Goal: Learn about a topic

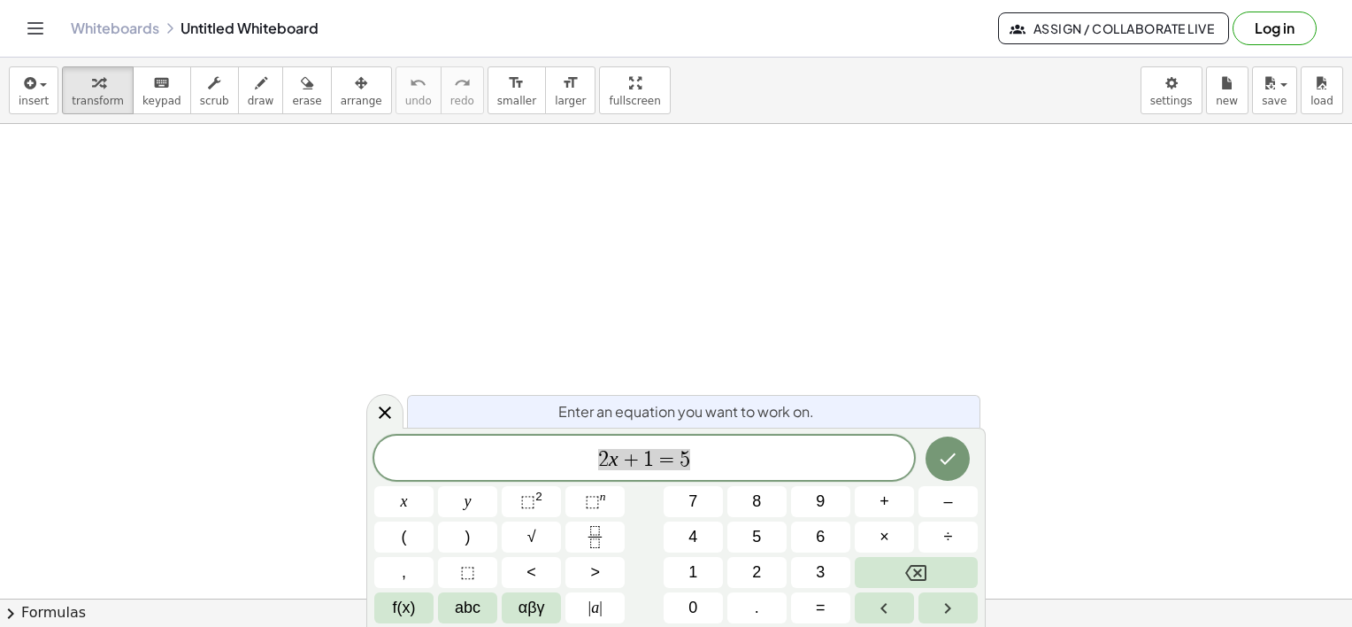
click at [704, 458] on span "2 x + 1 = 5" at bounding box center [644, 459] width 540 height 25
click at [668, 460] on span "​" at bounding box center [644, 459] width 540 height 25
click at [699, 450] on span "​" at bounding box center [644, 459] width 540 height 25
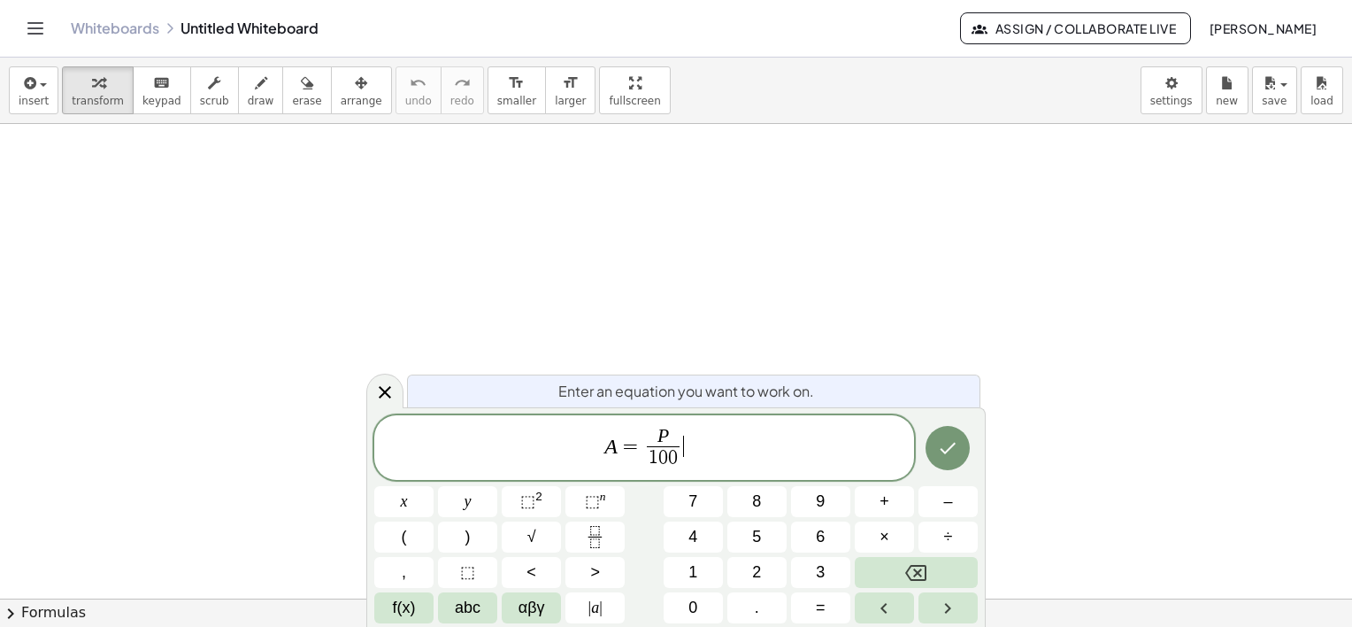
click at [697, 444] on span "A = P 1 0 0 ​ ​" at bounding box center [644, 449] width 540 height 47
click at [715, 444] on span "A = P 1 0 0 ​ · R ​" at bounding box center [644, 449] width 540 height 47
drag, startPoint x: 608, startPoint y: 443, endPoint x: 591, endPoint y: 449, distance: 17.6
click at [591, 449] on span "A = P 1 0 0 ​ · R" at bounding box center [644, 449] width 540 height 47
click at [712, 449] on span "A = P 1 0 0 ​ · R ​" at bounding box center [644, 449] width 540 height 47
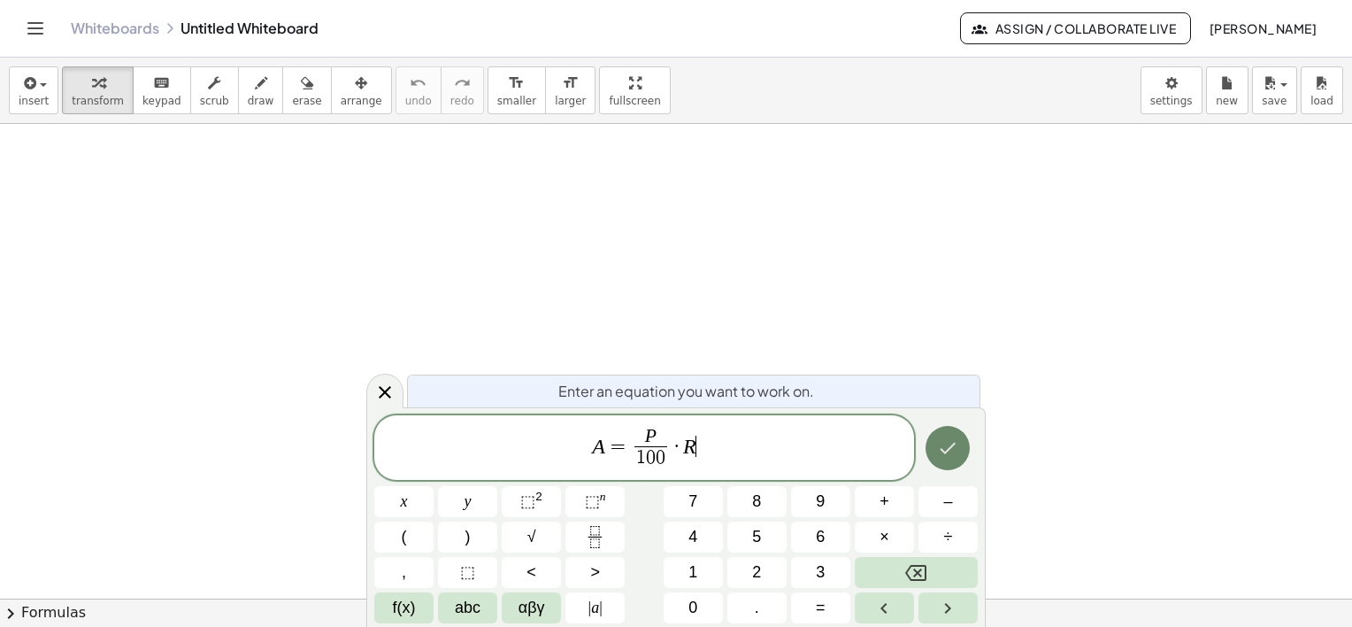
click at [957, 450] on icon "Done" at bounding box center [947, 447] width 21 height 21
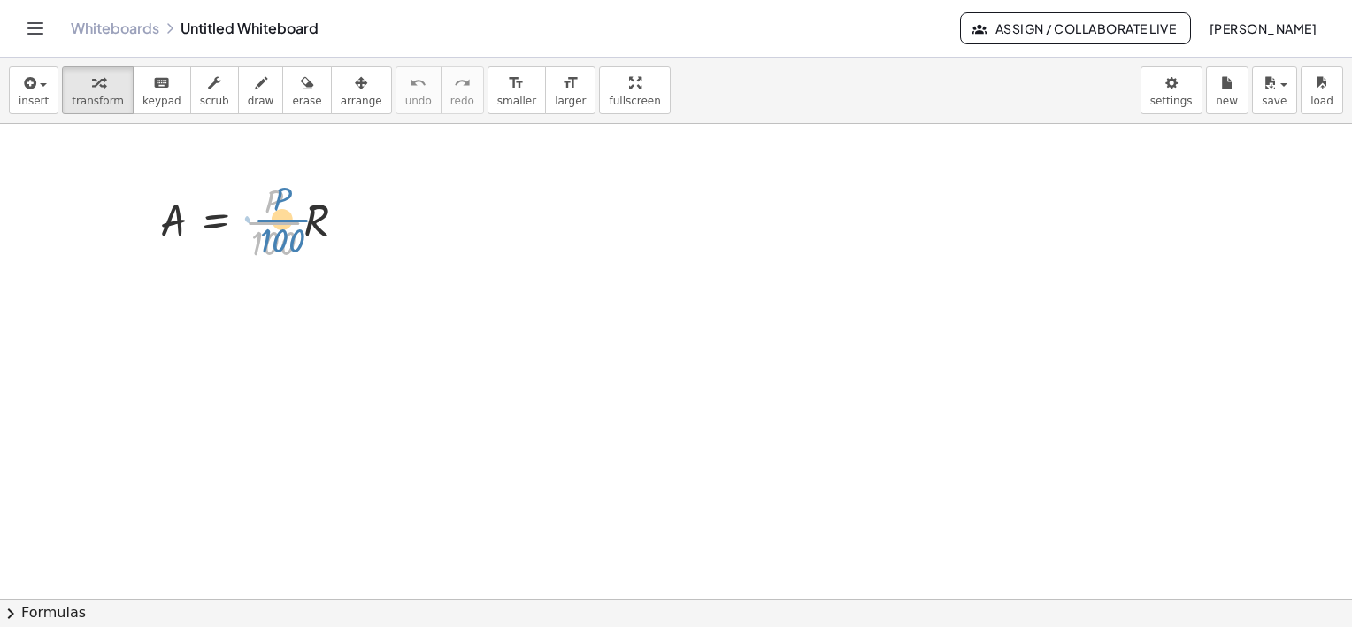
click at [283, 227] on div at bounding box center [260, 220] width 218 height 88
click at [25, 85] on icon "button" at bounding box center [28, 83] width 16 height 21
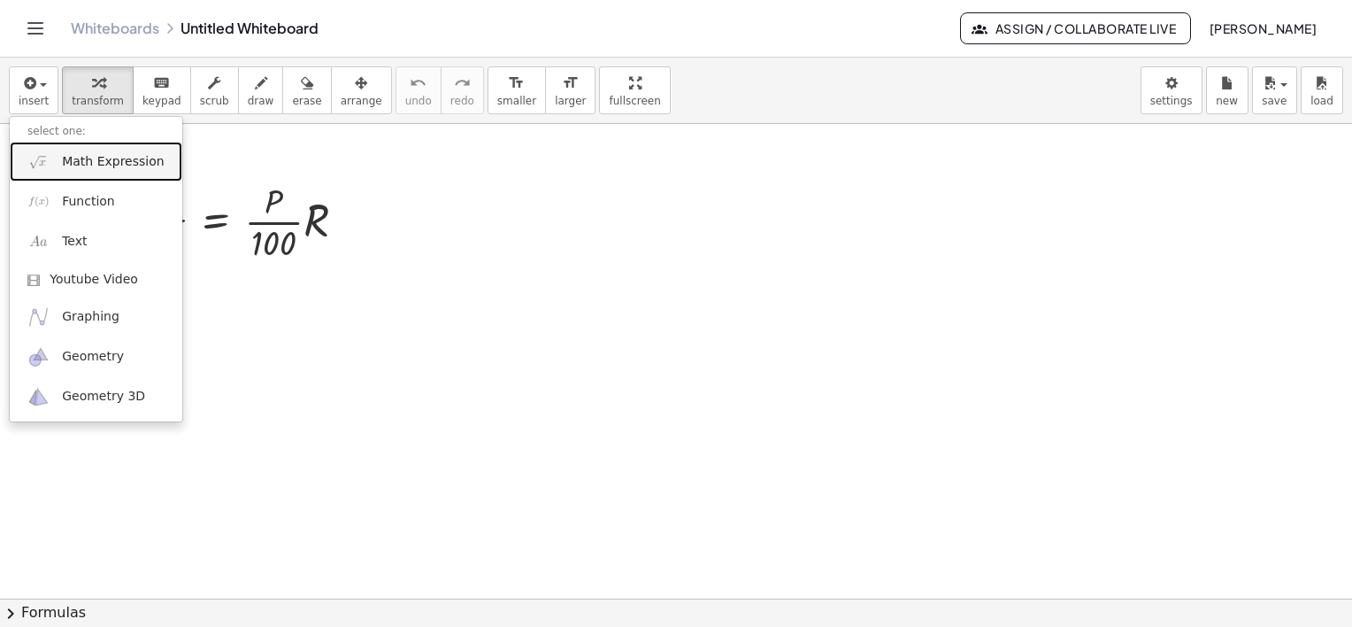
click at [115, 161] on span "Math Expression" at bounding box center [113, 162] width 102 height 18
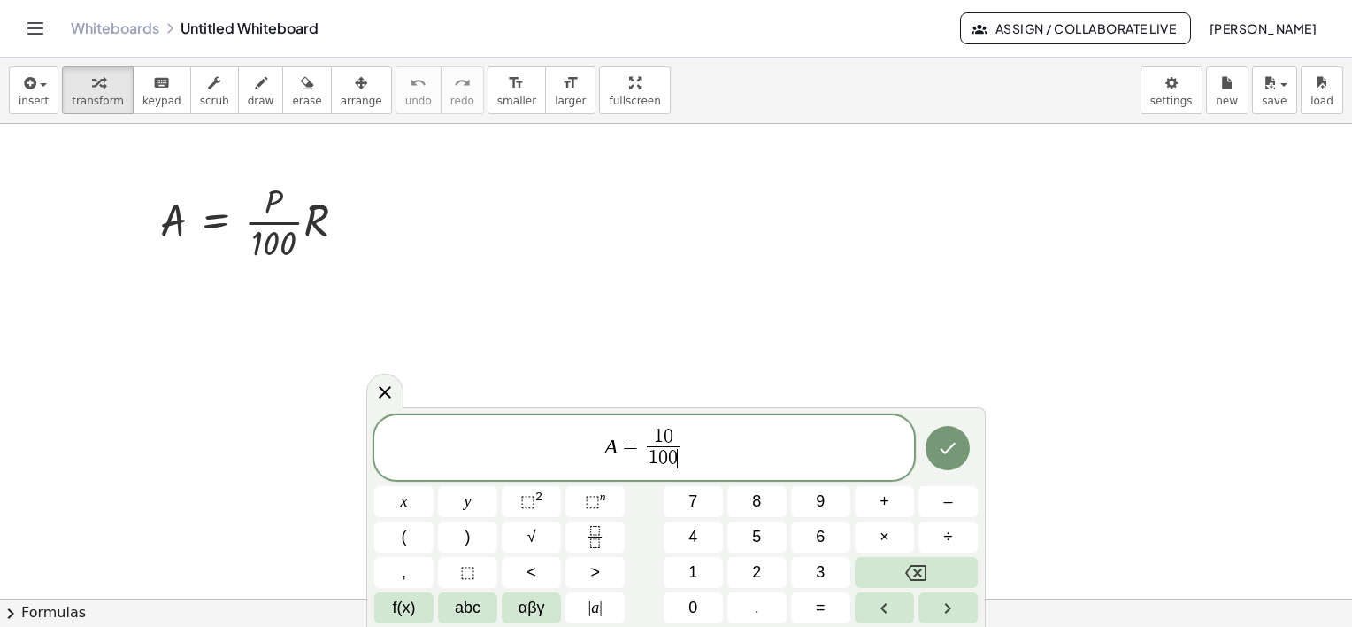
click at [690, 439] on span "A = 1 0 1 0 0 ​ ​" at bounding box center [644, 449] width 540 height 47
drag, startPoint x: 676, startPoint y: 463, endPoint x: 648, endPoint y: 465, distance: 28.4
click at [700, 450] on span "A = 1 0 1 0 0 ​ ​" at bounding box center [644, 449] width 540 height 47
drag, startPoint x: 648, startPoint y: 427, endPoint x: 685, endPoint y: 465, distance: 52.6
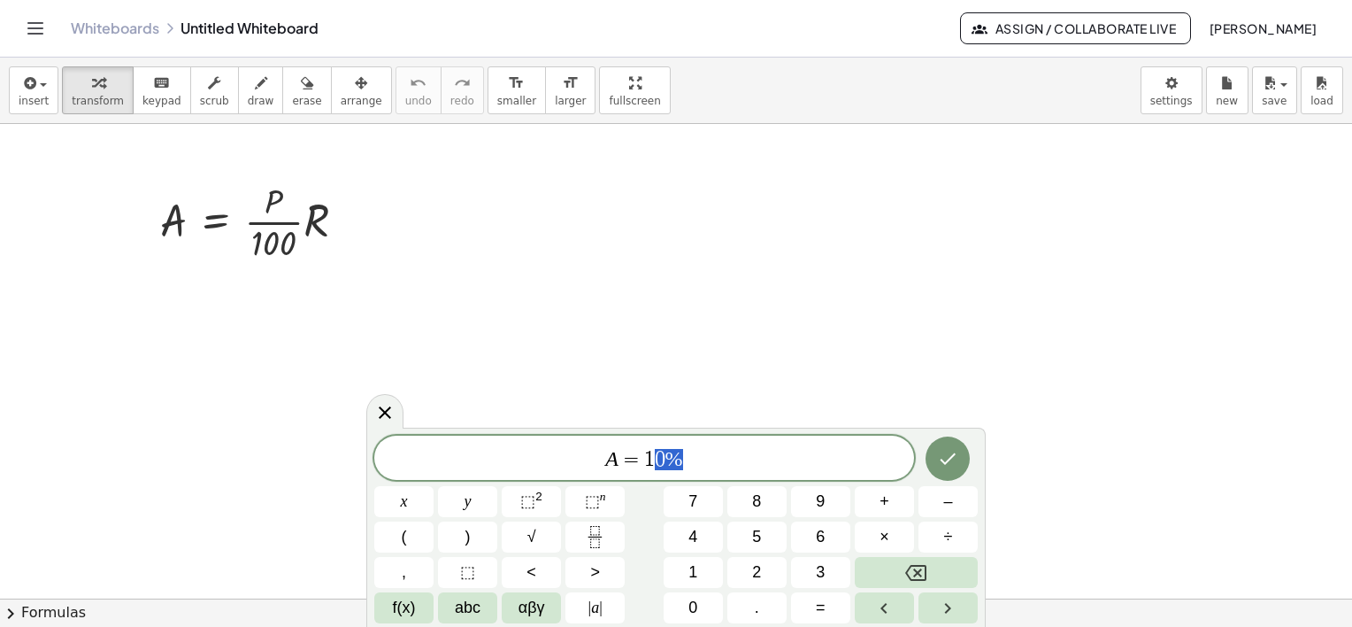
drag, startPoint x: 668, startPoint y: 457, endPoint x: 657, endPoint y: 459, distance: 11.8
click at [657, 459] on span "A = 1 0 %" at bounding box center [644, 459] width 540 height 25
click at [714, 466] on span "A = 1 0 %" at bounding box center [644, 459] width 540 height 25
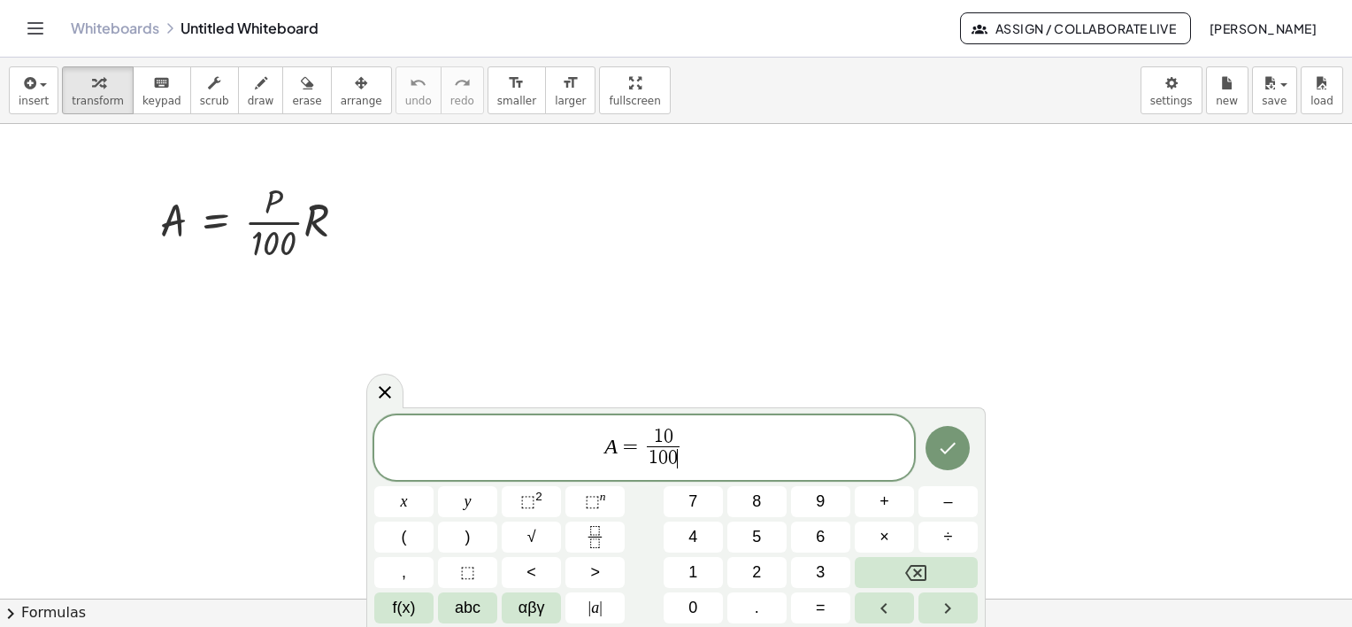
click at [694, 441] on span "A = 1 0 1 0 0 ​ ​" at bounding box center [644, 449] width 540 height 47
click at [673, 452] on span "A = 1 0 1 0 0 ​ 5 0 ​" at bounding box center [644, 449] width 540 height 47
click at [654, 430] on span "0" at bounding box center [652, 436] width 10 height 19
click at [661, 458] on span "1 0 0" at bounding box center [646, 458] width 33 height 24
click at [696, 444] on span "A = 1 1 0 ​ ​ · 5 0" at bounding box center [644, 449] width 540 height 47
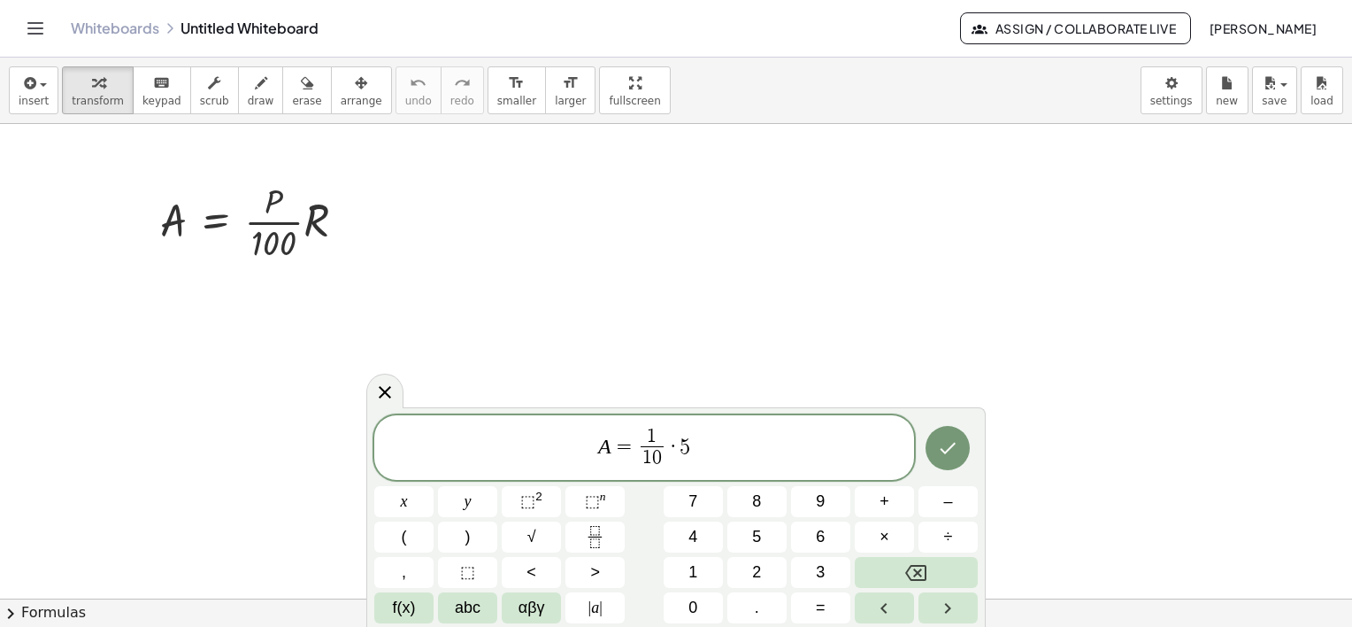
click at [655, 458] on span "0" at bounding box center [657, 457] width 10 height 19
click at [660, 461] on span "1 ​ 0" at bounding box center [652, 458] width 23 height 24
click at [652, 430] on span "1" at bounding box center [652, 436] width 10 height 19
click at [664, 441] on span "2 0 1 ​ ​" at bounding box center [651, 448] width 31 height 43
click at [708, 440] on span "A = 2 0 1 0 0 ​ ​ · 5" at bounding box center [644, 449] width 540 height 47
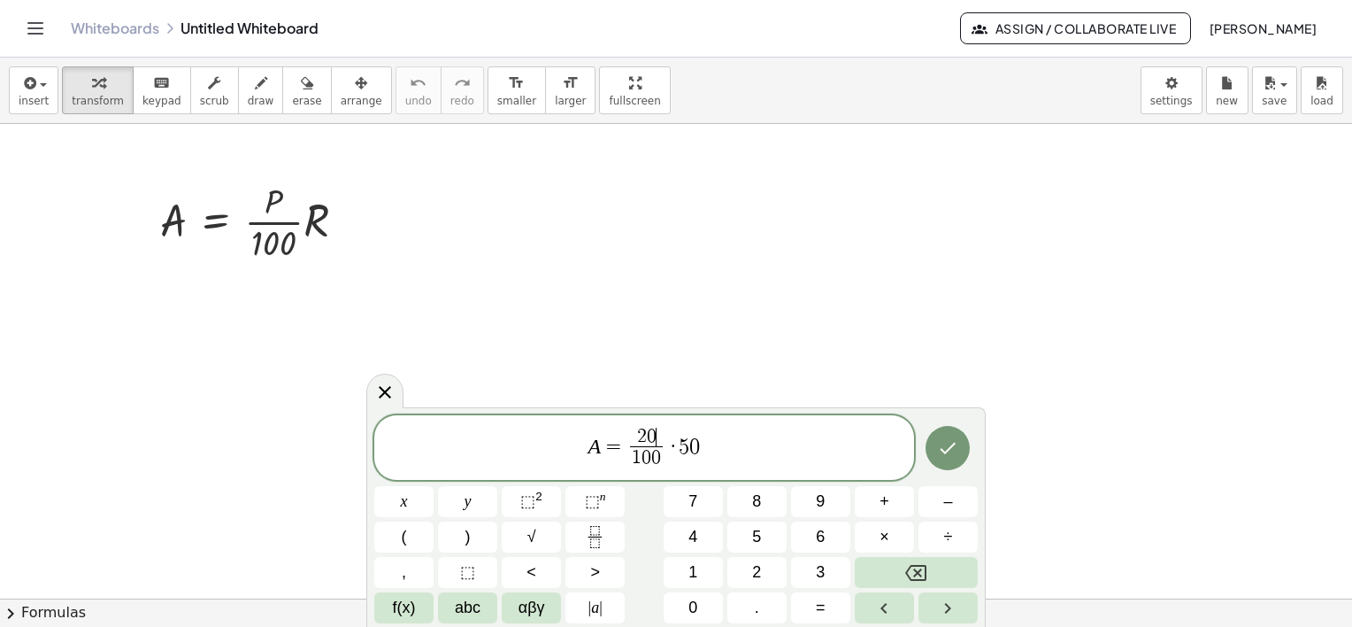
click at [655, 434] on span "2 0 ​" at bounding box center [646, 436] width 33 height 19
click at [659, 462] on span "1 0 0 ​" at bounding box center [646, 458] width 33 height 24
click at [694, 452] on span "A = 2 1 0 ​ · 5 0 ​" at bounding box center [644, 449] width 540 height 47
click at [665, 458] on span "2 1 0 ​ ​" at bounding box center [651, 448] width 31 height 43
click at [710, 442] on span "A = 2 1 ​ ​ · 5" at bounding box center [644, 449] width 540 height 47
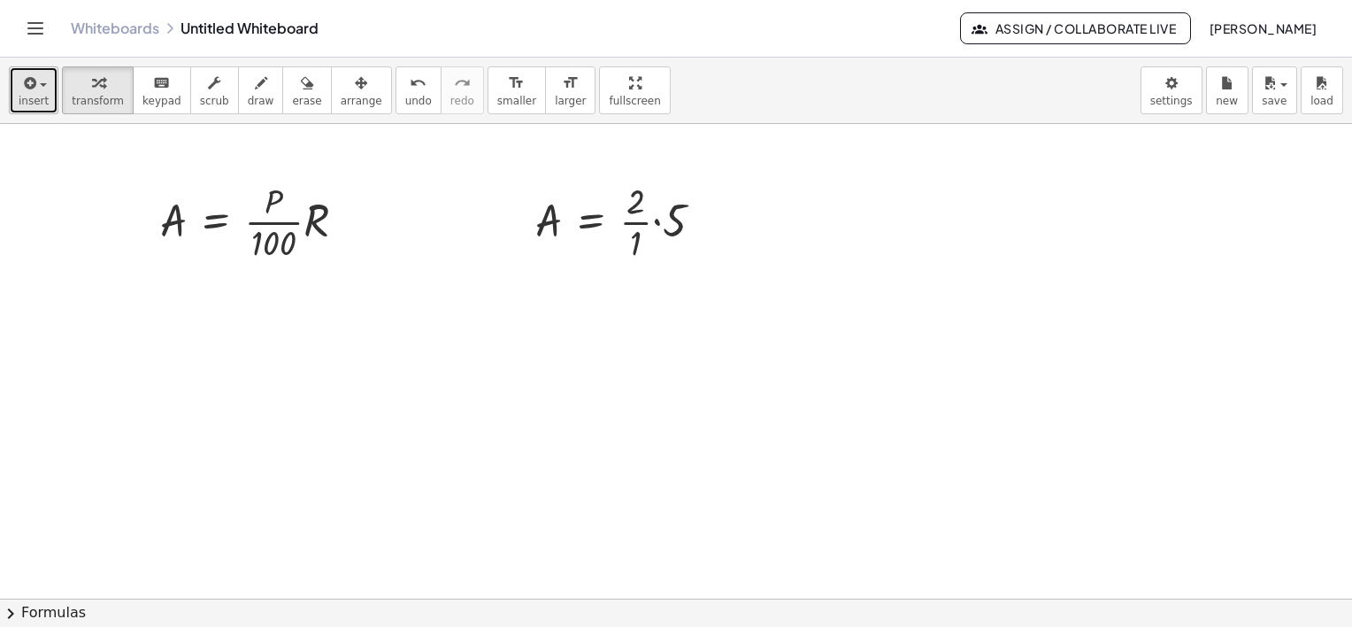
click at [42, 91] on div "button" at bounding box center [34, 82] width 30 height 21
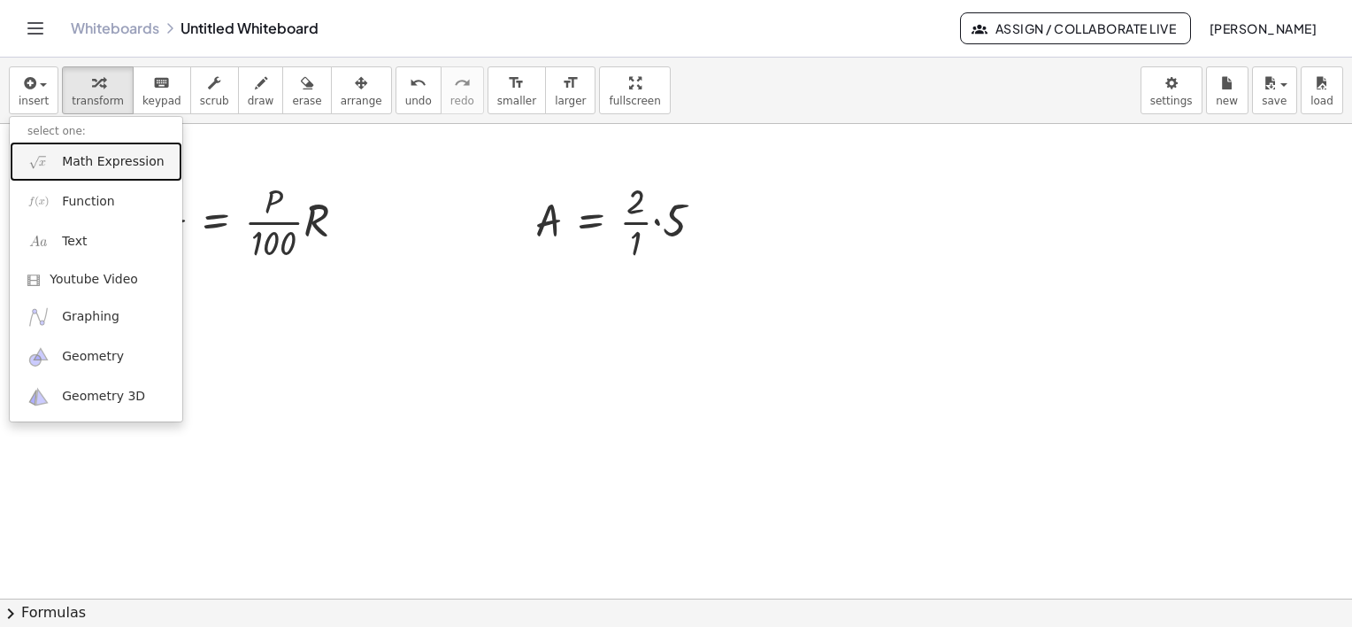
click at [66, 159] on span "Math Expression" at bounding box center [113, 162] width 102 height 18
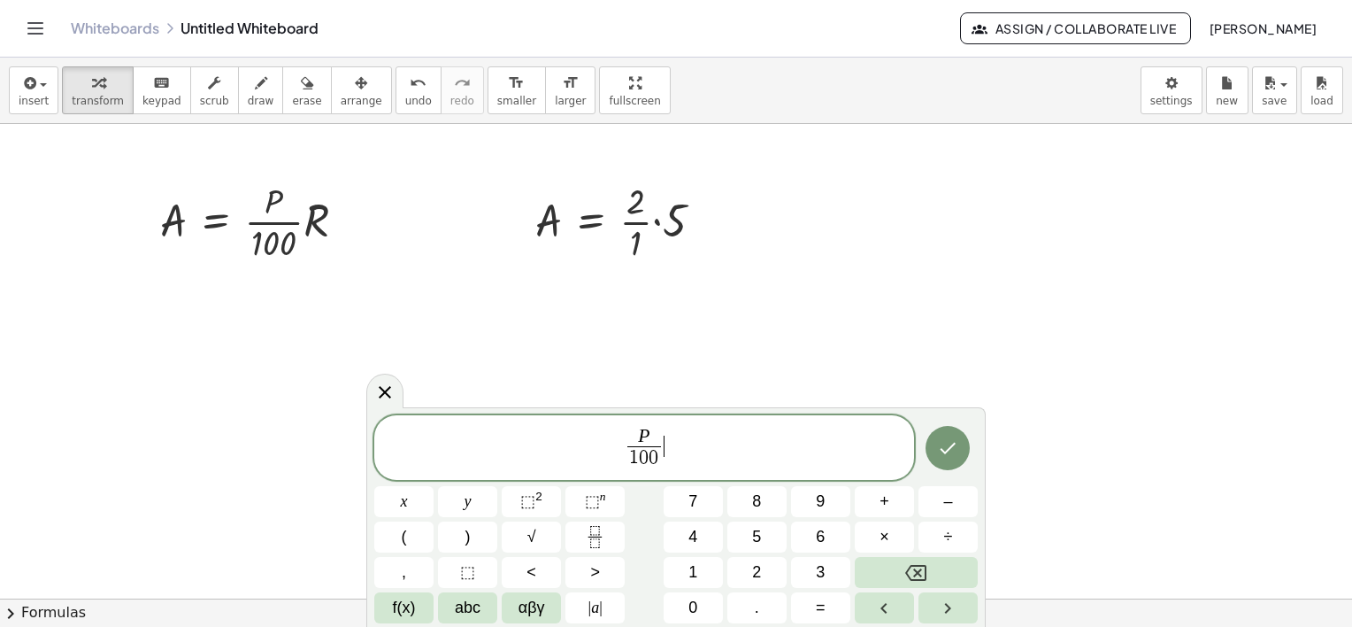
click at [665, 433] on span "P 1 0 0 ​ ​" at bounding box center [644, 449] width 540 height 47
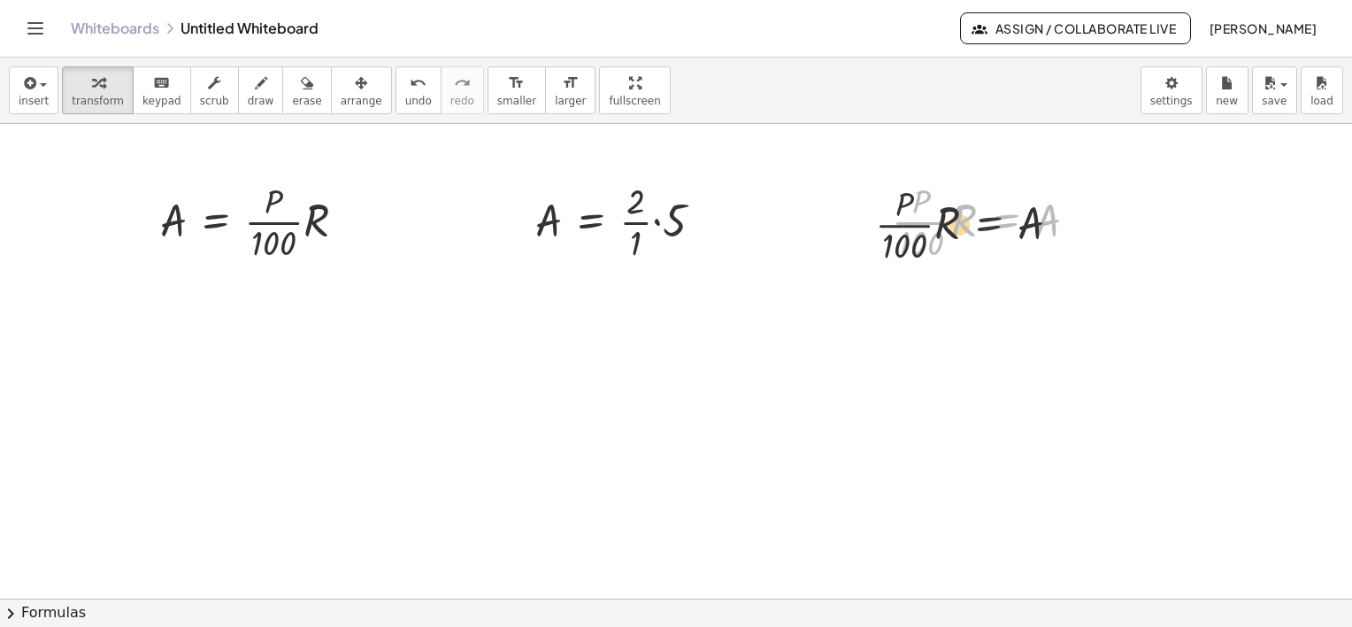
drag, startPoint x: 1001, startPoint y: 191, endPoint x: 962, endPoint y: 201, distance: 40.1
click at [962, 200] on div at bounding box center [992, 220] width 218 height 88
click at [962, 201] on div at bounding box center [992, 220] width 218 height 88
click at [355, 78] on icon "button" at bounding box center [361, 83] width 12 height 21
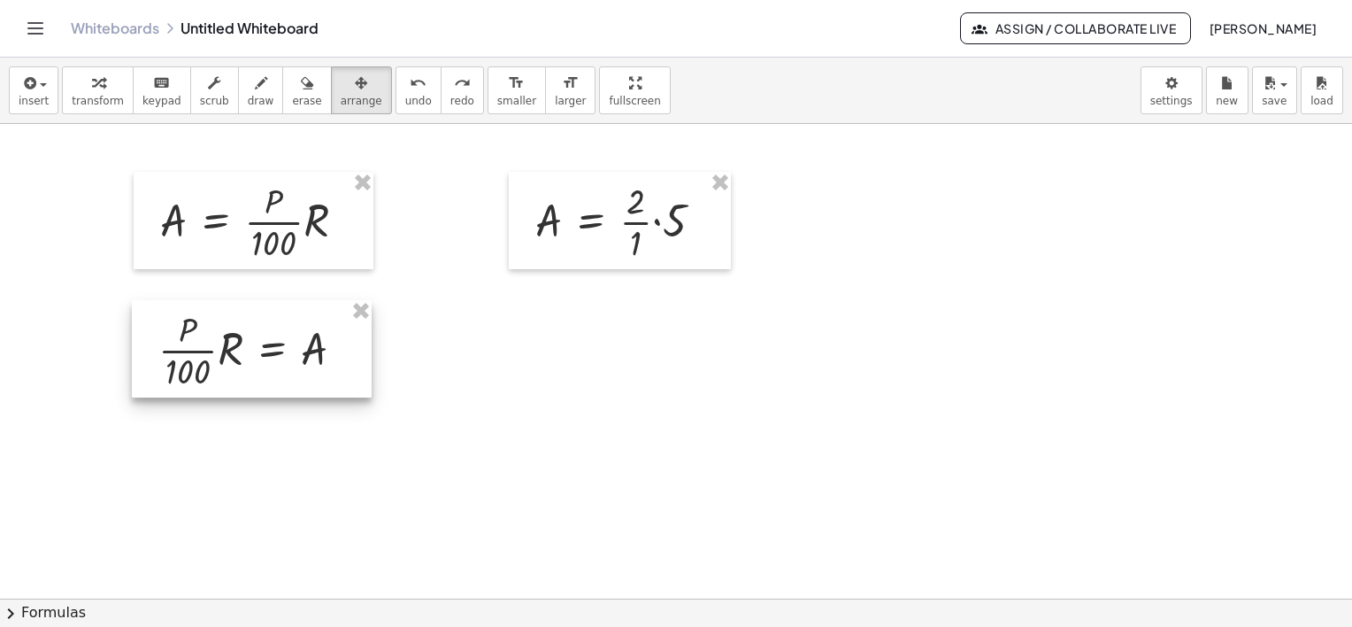
drag, startPoint x: 960, startPoint y: 181, endPoint x: 226, endPoint y: 309, distance: 745.6
click at [226, 309] on div at bounding box center [252, 348] width 240 height 97
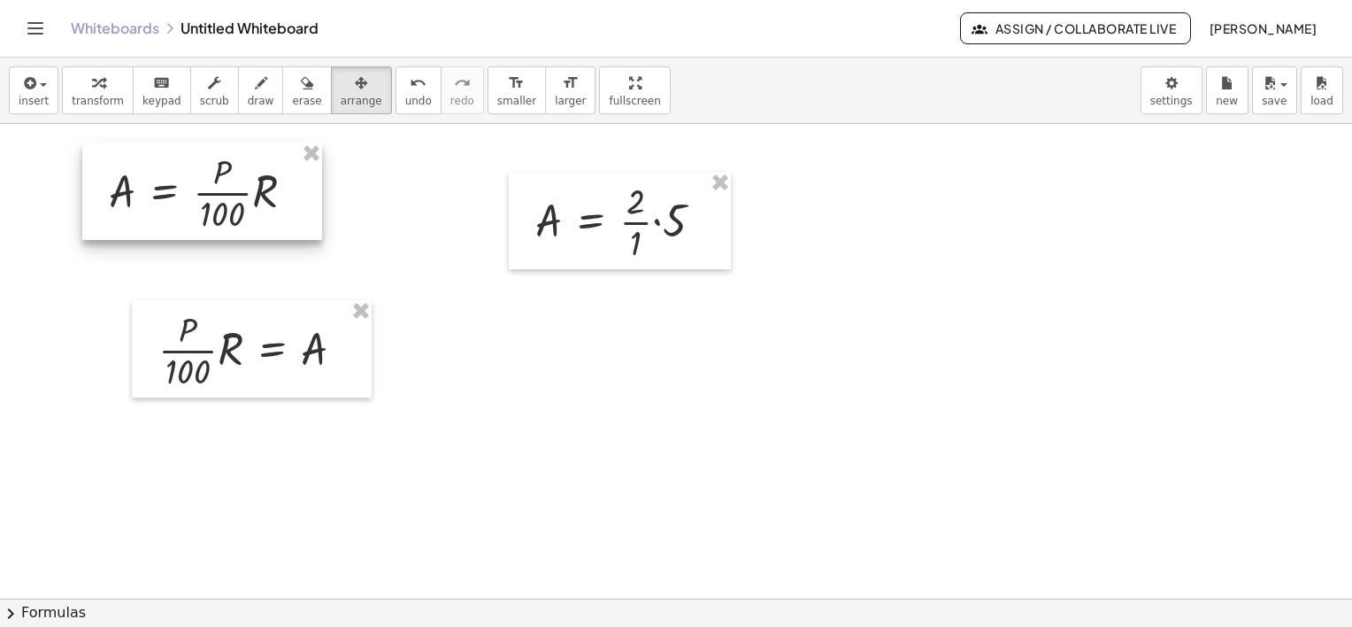
drag, startPoint x: 225, startPoint y: 183, endPoint x: 173, endPoint y: 159, distance: 56.6
click at [173, 159] on div at bounding box center [202, 190] width 240 height 97
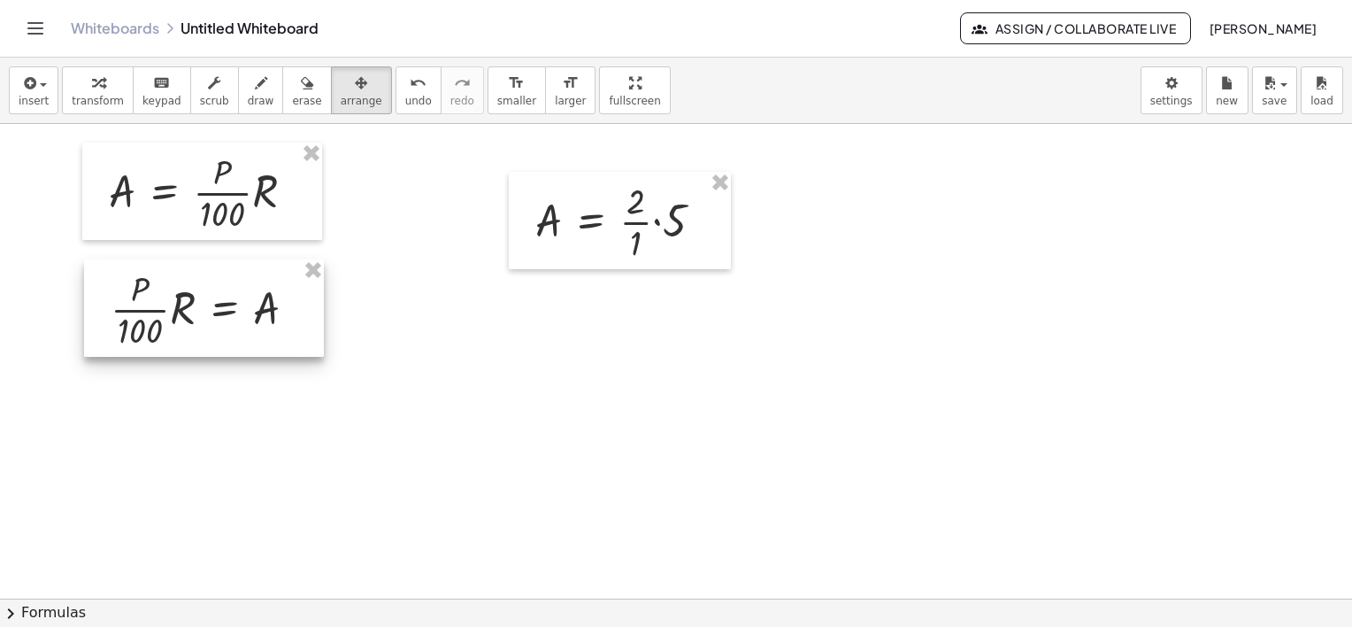
drag, startPoint x: 266, startPoint y: 355, endPoint x: 219, endPoint y: 314, distance: 62.8
click at [219, 314] on div at bounding box center [204, 307] width 240 height 97
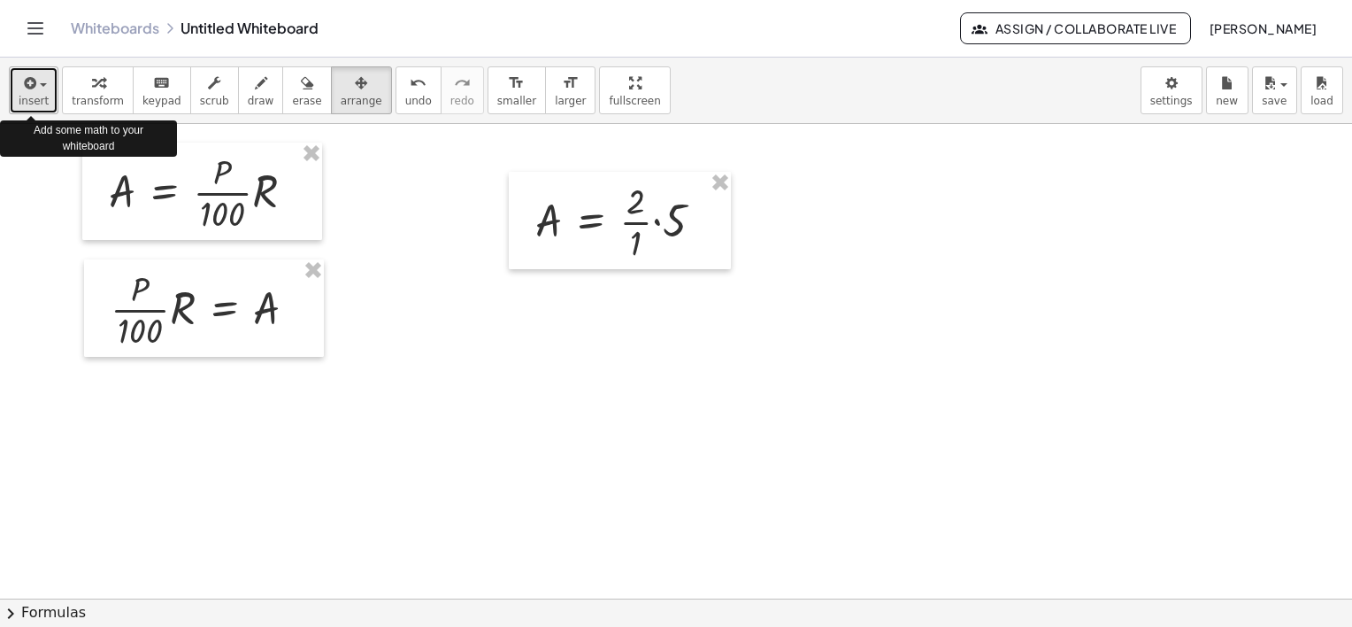
click at [34, 85] on icon "button" at bounding box center [28, 83] width 16 height 21
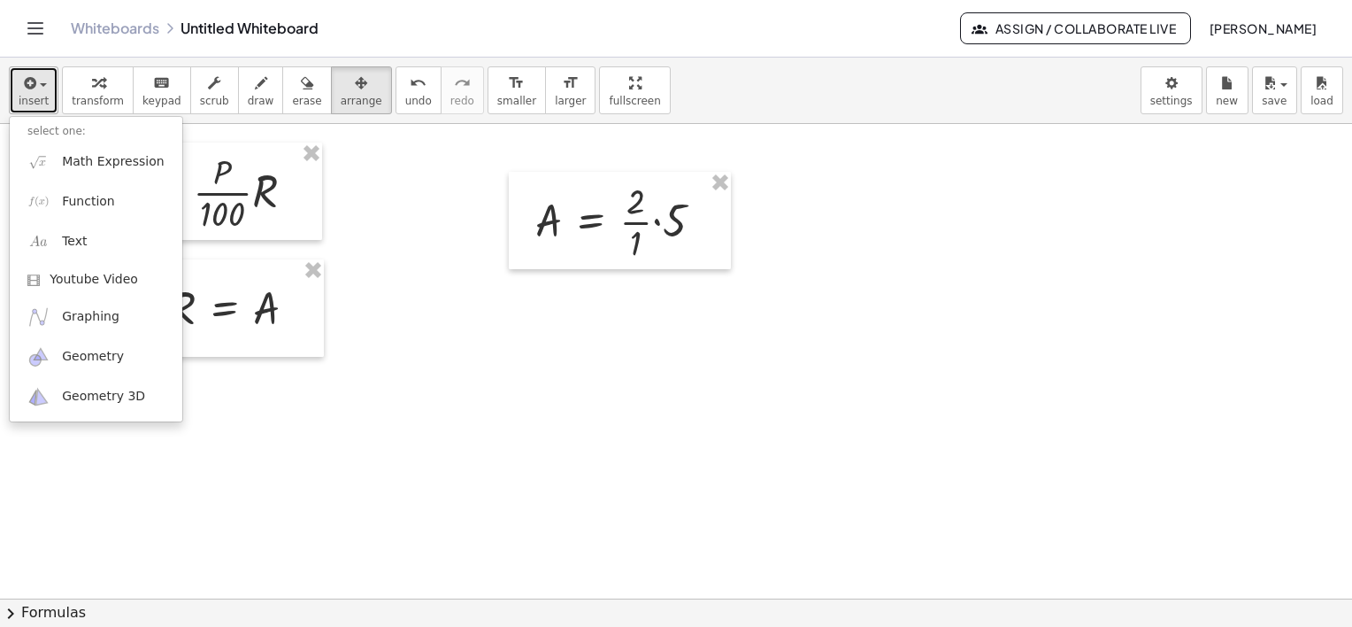
click at [36, 88] on span "button" at bounding box center [38, 85] width 4 height 12
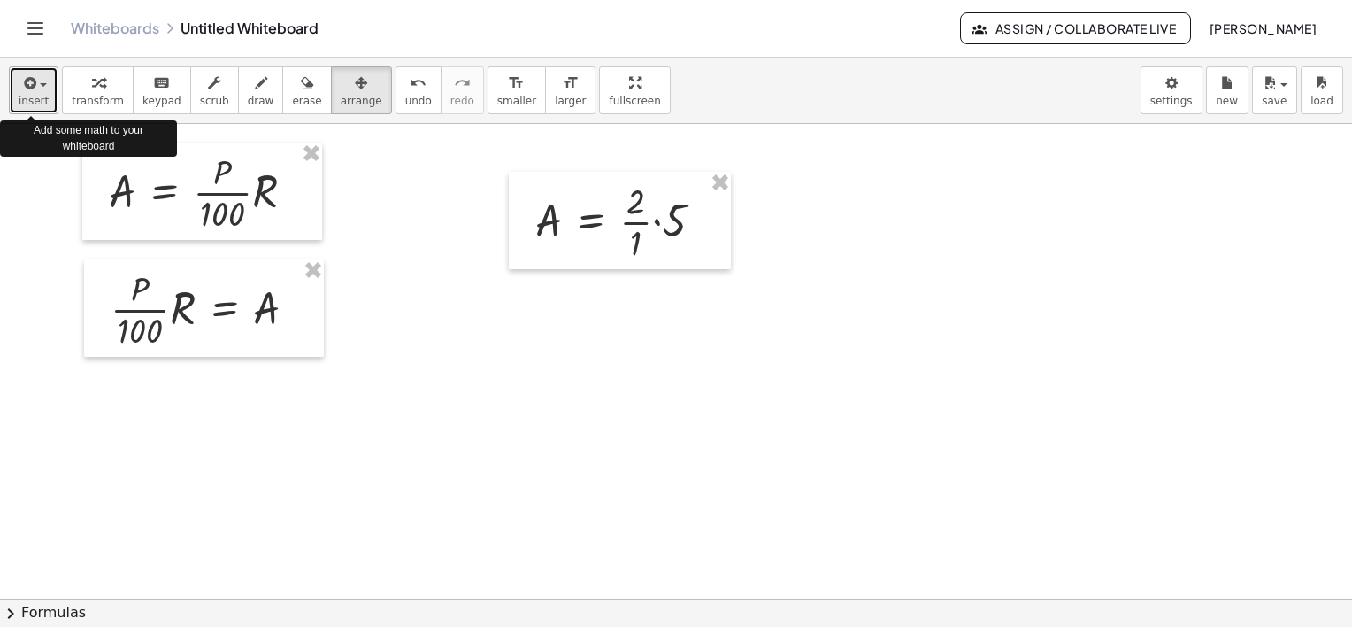
click at [36, 88] on span "button" at bounding box center [38, 85] width 4 height 12
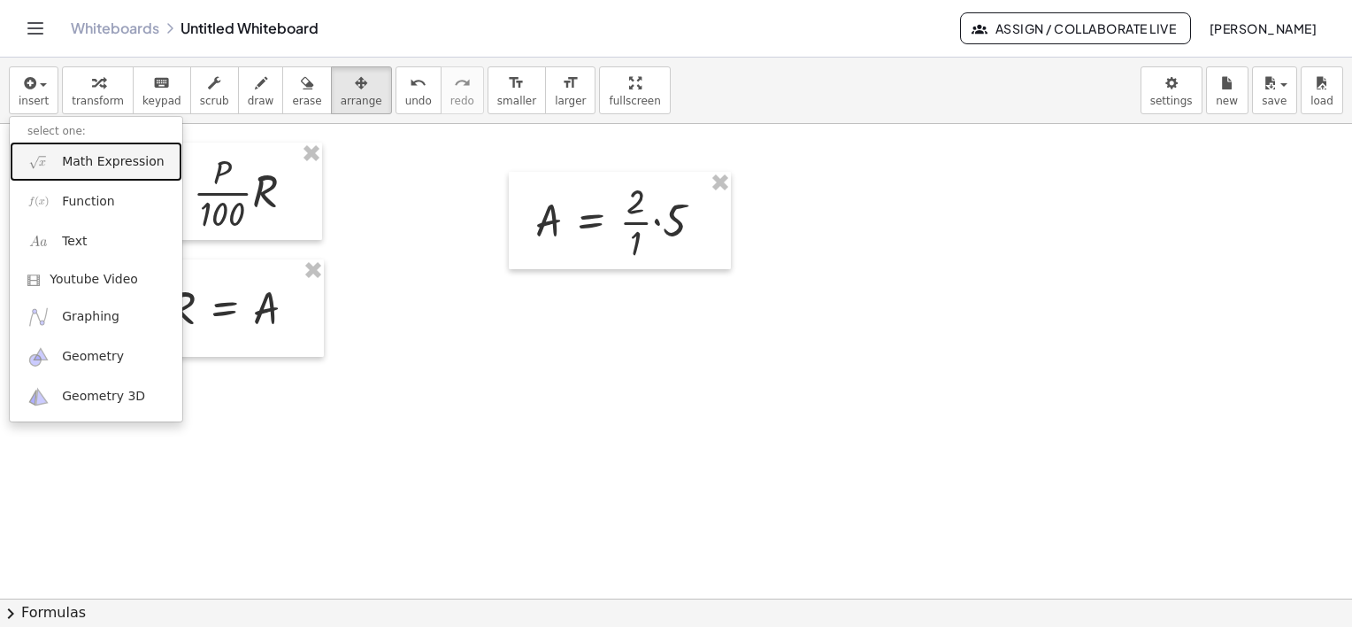
click at [92, 154] on span "Math Expression" at bounding box center [113, 162] width 102 height 18
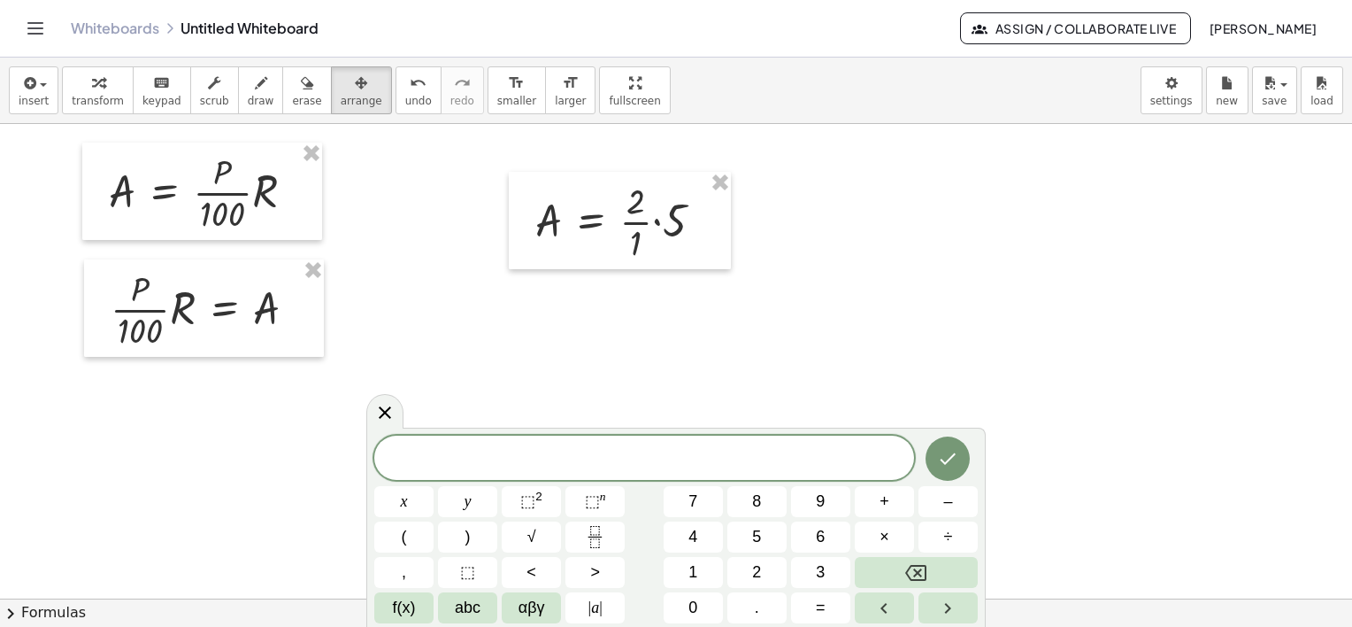
click at [676, 450] on span "​" at bounding box center [644, 459] width 540 height 25
click at [658, 460] on span "1" at bounding box center [663, 459] width 11 height 21
drag, startPoint x: 716, startPoint y: 457, endPoint x: 595, endPoint y: 471, distance: 122.1
click at [595, 471] on div "********* 2 5 % d e 1 5 0" at bounding box center [644, 457] width 540 height 44
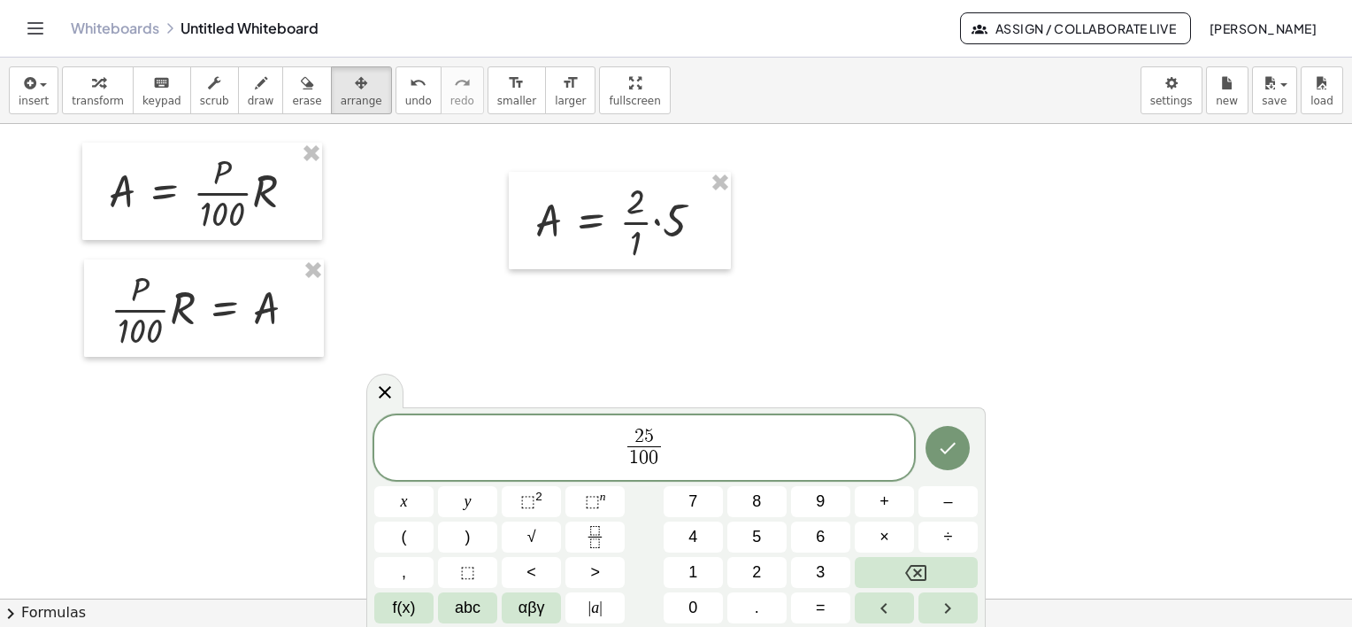
click at [673, 440] on span "2 5 1 0 0 ​ ​" at bounding box center [644, 449] width 540 height 47
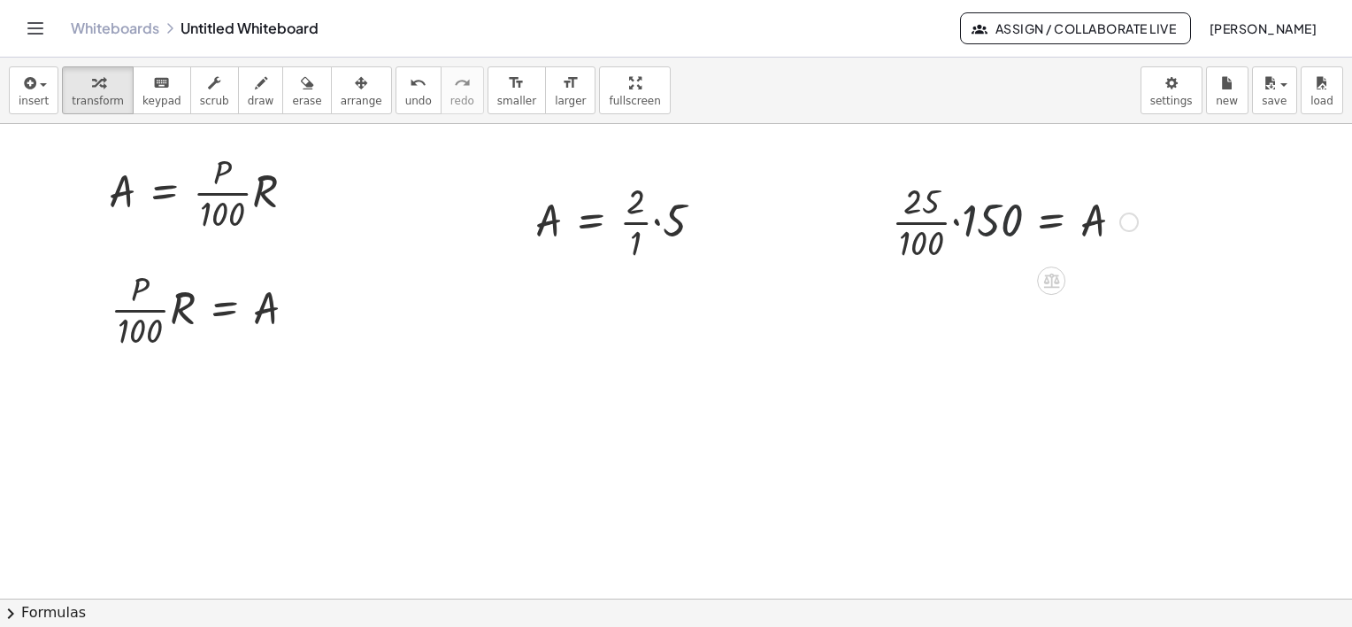
click at [996, 227] on div at bounding box center [1015, 220] width 264 height 88
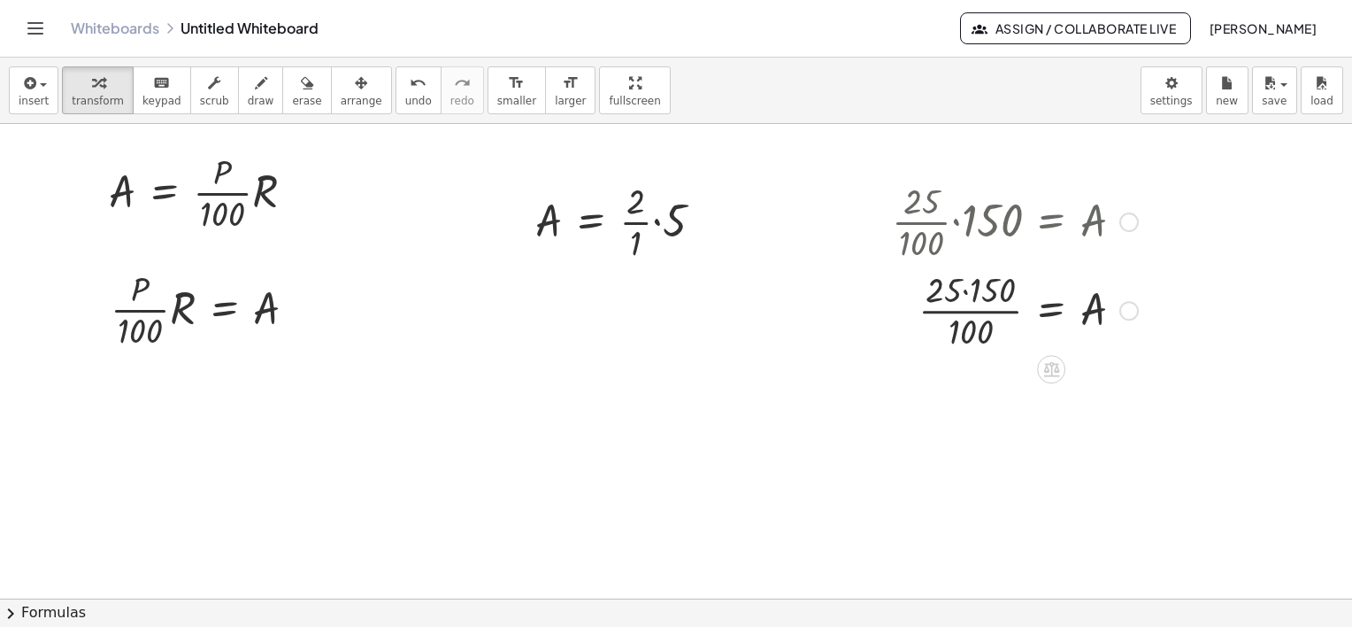
click at [1017, 281] on div at bounding box center [1015, 309] width 264 height 88
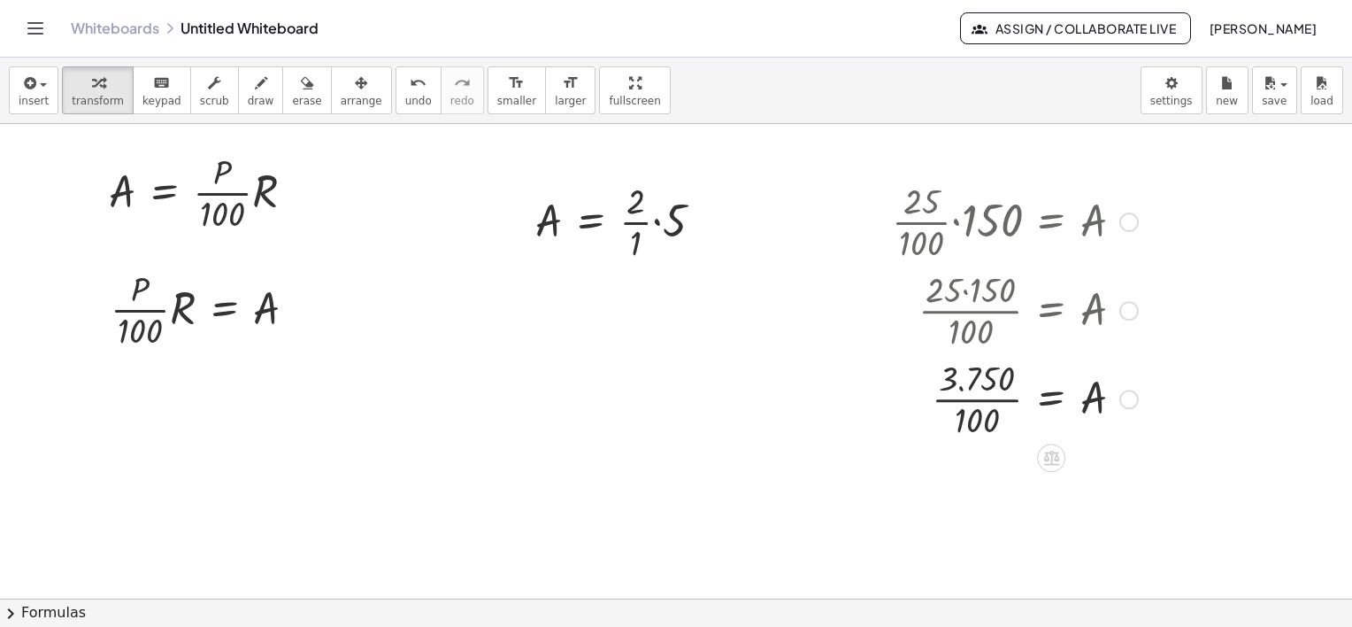
click at [1009, 408] on div at bounding box center [1015, 397] width 264 height 88
click at [1023, 488] on div at bounding box center [1015, 486] width 264 height 88
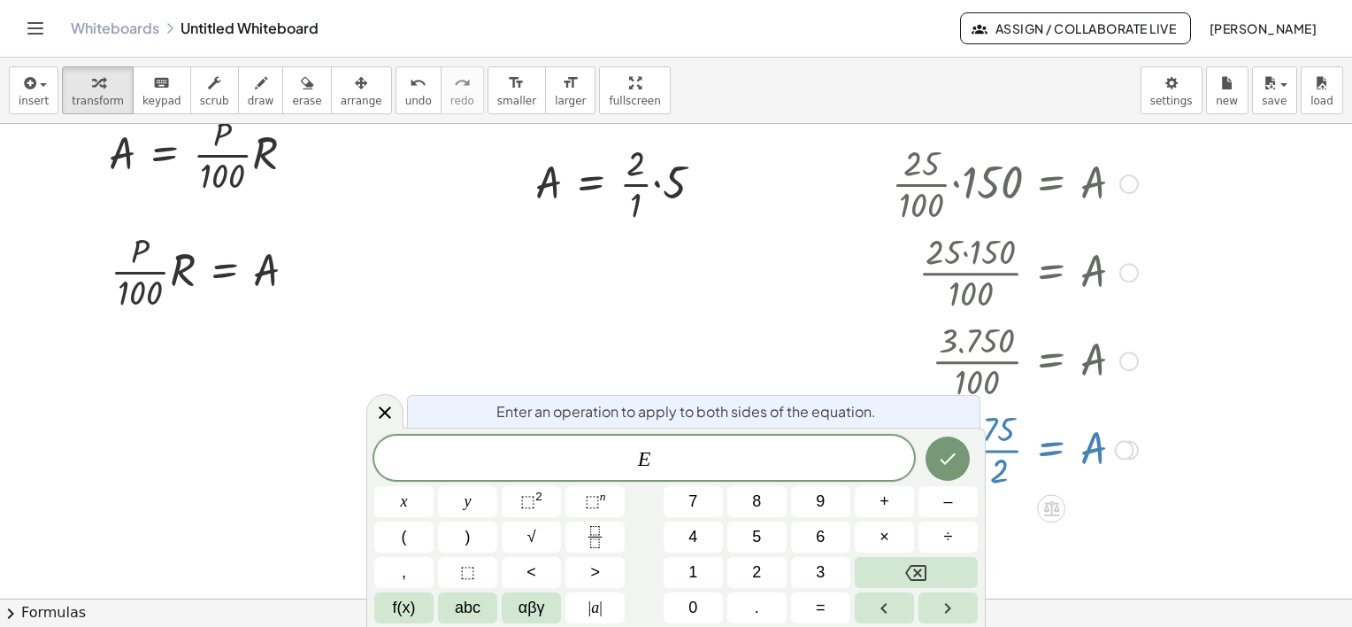
scroll to position [39, 0]
click at [1014, 439] on div at bounding box center [1015, 447] width 264 height 88
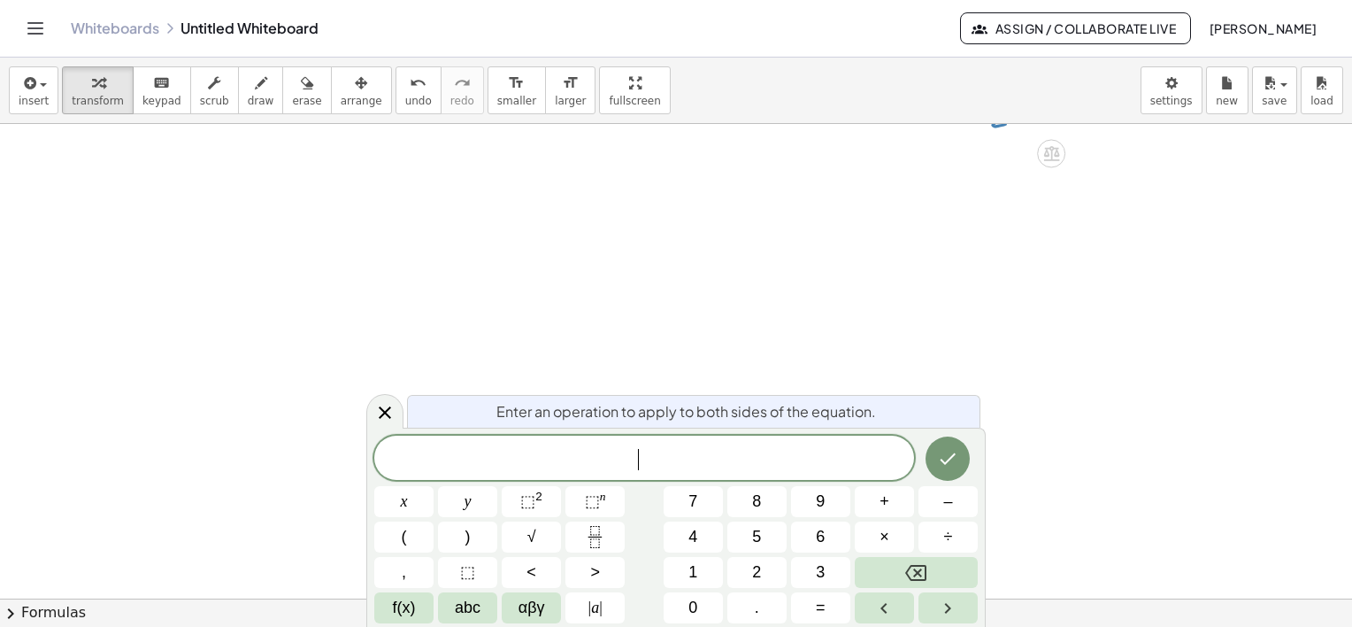
scroll to position [216, 0]
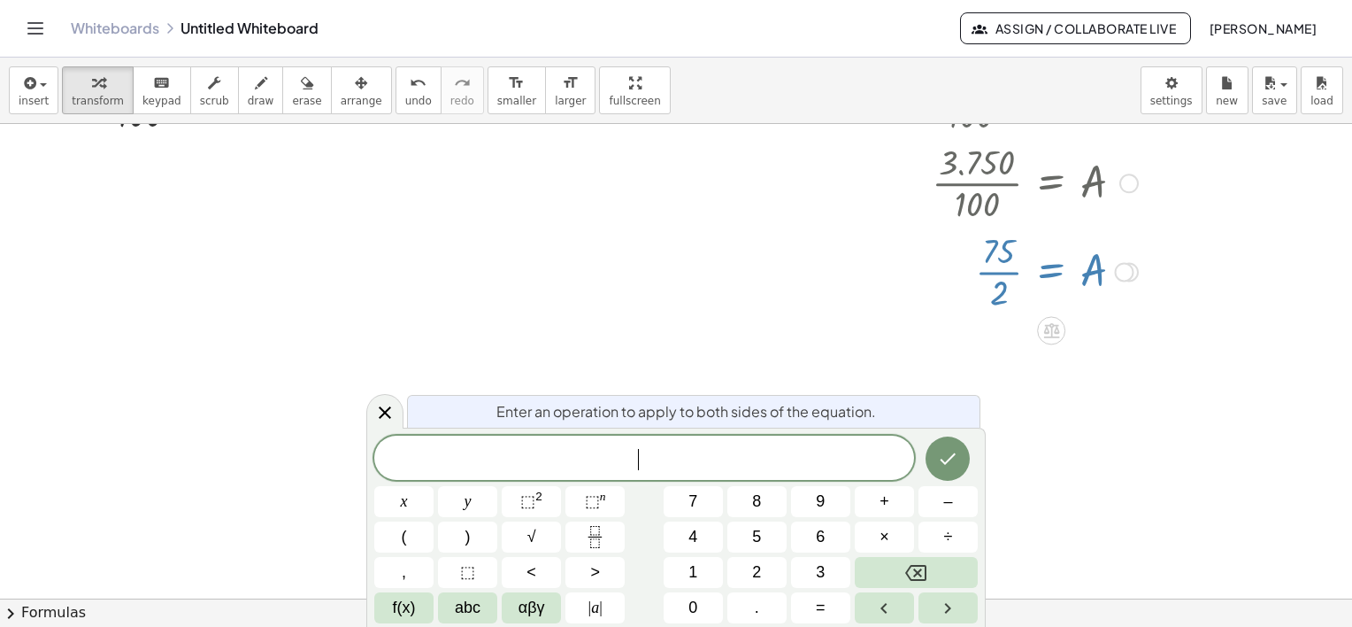
click at [946, 266] on div at bounding box center [1015, 270] width 264 height 88
click at [988, 262] on div at bounding box center [1015, 270] width 264 height 88
click at [963, 258] on div at bounding box center [1015, 270] width 264 height 88
click at [1024, 252] on div at bounding box center [1015, 270] width 264 height 88
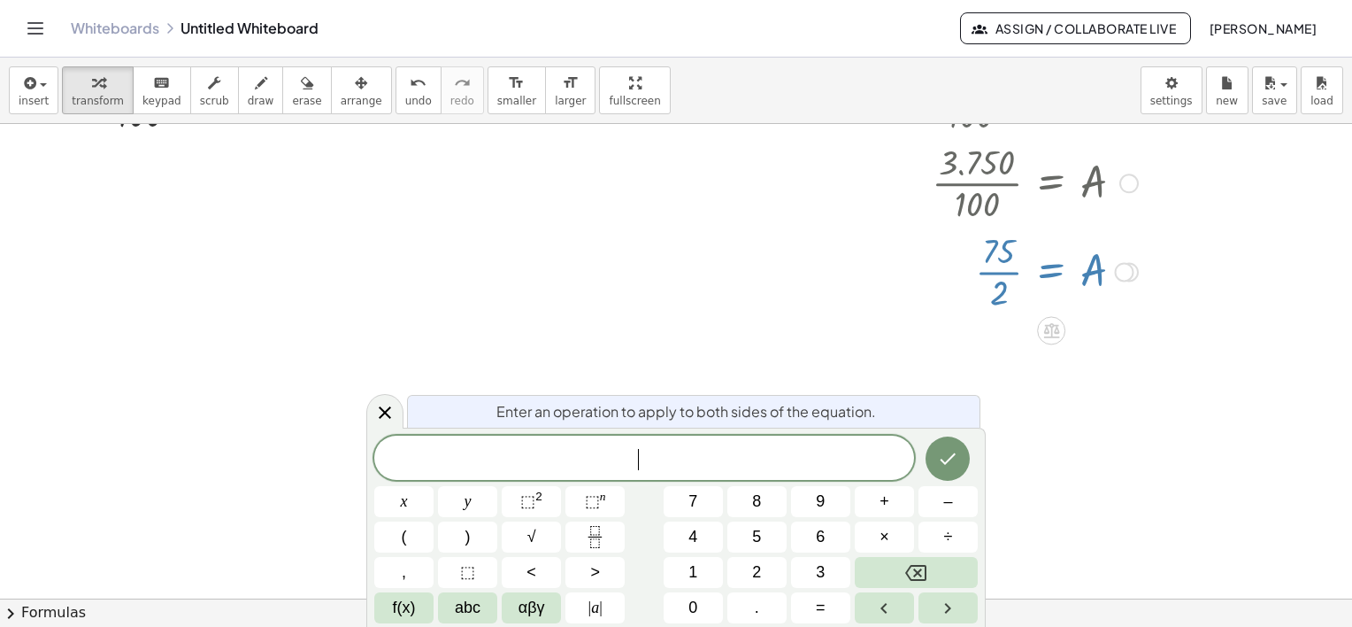
click at [1024, 252] on div at bounding box center [1015, 270] width 264 height 88
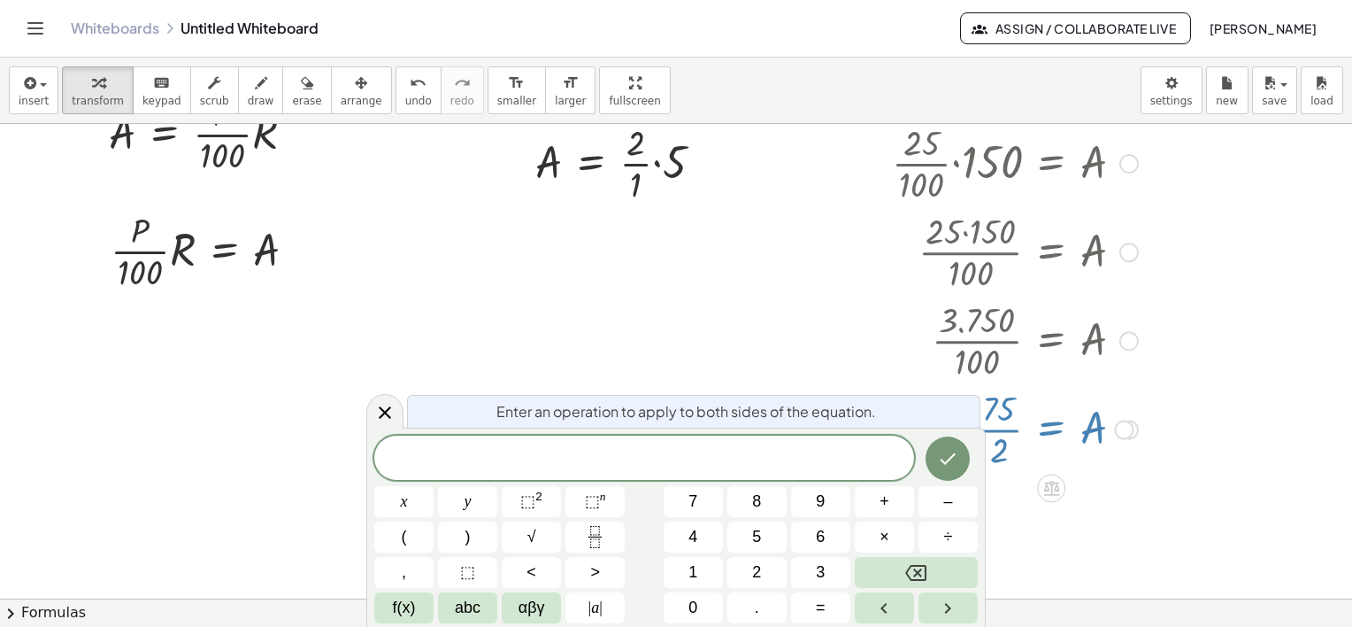
scroll to position [88, 0]
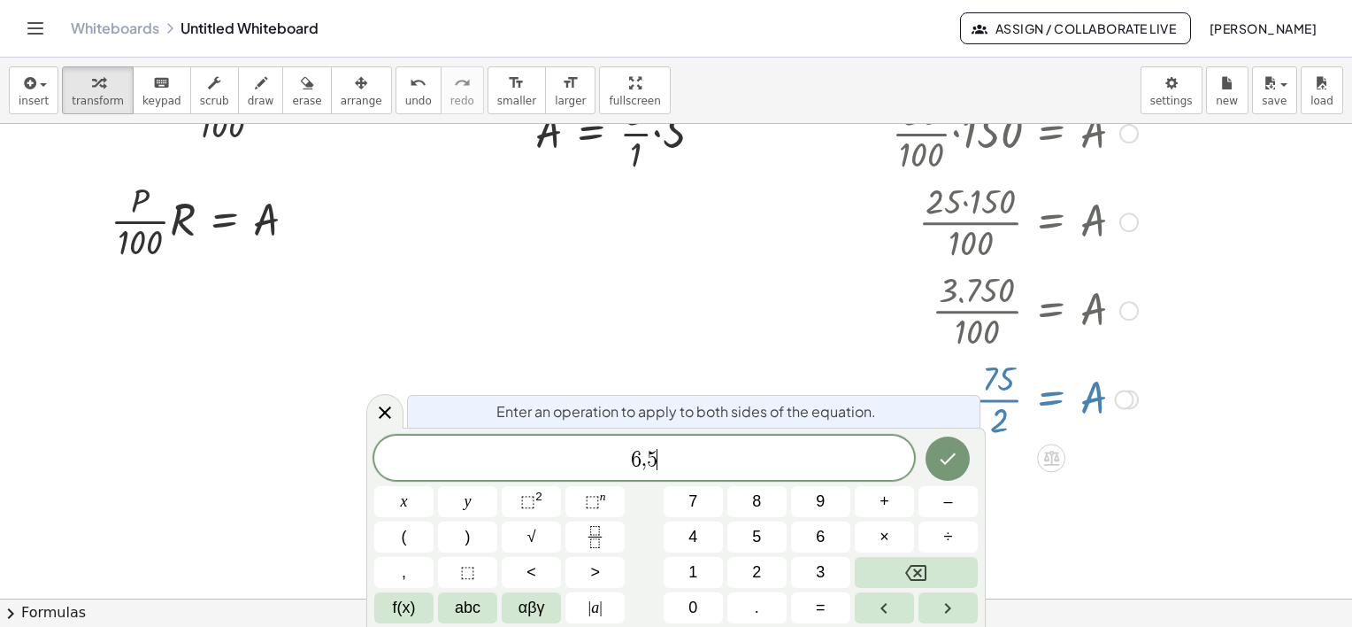
drag, startPoint x: 661, startPoint y: 458, endPoint x: 670, endPoint y: 456, distance: 9.0
click at [670, 456] on span "6 , 5 ​" at bounding box center [644, 459] width 540 height 25
click at [648, 472] on div "6 , ​ 5" at bounding box center [644, 457] width 540 height 44
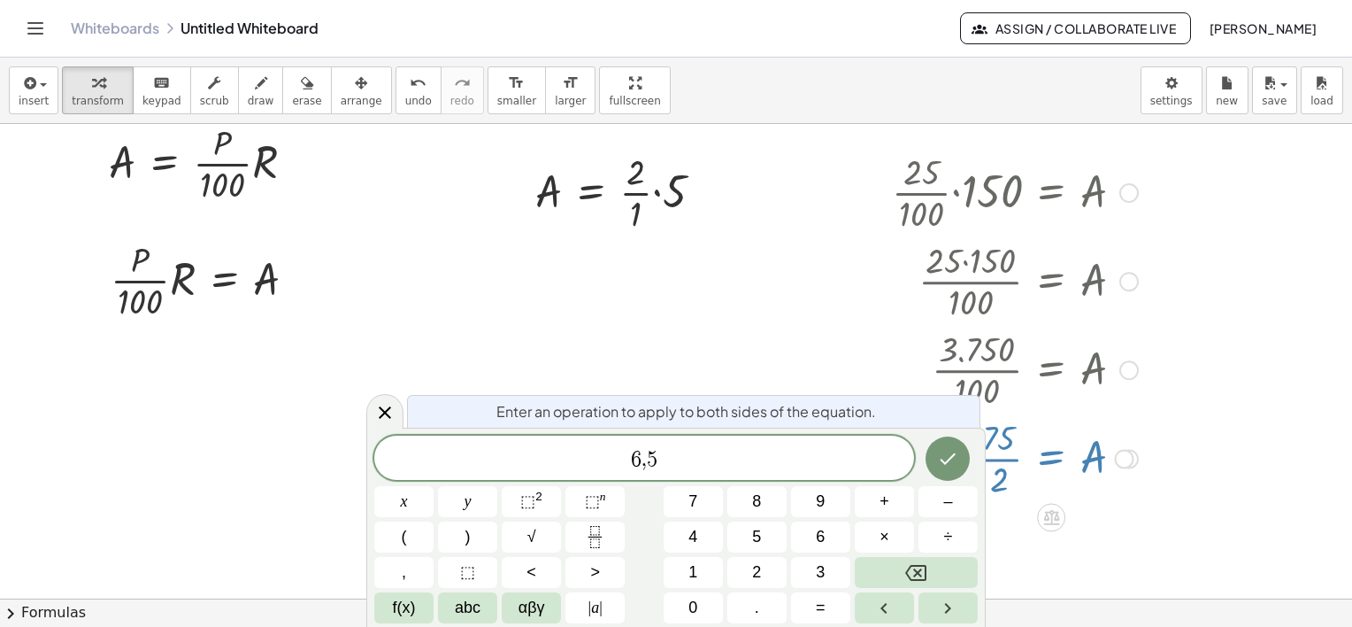
scroll to position [0, 0]
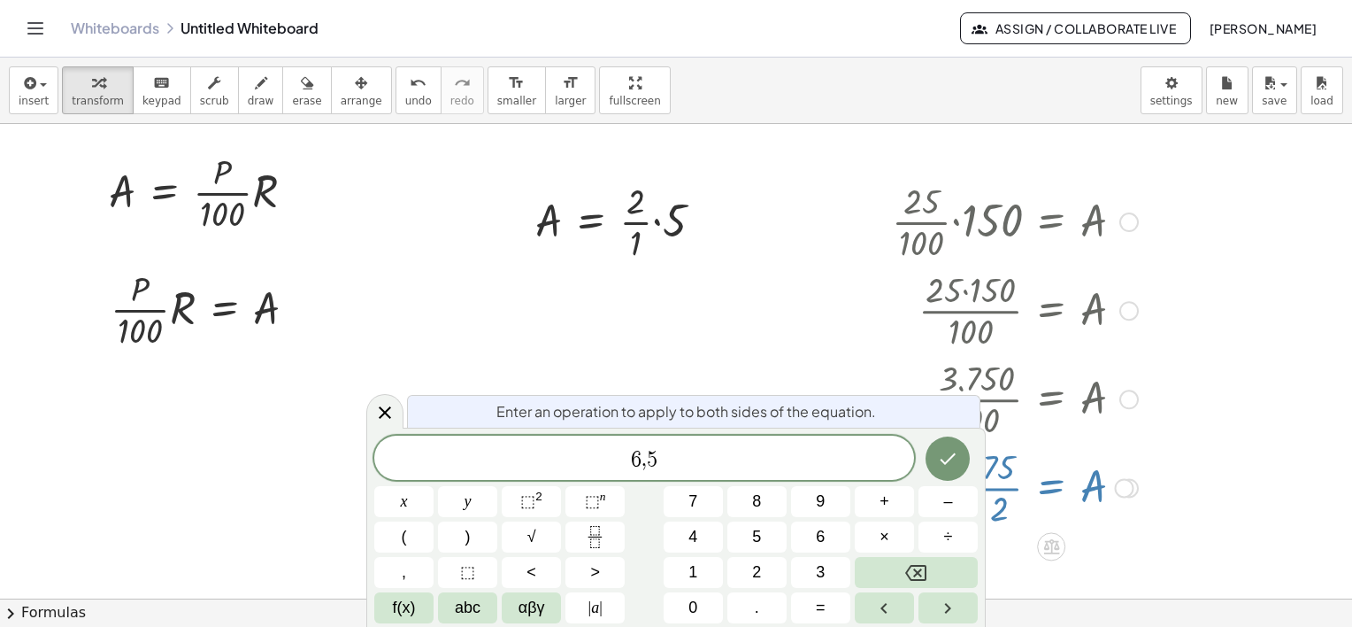
click at [664, 464] on span "6 , ​ 5" at bounding box center [644, 459] width 540 height 25
click at [645, 470] on span "6 , 5 ​" at bounding box center [644, 459] width 540 height 25
click at [692, 455] on span ", 0 6 5 ​" at bounding box center [644, 459] width 540 height 25
click at [662, 458] on span ", 0 6 5 ​" at bounding box center [644, 459] width 540 height 25
click at [638, 465] on span "0" at bounding box center [636, 459] width 11 height 21
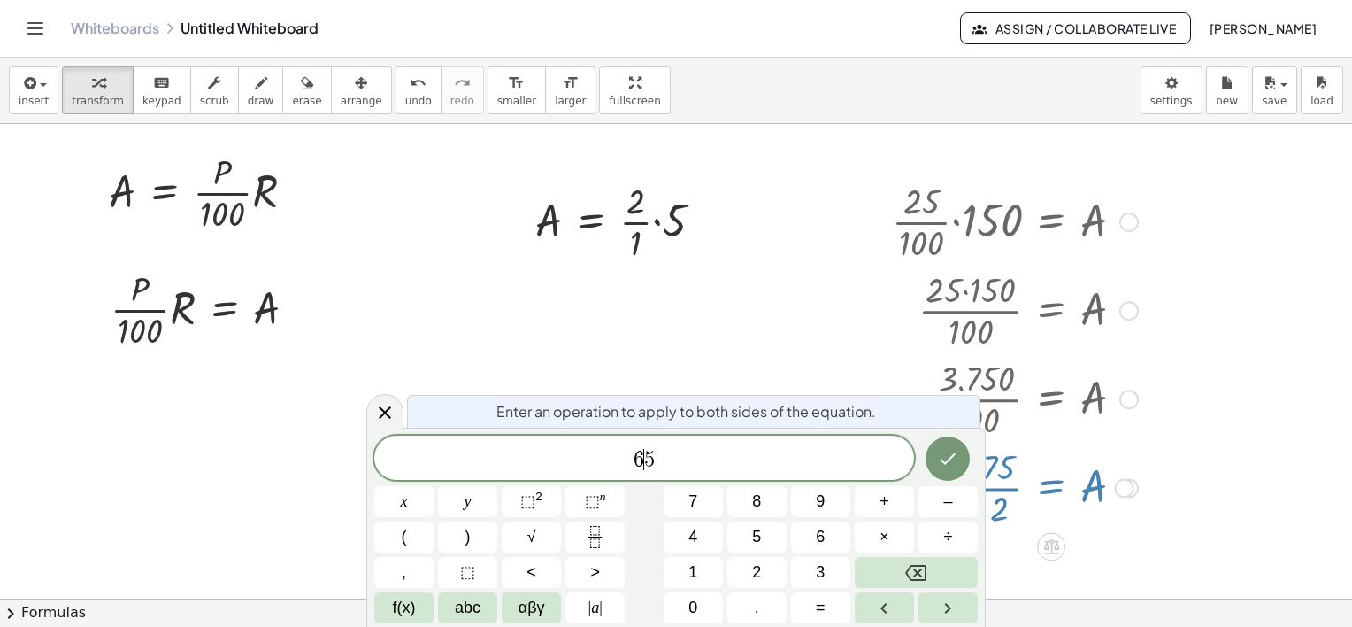
click at [639, 467] on span "6" at bounding box center [639, 459] width 11 height 21
click at [668, 449] on span "6 , 5 ​" at bounding box center [644, 459] width 540 height 25
drag, startPoint x: 637, startPoint y: 465, endPoint x: 663, endPoint y: 476, distance: 28.1
click at [637, 465] on span "6" at bounding box center [636, 459] width 11 height 21
click at [661, 462] on span "6 , 5" at bounding box center [644, 459] width 540 height 25
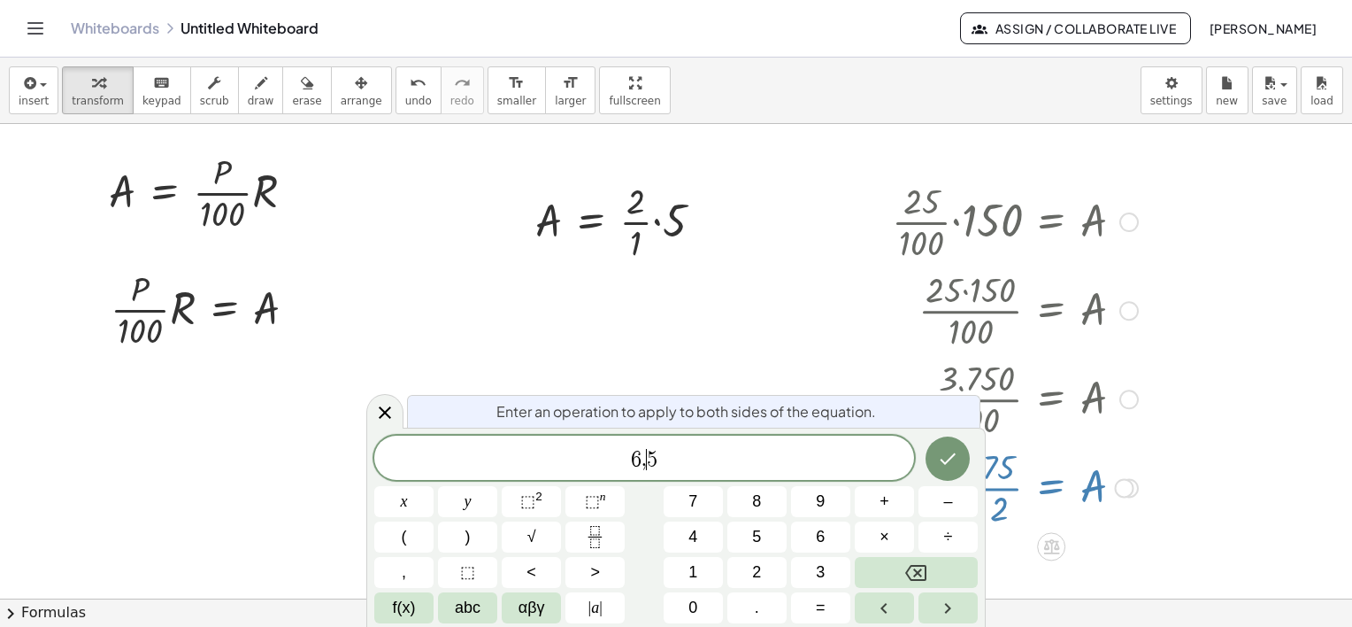
click at [650, 464] on span "5" at bounding box center [652, 459] width 11 height 21
drag, startPoint x: 663, startPoint y: 471, endPoint x: 619, endPoint y: 475, distance: 43.6
click at [619, 475] on div "*** 6 , 5" at bounding box center [644, 457] width 540 height 44
click at [656, 480] on div "​ x y ⬚ 2 ⬚ n 7 8 9 + – ( ) √ 4 5 6 × ÷ , ⬚ < > 1 2 3 f(x) abc αβγ | a | 0 . =" at bounding box center [676, 529] width 604 height 188
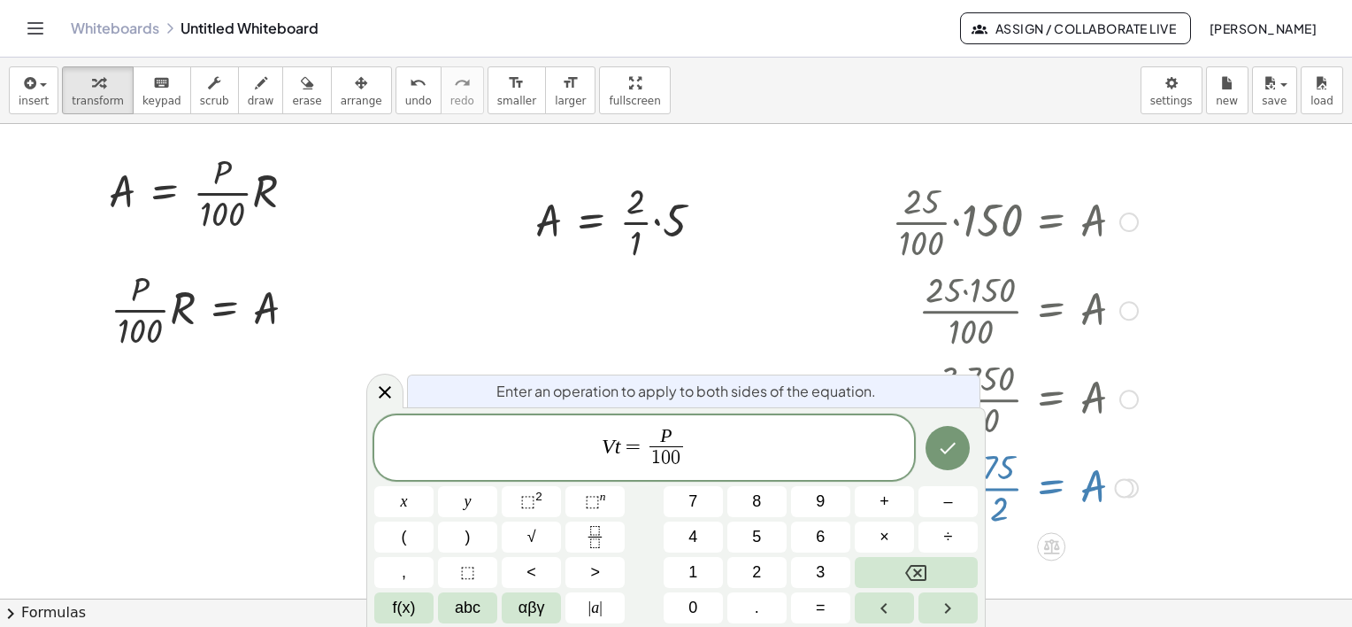
click at [703, 440] on span "V t = P 1 0 0 ​ ​" at bounding box center [644, 449] width 540 height 47
drag, startPoint x: 699, startPoint y: 455, endPoint x: 600, endPoint y: 438, distance: 100.5
click at [600, 438] on span "V t = P 1 0 0 ​" at bounding box center [644, 449] width 540 height 47
click at [668, 434] on span "1 0 0 1 0 0 ​ ​" at bounding box center [644, 449] width 540 height 47
click at [642, 432] on span "1 0 0" at bounding box center [627, 436] width 33 height 19
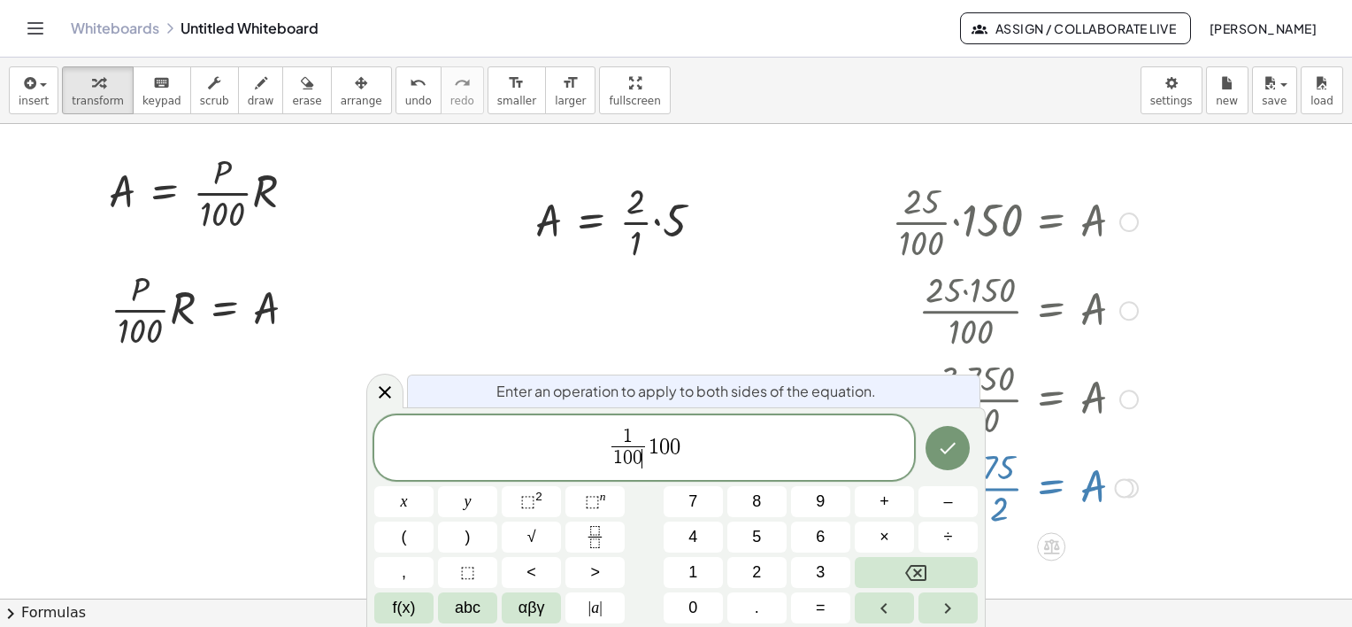
click at [643, 459] on span "1 0 0 ​" at bounding box center [627, 458] width 33 height 24
drag, startPoint x: 608, startPoint y: 451, endPoint x: 601, endPoint y: 444, distance: 10.0
click at [601, 444] on span "1 1 ​ 1 0 0" at bounding box center [644, 449] width 540 height 47
drag, startPoint x: 690, startPoint y: 471, endPoint x: 660, endPoint y: 471, distance: 30.1
click at [690, 471] on span "1 1 ​ 1 0 0" at bounding box center [644, 449] width 540 height 47
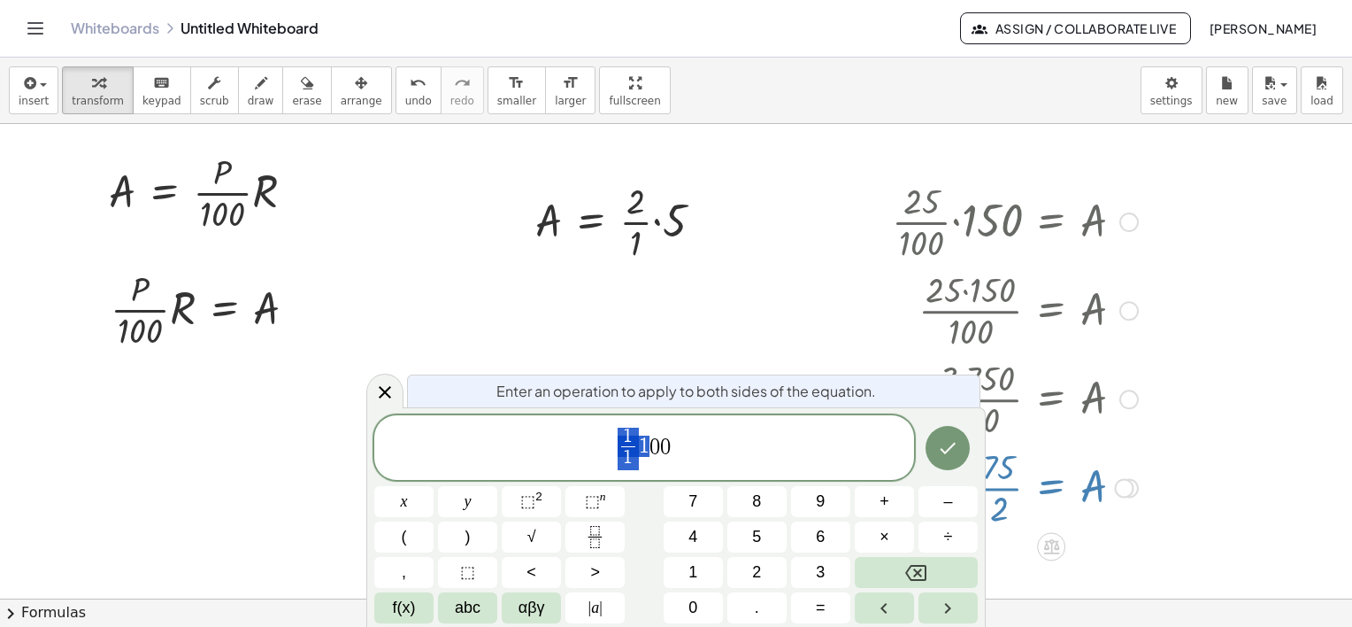
drag, startPoint x: 651, startPoint y: 468, endPoint x: 609, endPoint y: 439, distance: 51.5
click at [609, 439] on span "1 1 ​ 1 0 0" at bounding box center [644, 449] width 540 height 47
click at [675, 444] on span "1 1 ​ 1 0 0 ​" at bounding box center [644, 449] width 540 height 47
click at [628, 464] on span "1" at bounding box center [628, 457] width 10 height 19
drag, startPoint x: 646, startPoint y: 467, endPoint x: 598, endPoint y: 442, distance: 53.8
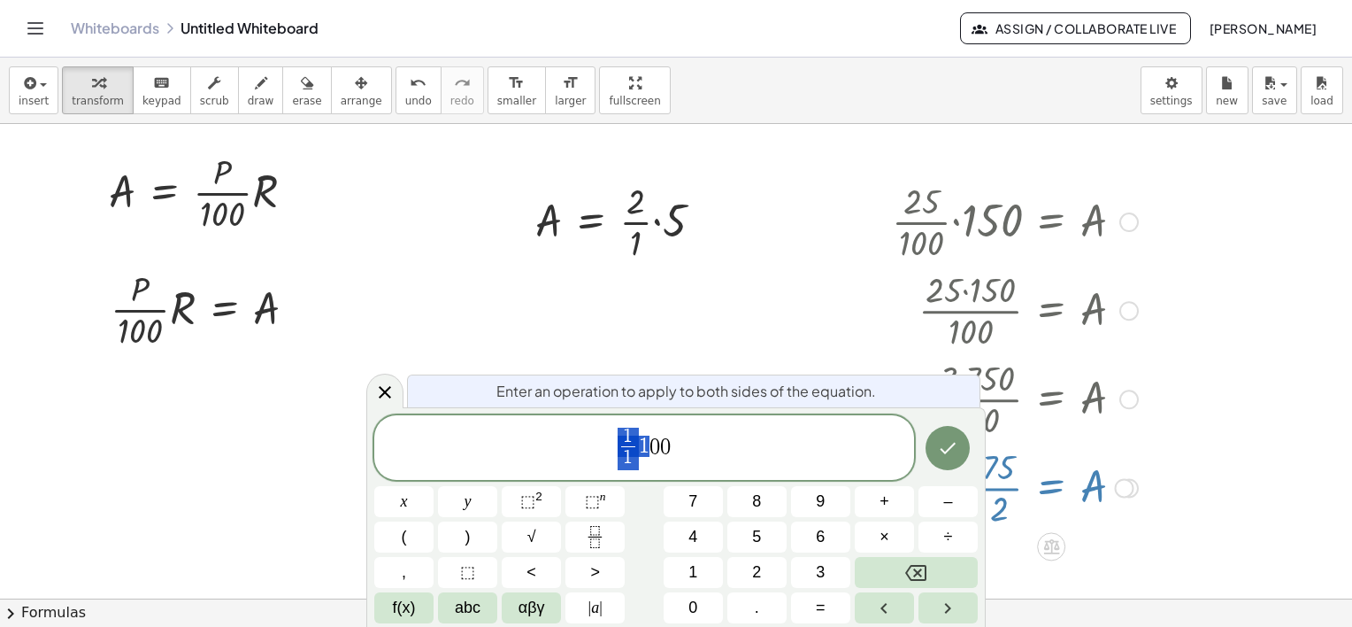
click at [598, 442] on span "1 1 ​ 1 0 0" at bounding box center [644, 449] width 540 height 47
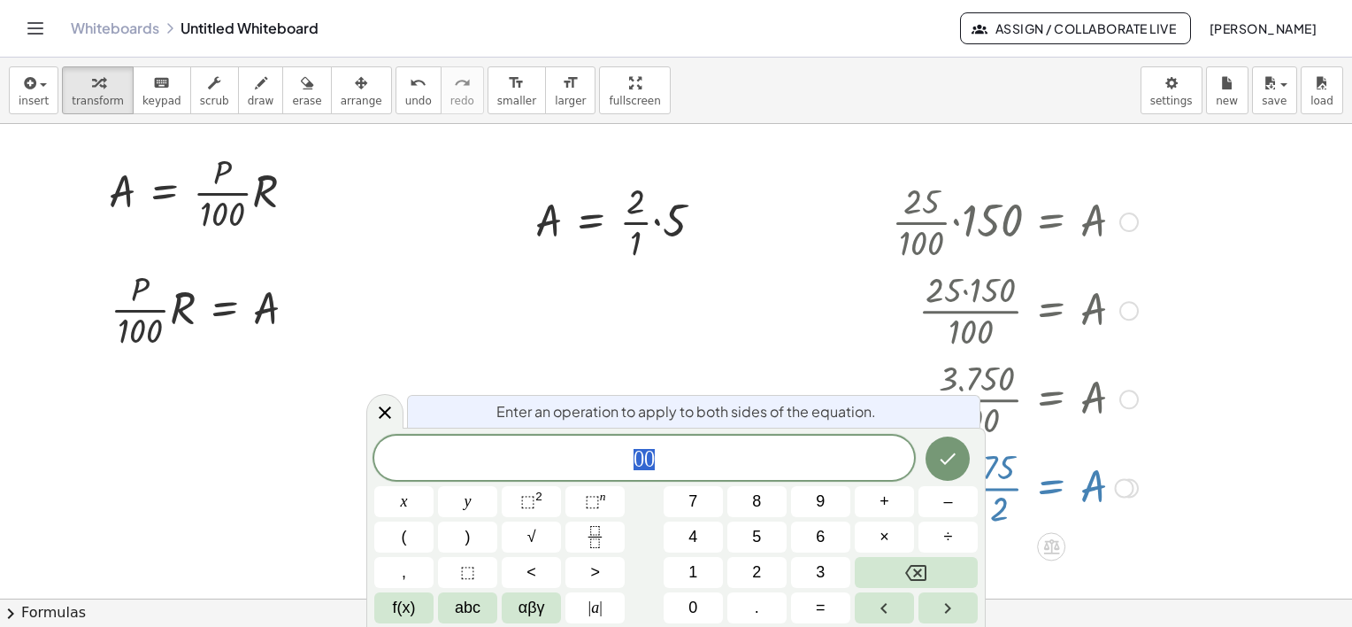
drag, startPoint x: 673, startPoint y: 465, endPoint x: 604, endPoint y: 455, distance: 69.0
click at [605, 455] on span "0 0" at bounding box center [644, 459] width 540 height 25
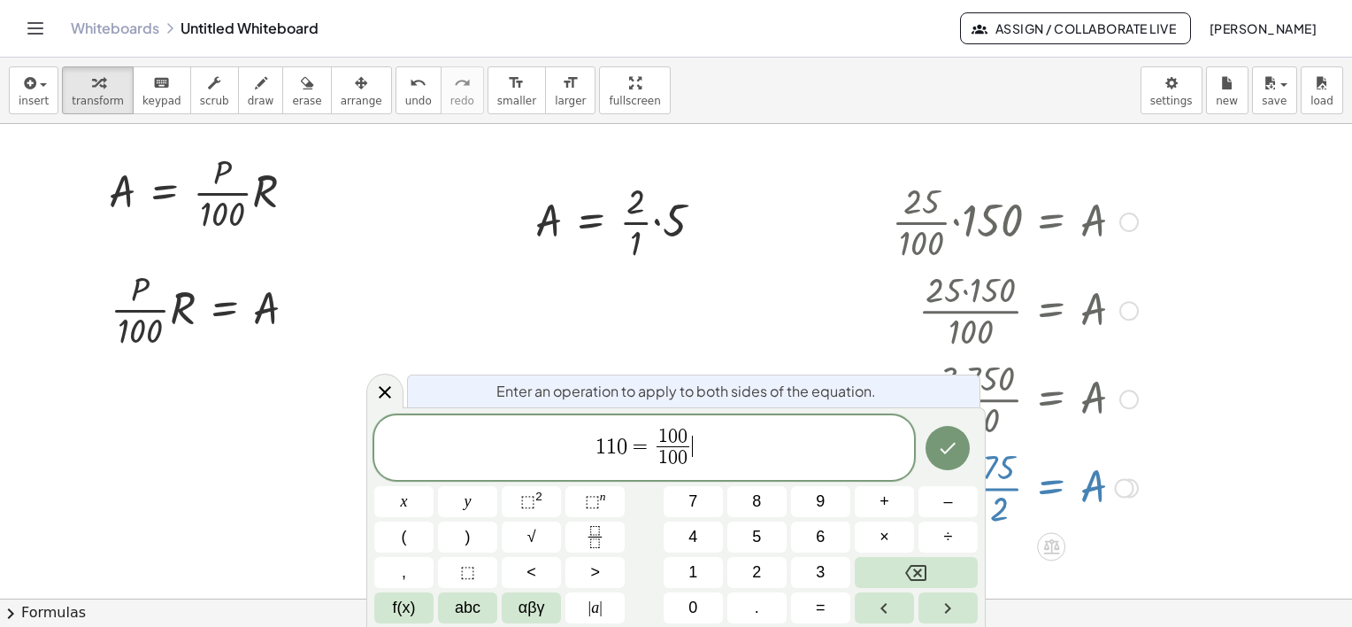
click at [718, 438] on span "1 1 0 = 1 0 0 1 0 0 ​ ​" at bounding box center [644, 449] width 540 height 47
click at [733, 439] on span "1 1 0 = 1 0 0 1 0 0 ​ + 1 0 1 0 0 ​ ​" at bounding box center [644, 449] width 540 height 47
click at [642, 434] on span "0" at bounding box center [640, 436] width 10 height 19
drag, startPoint x: 726, startPoint y: 467, endPoint x: 684, endPoint y: 459, distance: 42.3
click at [684, 459] on span "1 1 0 = 1 1 0 1 0 0 ​ + 1 0 1 0 0 ​" at bounding box center [644, 449] width 540 height 47
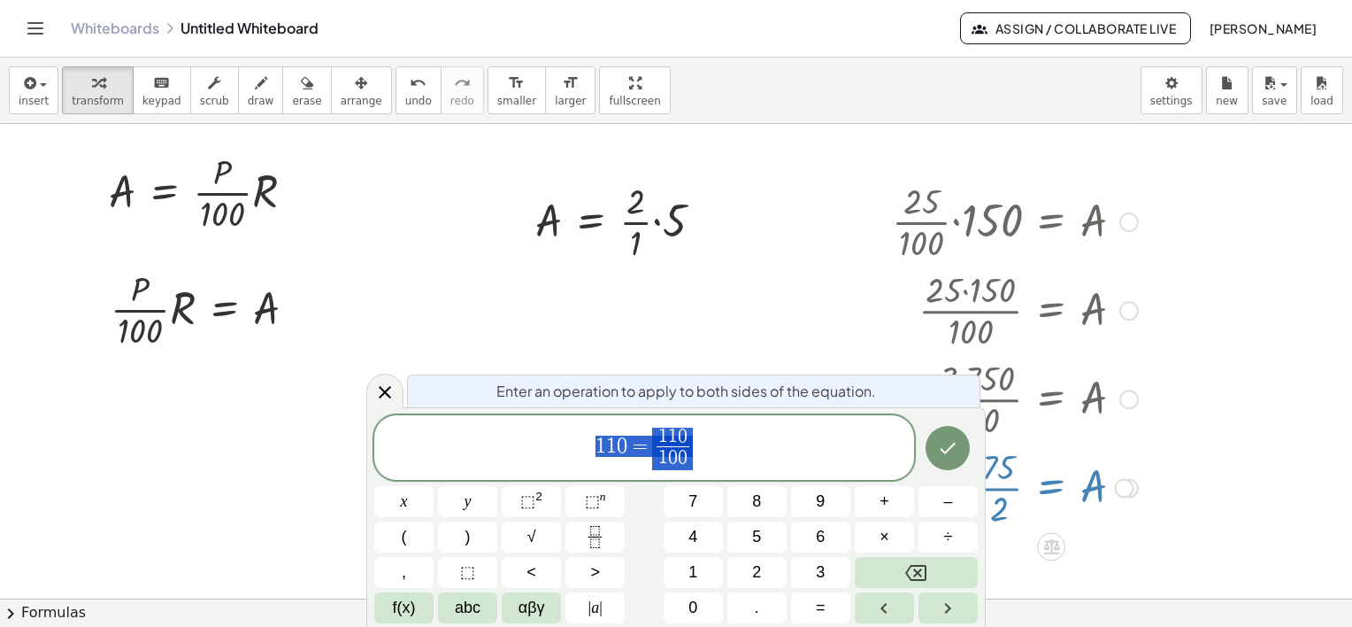
drag, startPoint x: 694, startPoint y: 460, endPoint x: 577, endPoint y: 450, distance: 117.3
click at [577, 450] on span "1 1 0 = 1 1 0 1 0 0 ​" at bounding box center [644, 449] width 540 height 47
click at [673, 451] on span "1 0 0 1 0 0 ​ ​" at bounding box center [644, 449] width 540 height 47
click at [741, 449] on span "1 0 0 1 0 0 ​ + 4 1 0 0 ​ ​" at bounding box center [644, 449] width 540 height 47
click at [947, 451] on icon "Done" at bounding box center [949, 448] width 16 height 12
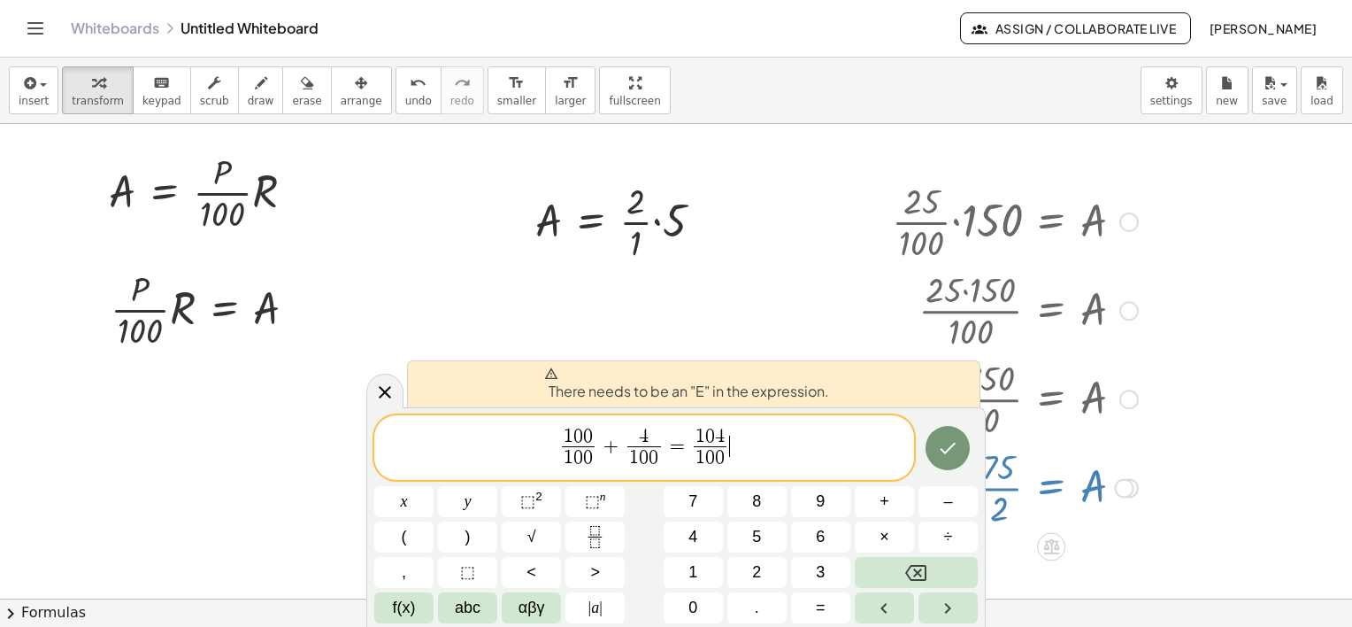
click at [770, 453] on span "1 0 0 1 0 0 ​ + 4 1 0 0 ​ = 1 0 4 1 0 0 ​ ​" at bounding box center [644, 449] width 540 height 47
drag, startPoint x: 684, startPoint y: 441, endPoint x: 556, endPoint y: 451, distance: 128.8
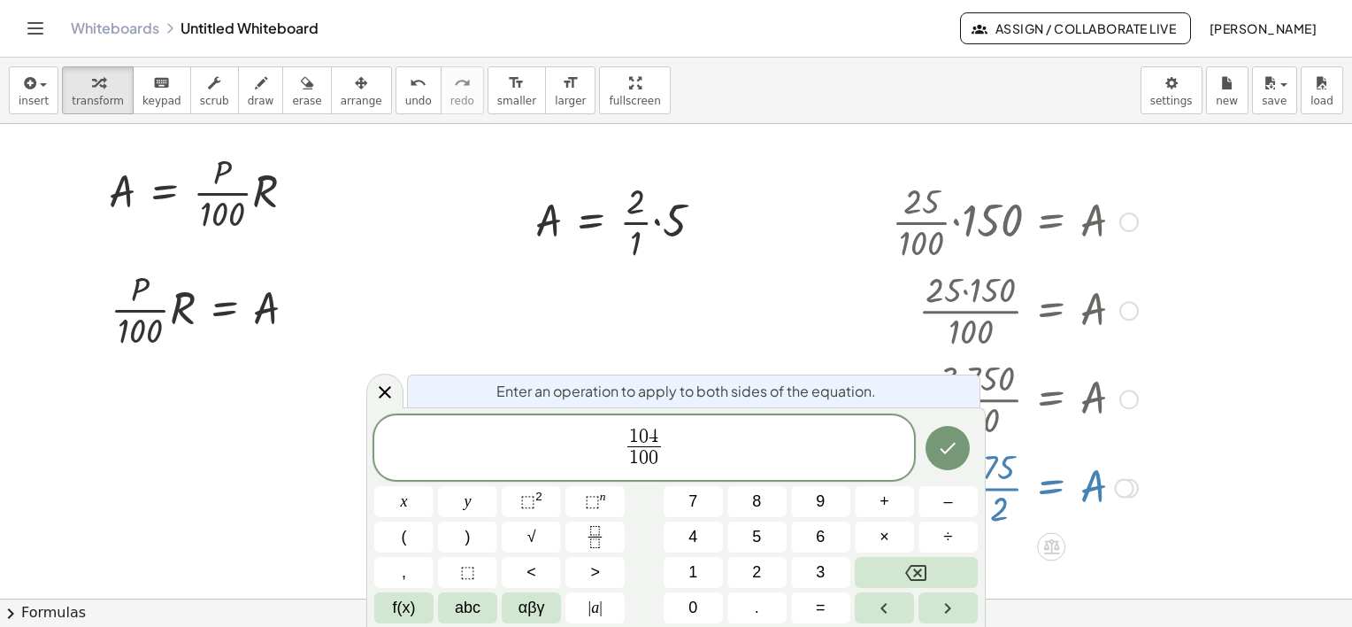
click at [679, 452] on span "​ 1 0 4 1 0 0 ​" at bounding box center [644, 449] width 540 height 47
click at [961, 452] on button "Done" at bounding box center [948, 448] width 44 height 44
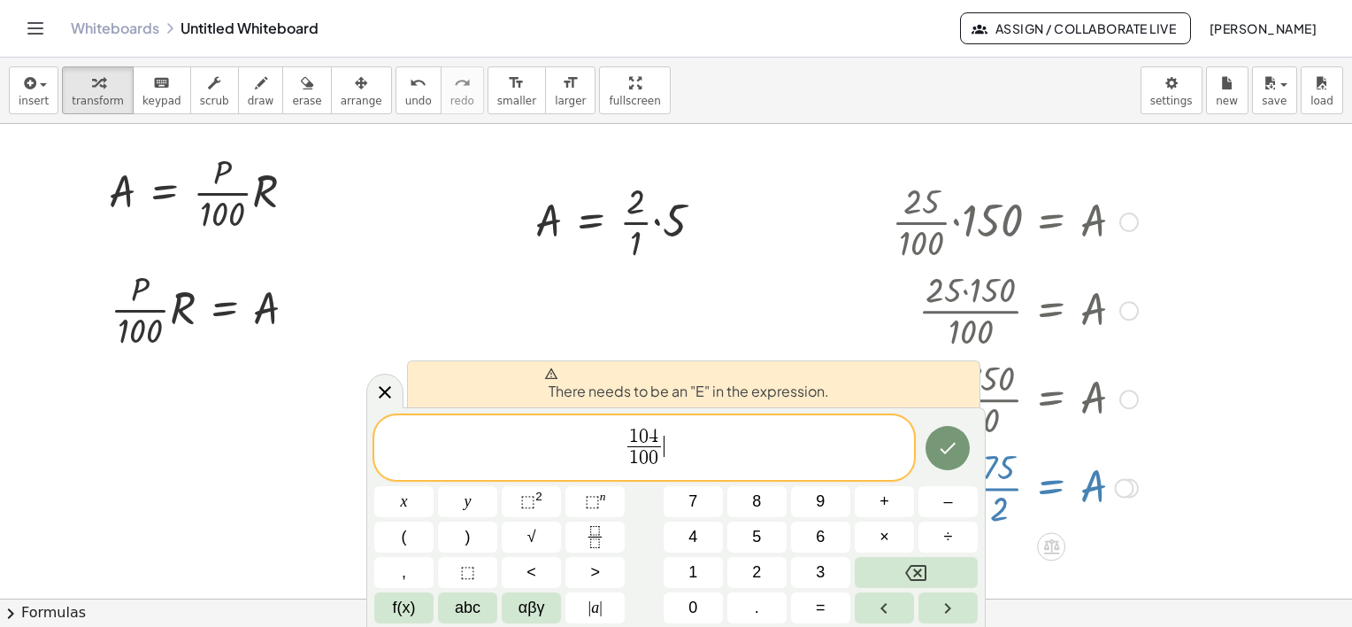
click at [741, 435] on span "1 0 4 1 0 0 ​ ​" at bounding box center [644, 449] width 540 height 47
click at [949, 442] on icon "Done" at bounding box center [947, 447] width 21 height 21
click at [627, 449] on span "1 0 0 ​" at bounding box center [643, 458] width 33 height 24
click at [621, 427] on span "​ 1 0 4 1 0 0 ​" at bounding box center [644, 449] width 540 height 47
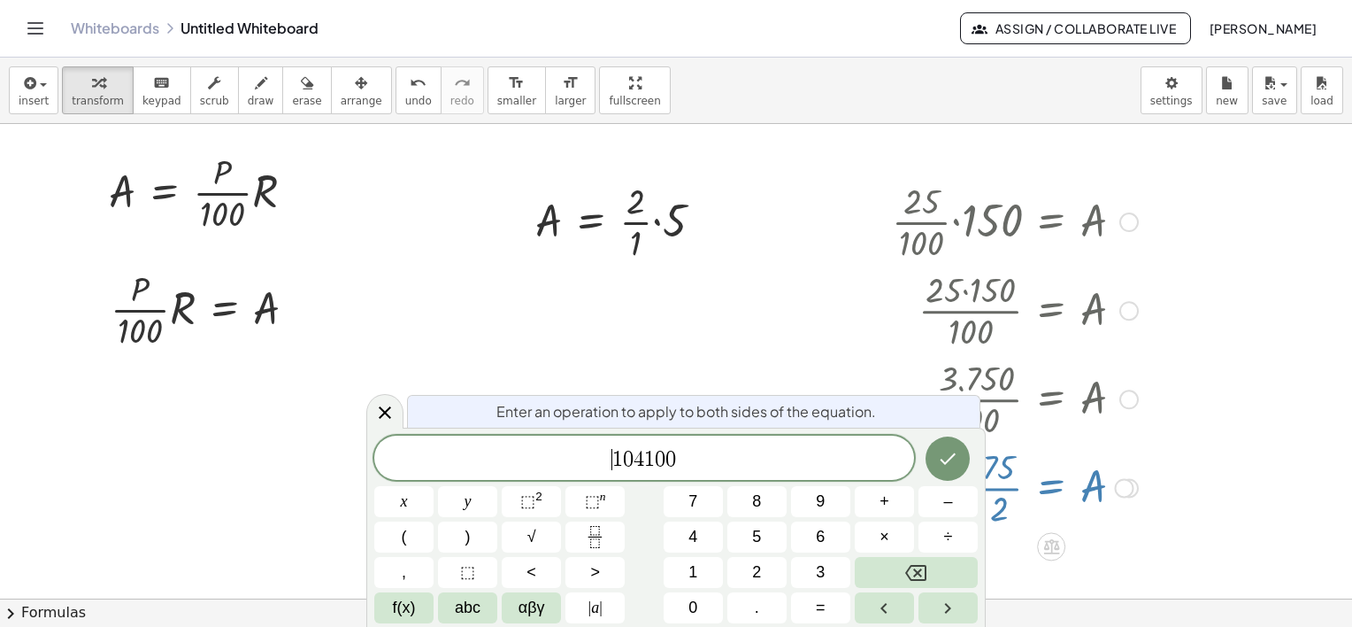
click at [708, 473] on div "​ 1 0 4 1 0 0" at bounding box center [644, 457] width 540 height 44
click at [683, 458] on span "1 0 4 1 0 0 ​" at bounding box center [644, 459] width 540 height 25
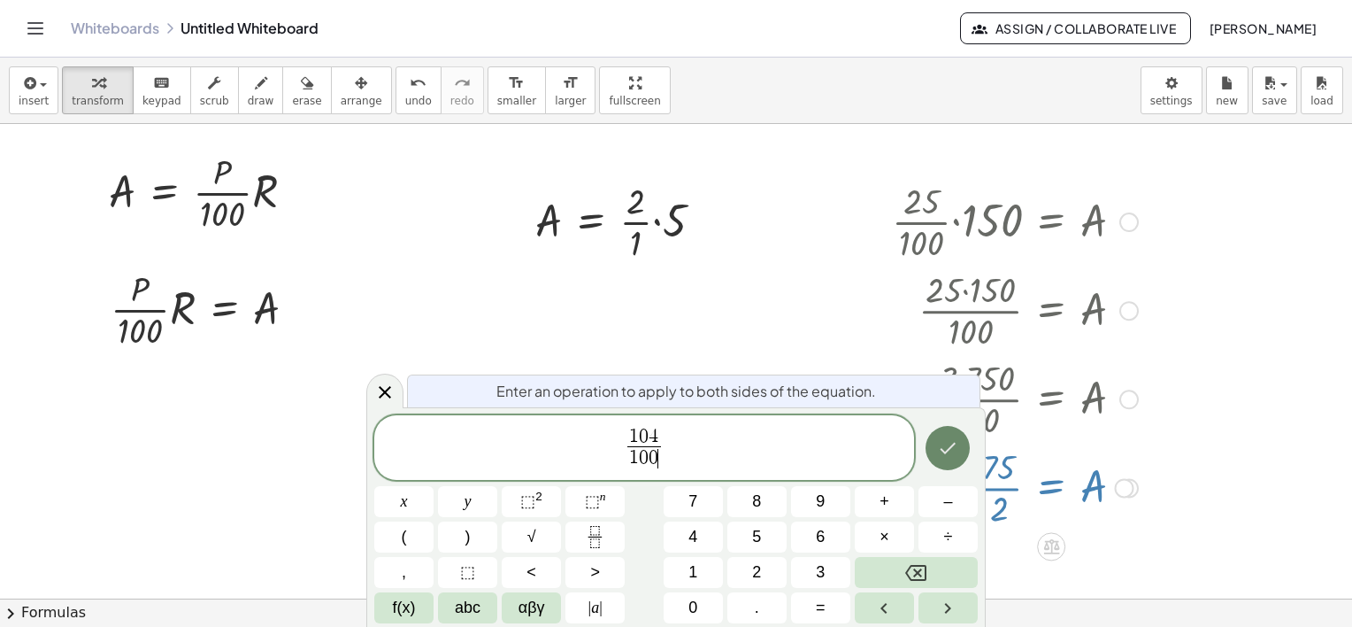
click at [963, 458] on button "Done" at bounding box center [948, 448] width 44 height 44
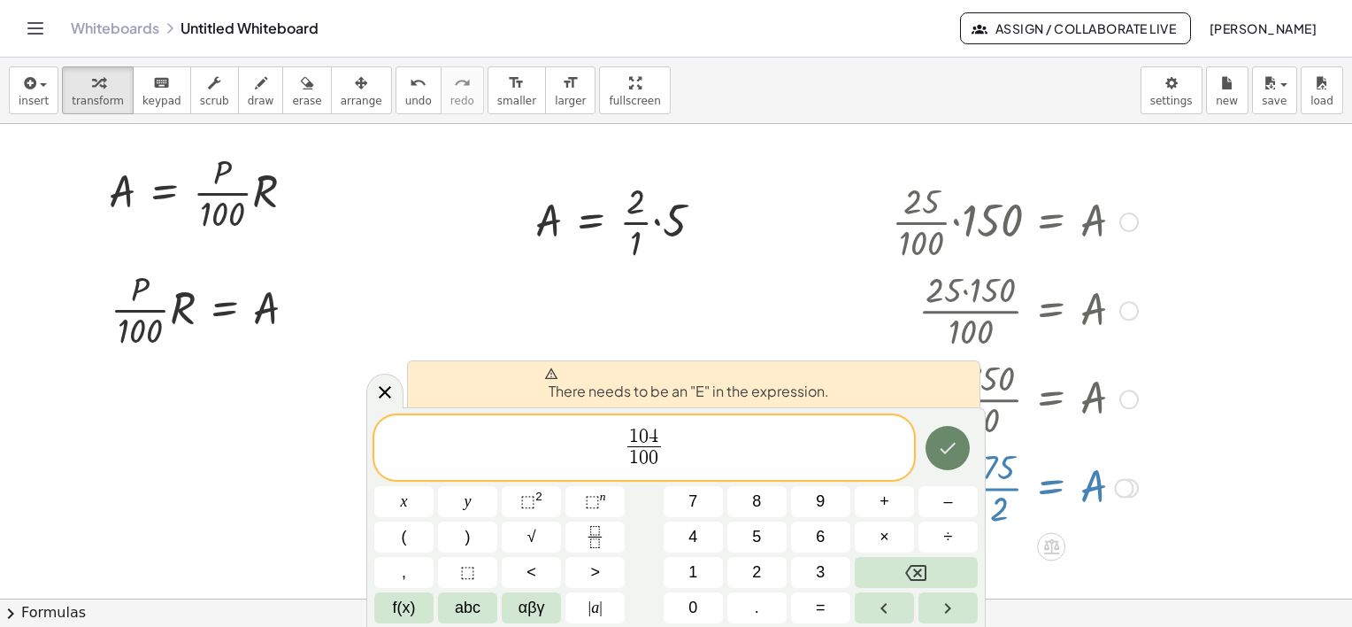
click at [957, 452] on icon "Done" at bounding box center [947, 447] width 21 height 21
click at [407, 611] on span "f(x)" at bounding box center [404, 608] width 23 height 24
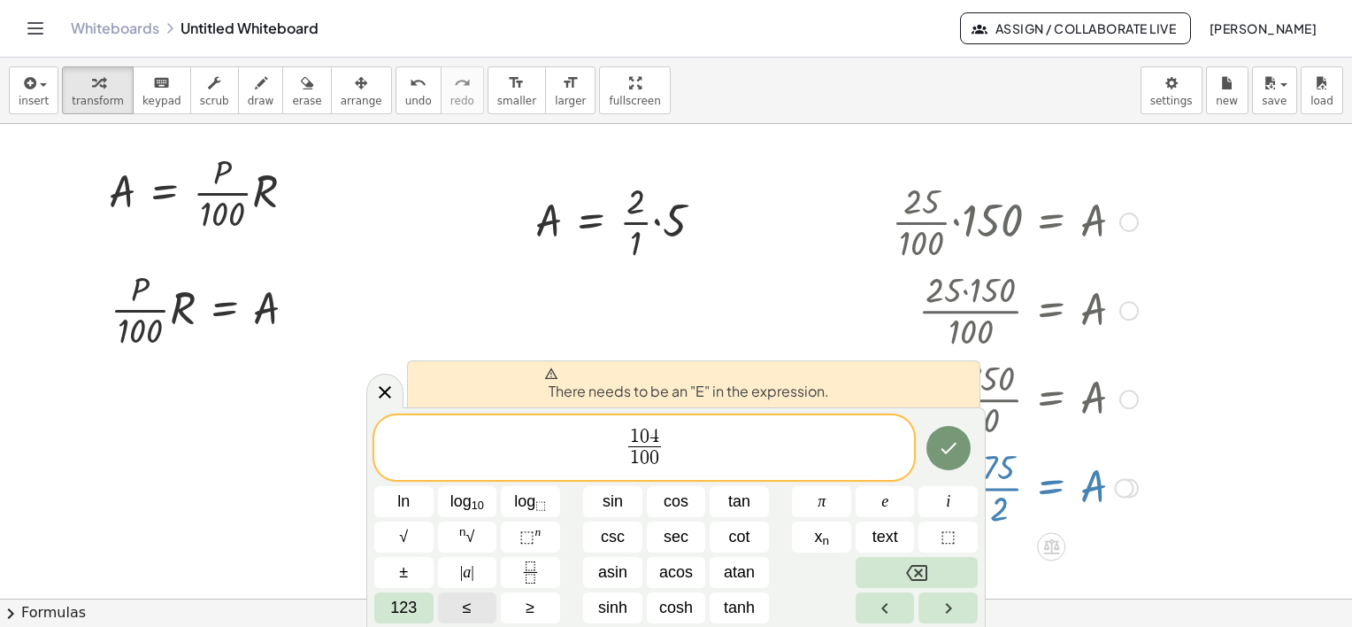
click at [407, 611] on span "123" at bounding box center [403, 608] width 27 height 24
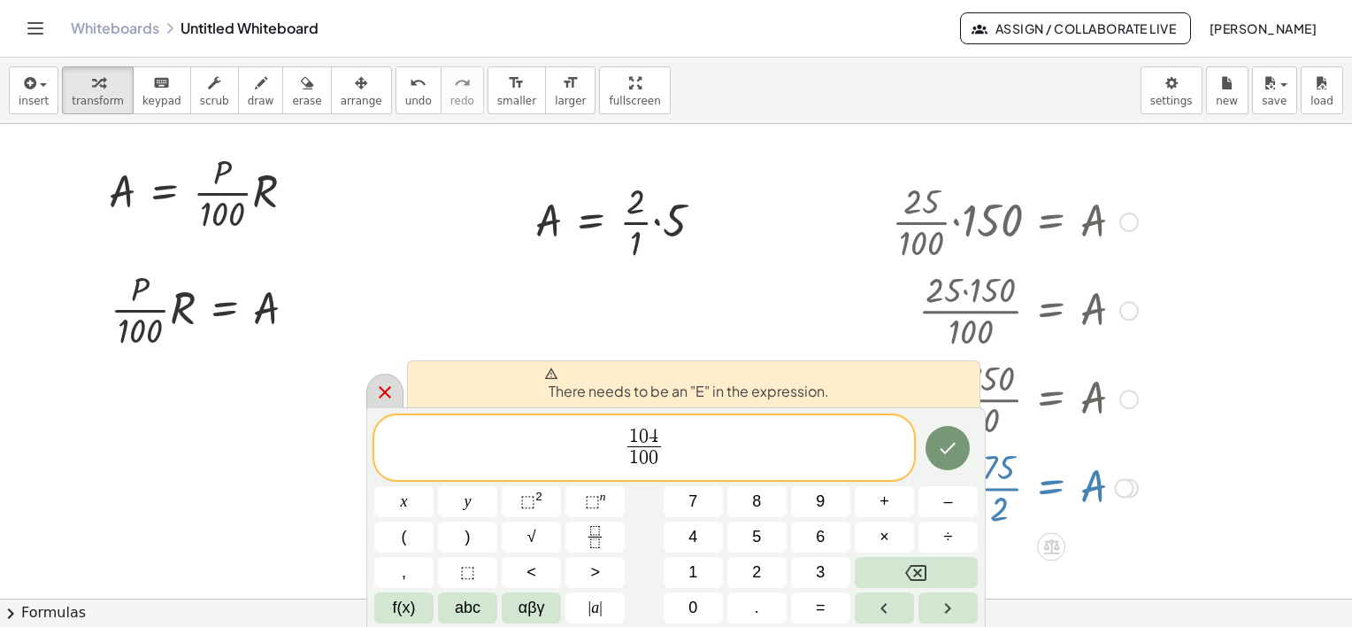
click at [389, 396] on icon at bounding box center [385, 392] width 12 height 12
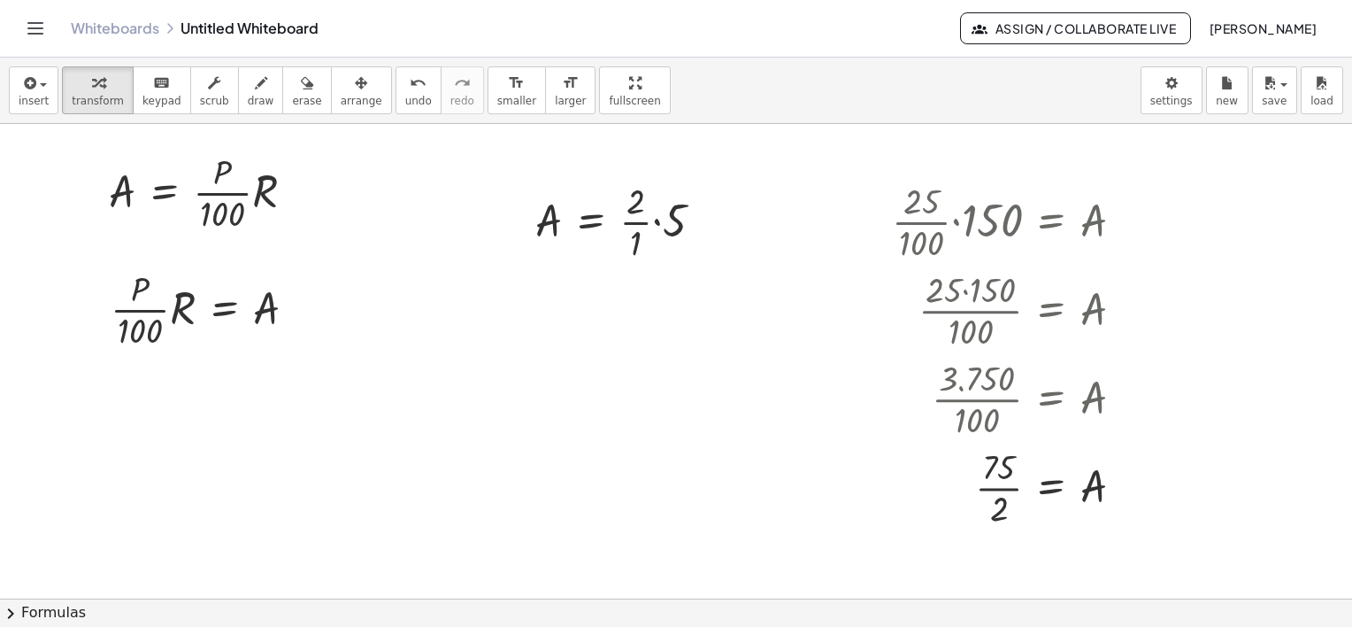
drag, startPoint x: 477, startPoint y: 306, endPoint x: 477, endPoint y: 296, distance: 10.6
click at [477, 295] on div at bounding box center [460, 336] width 110 height 88
click at [341, 102] on span "arrange" at bounding box center [362, 101] width 42 height 12
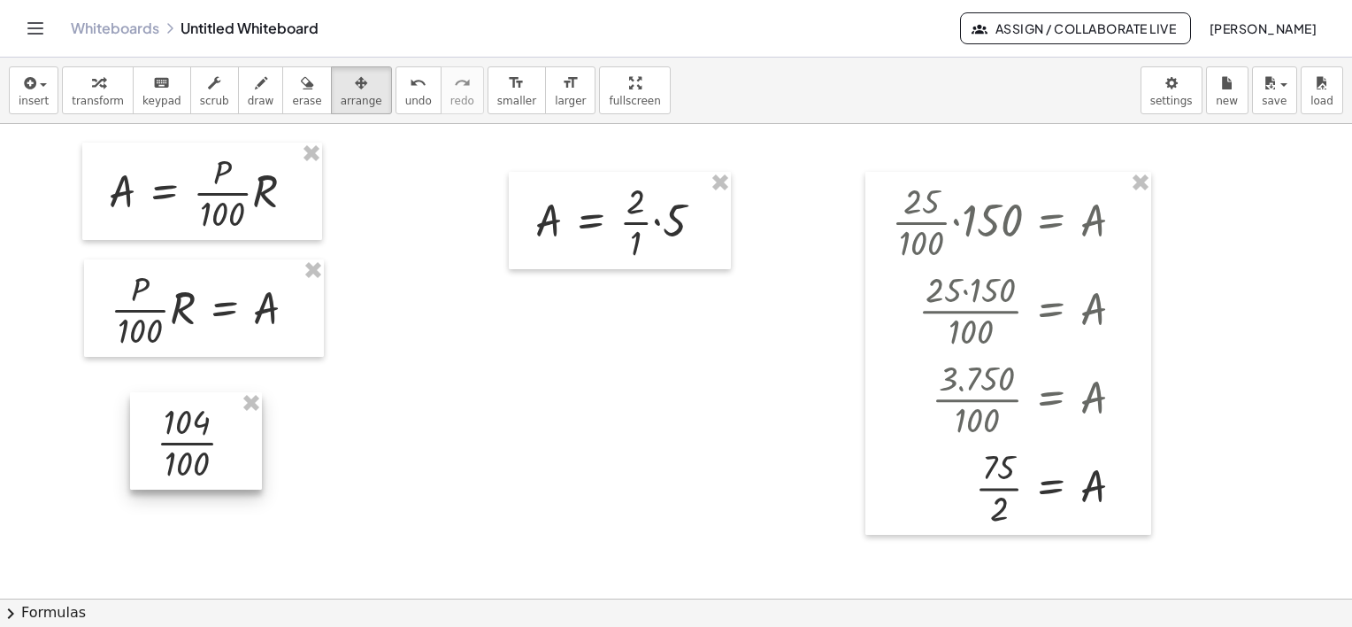
drag, startPoint x: 484, startPoint y: 340, endPoint x: 226, endPoint y: 438, distance: 276.4
click at [226, 438] on div at bounding box center [196, 440] width 132 height 97
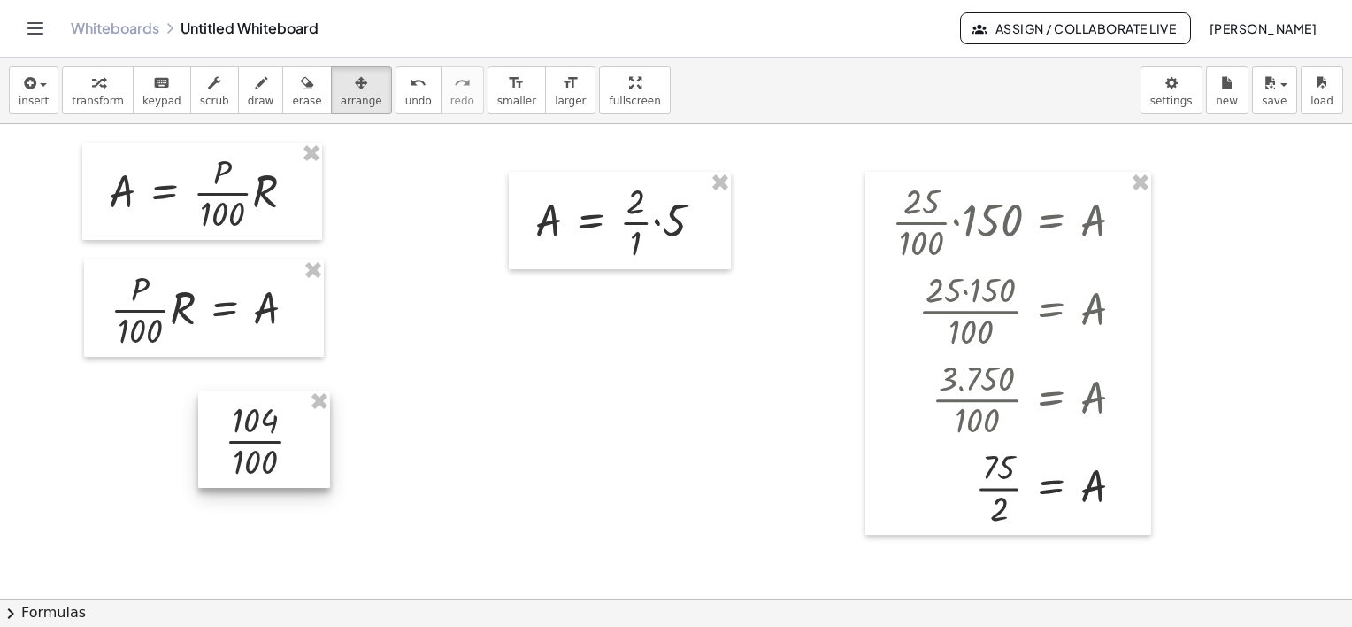
drag, startPoint x: 237, startPoint y: 442, endPoint x: 304, endPoint y: 441, distance: 67.3
click at [304, 441] on div at bounding box center [264, 438] width 132 height 97
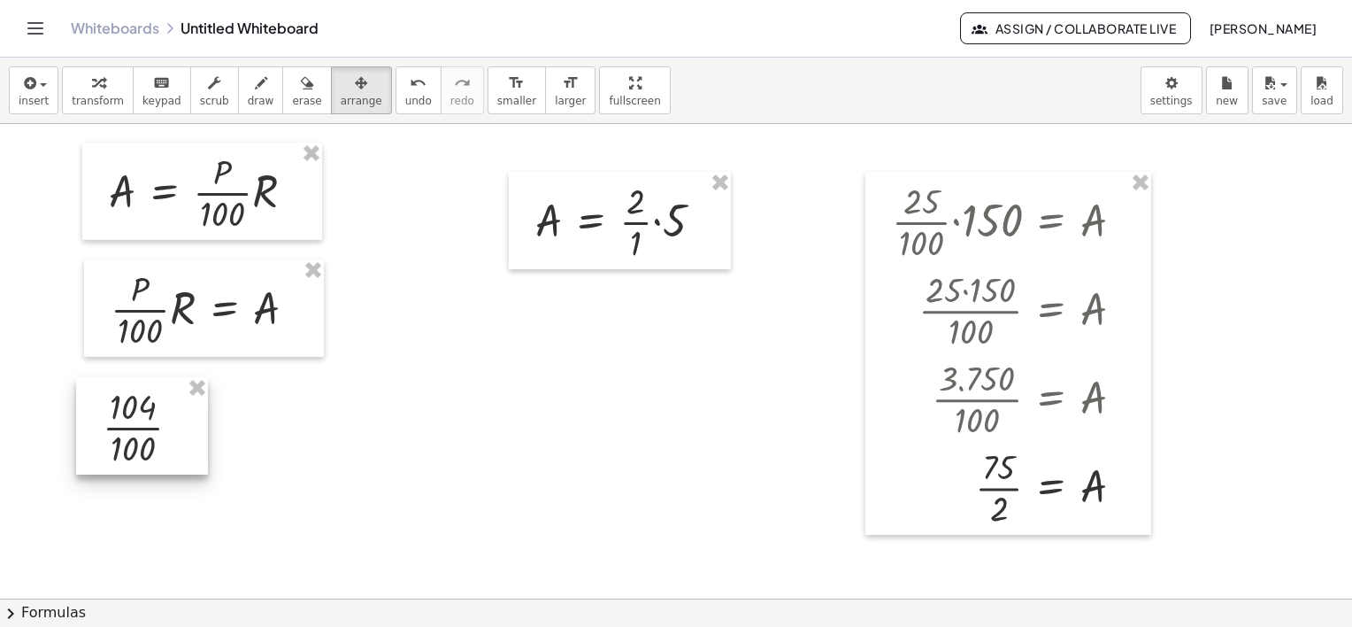
drag, startPoint x: 299, startPoint y: 457, endPoint x: 178, endPoint y: 444, distance: 121.9
click at [178, 444] on div at bounding box center [142, 425] width 132 height 97
click at [154, 425] on div at bounding box center [137, 426] width 132 height 97
click at [45, 91] on button "insert" at bounding box center [34, 90] width 50 height 48
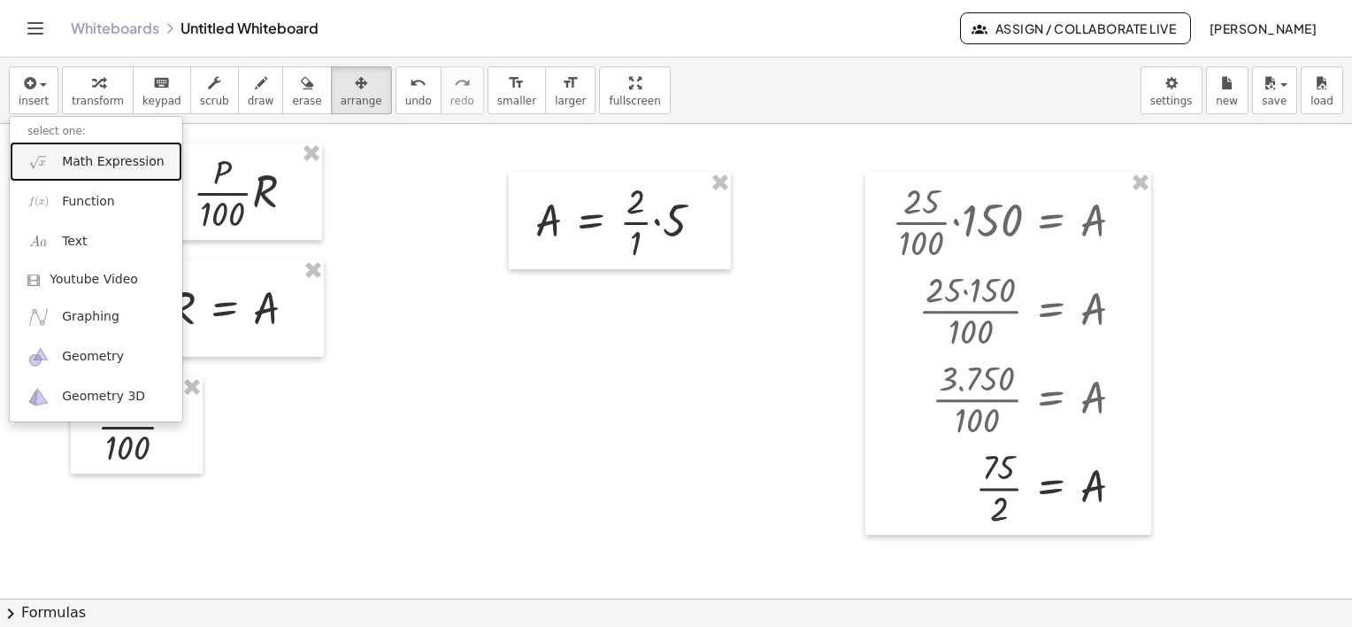
click at [103, 165] on span "Math Expression" at bounding box center [113, 162] width 102 height 18
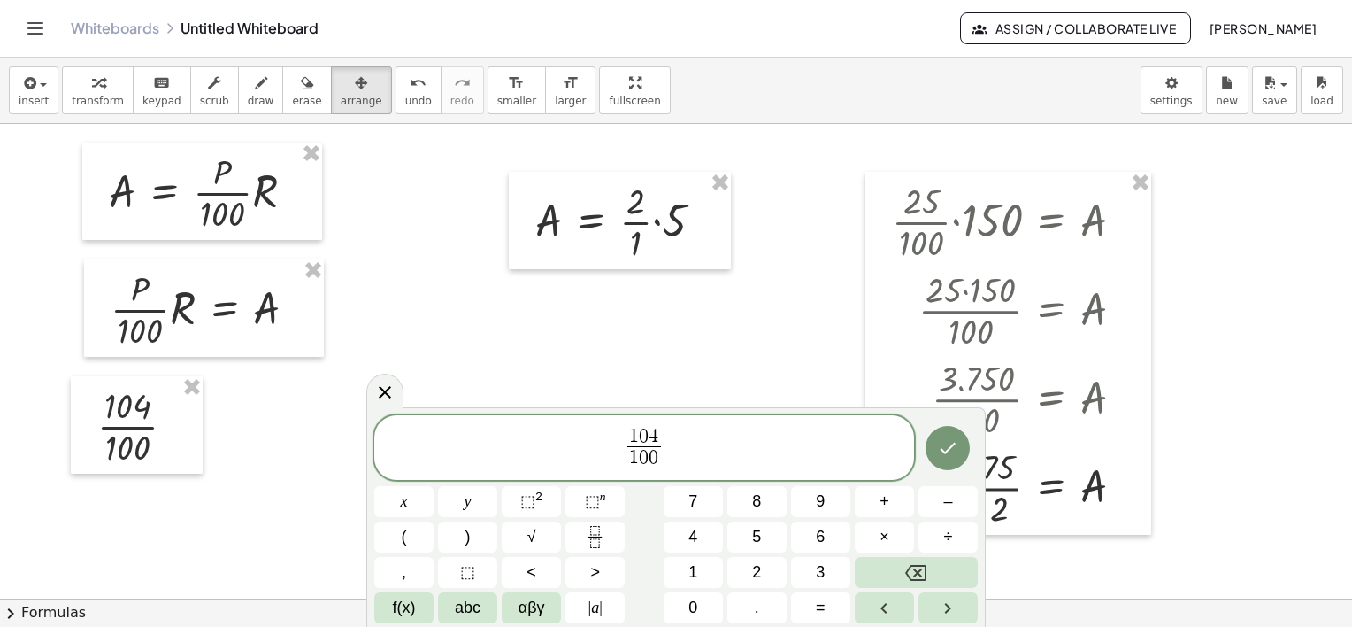
click at [669, 429] on span "1 0 4 1 0 0 ​ ​" at bounding box center [644, 449] width 540 height 47
click at [949, 442] on icon "Done" at bounding box center [947, 447] width 21 height 21
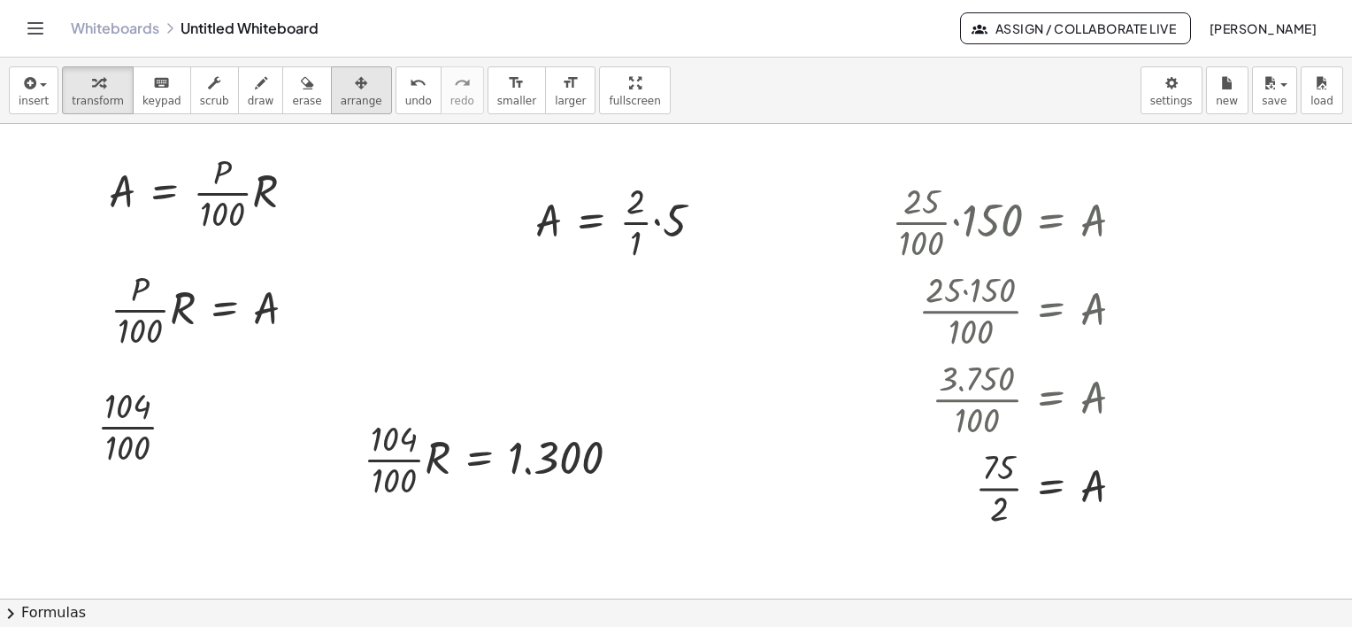
click at [355, 87] on icon "button" at bounding box center [361, 83] width 12 height 21
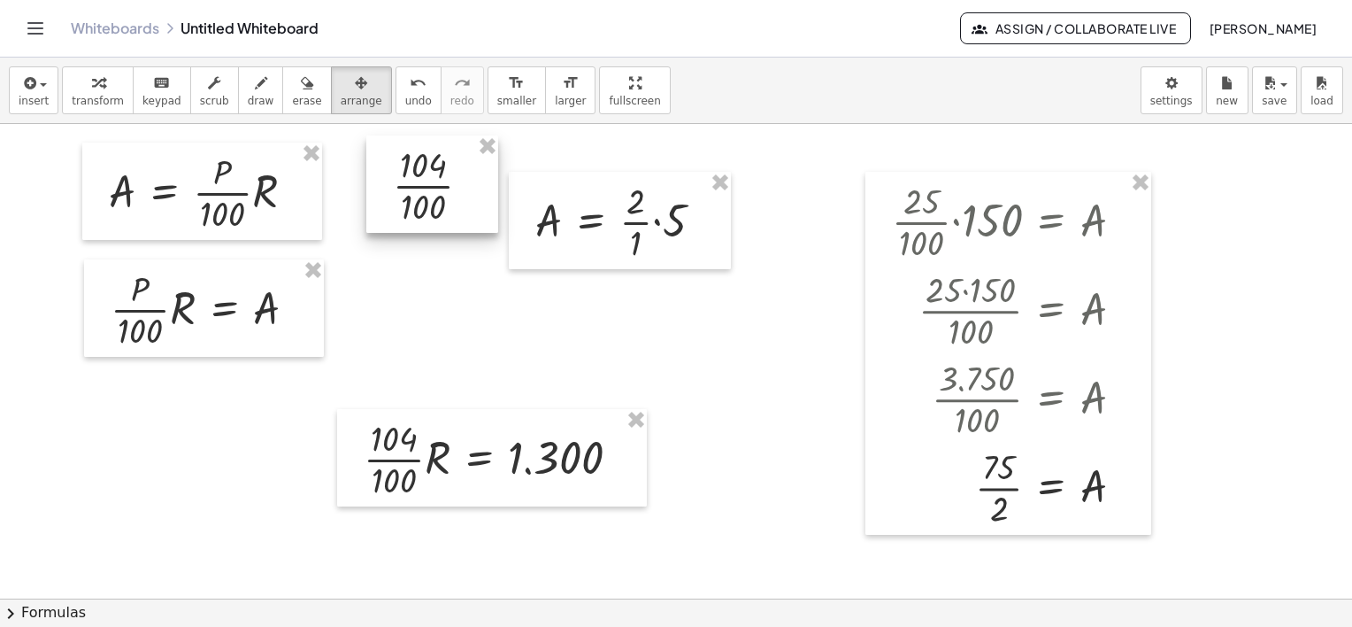
drag, startPoint x: 140, startPoint y: 404, endPoint x: 455, endPoint y: 433, distance: 316.4
click at [432, 165] on div at bounding box center [432, 183] width 132 height 97
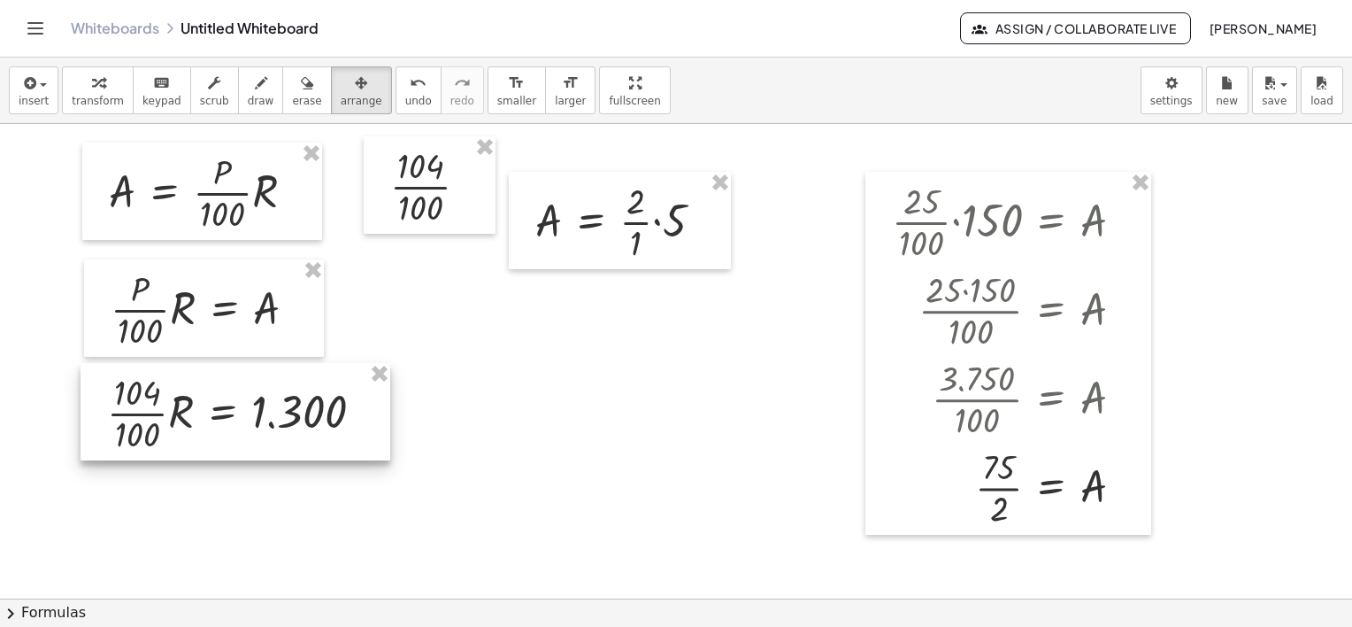
drag, startPoint x: 471, startPoint y: 441, endPoint x: 214, endPoint y: 395, distance: 260.7
click at [214, 395] on div at bounding box center [236, 411] width 310 height 97
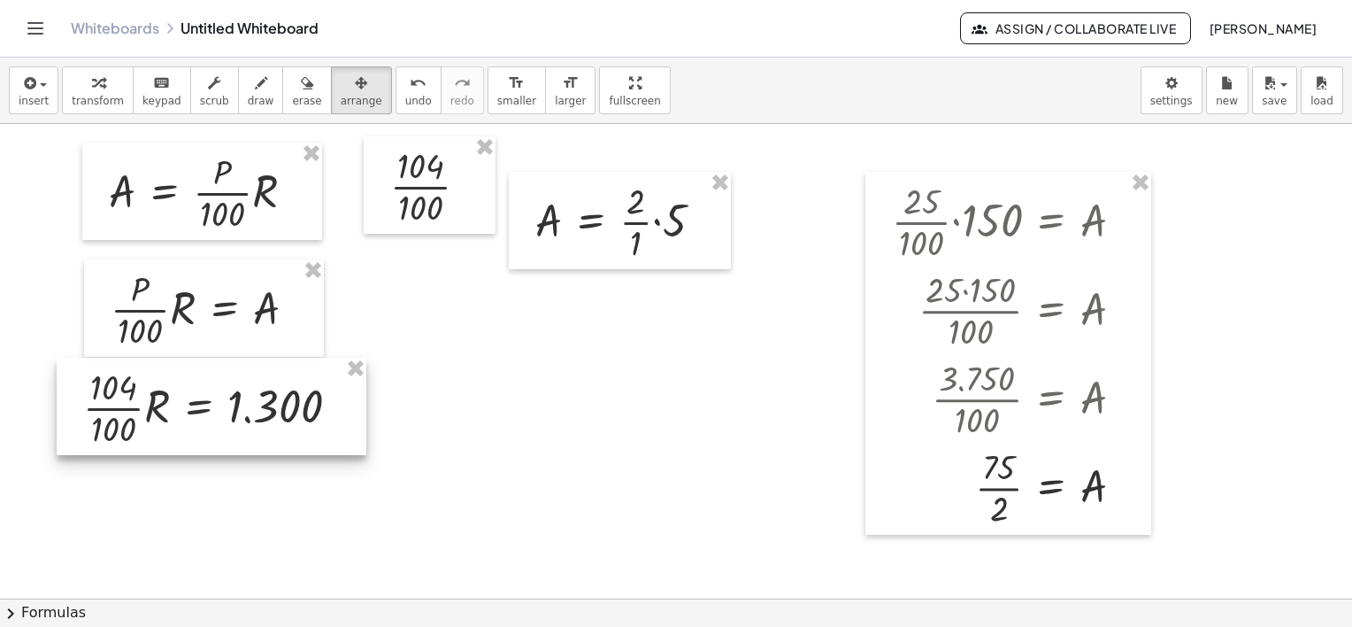
drag, startPoint x: 246, startPoint y: 412, endPoint x: 221, endPoint y: 407, distance: 25.3
click at [221, 407] on div at bounding box center [212, 406] width 310 height 97
click at [39, 81] on div "button" at bounding box center [34, 82] width 30 height 21
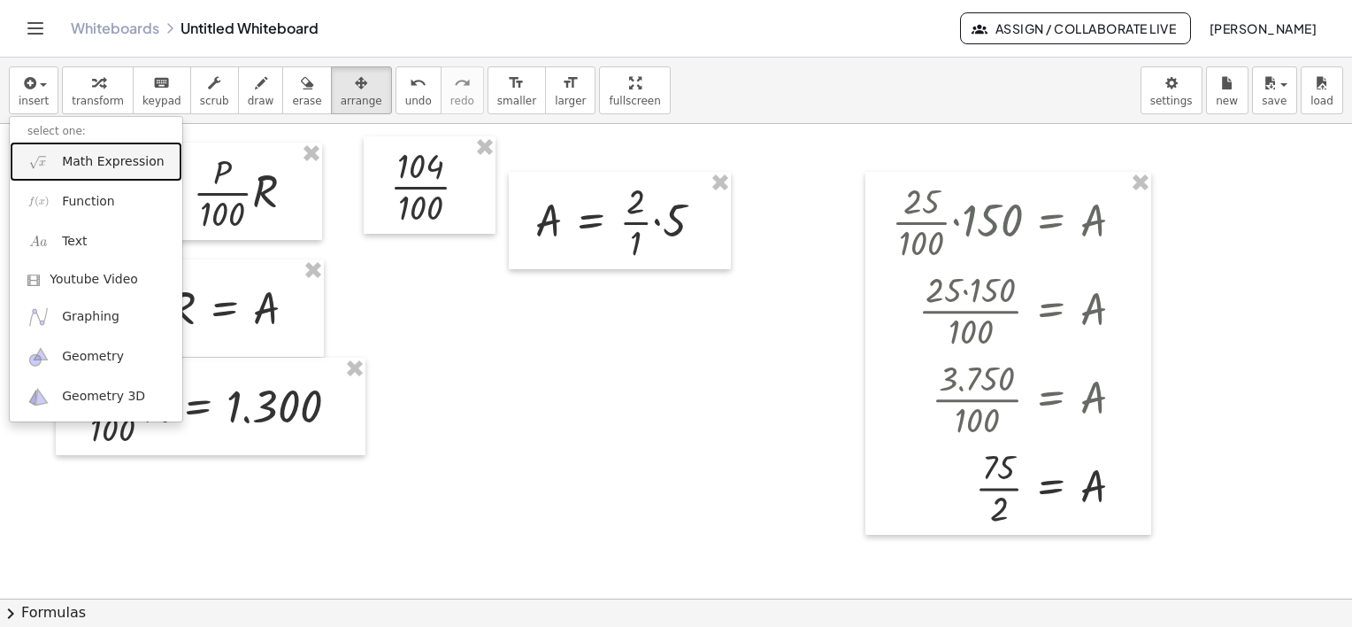
click at [114, 169] on span "Math Expression" at bounding box center [113, 162] width 102 height 18
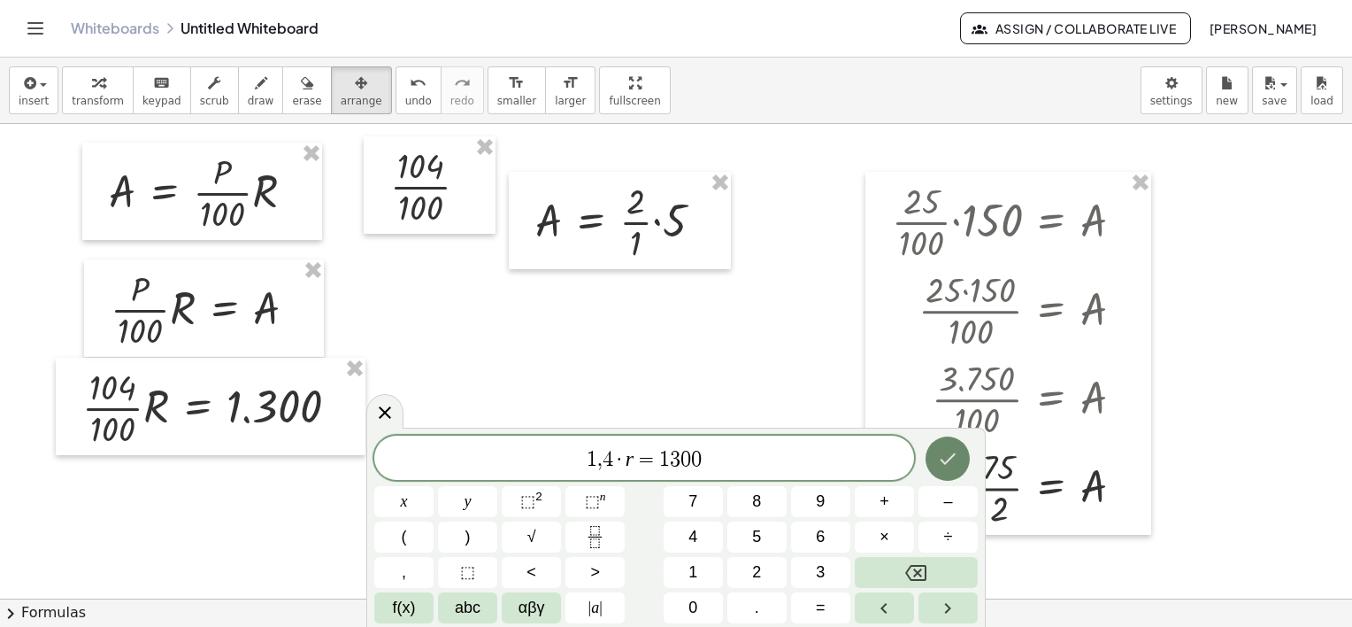
click at [950, 449] on icon "Done" at bounding box center [947, 458] width 21 height 21
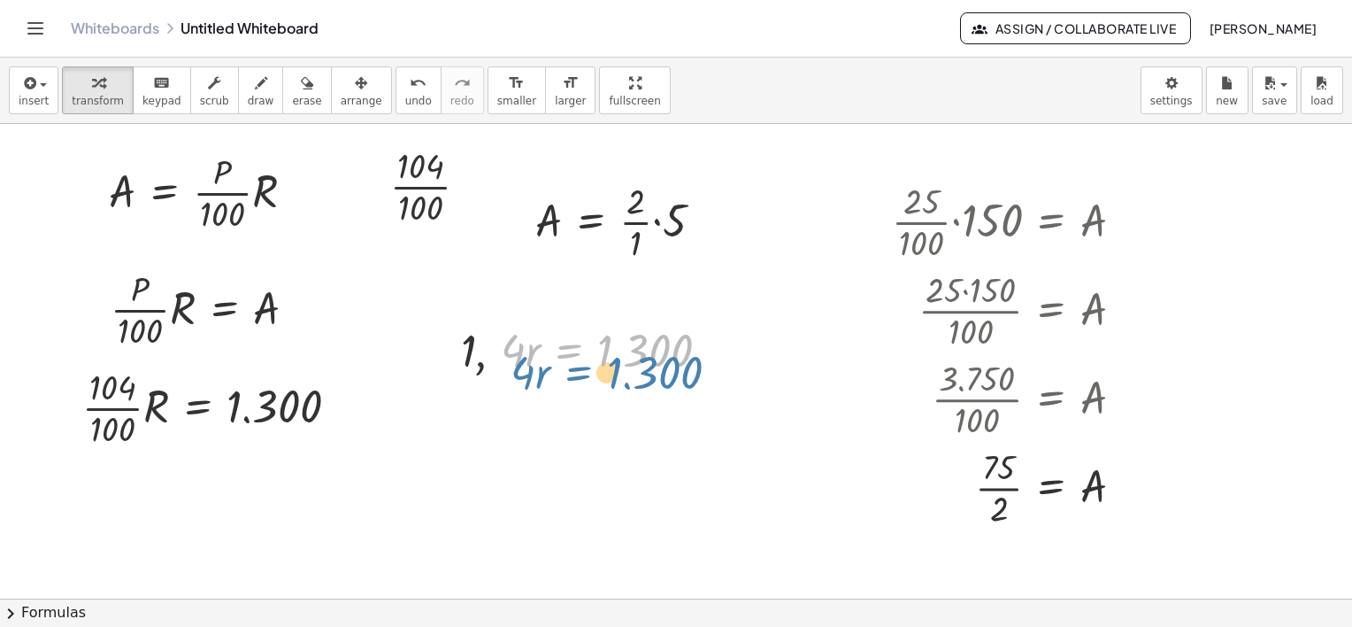
drag, startPoint x: 573, startPoint y: 355, endPoint x: 587, endPoint y: 381, distance: 28.9
click at [634, 352] on div at bounding box center [592, 349] width 281 height 60
click at [616, 364] on div at bounding box center [592, 349] width 281 height 60
click at [705, 351] on div at bounding box center [714, 350] width 19 height 19
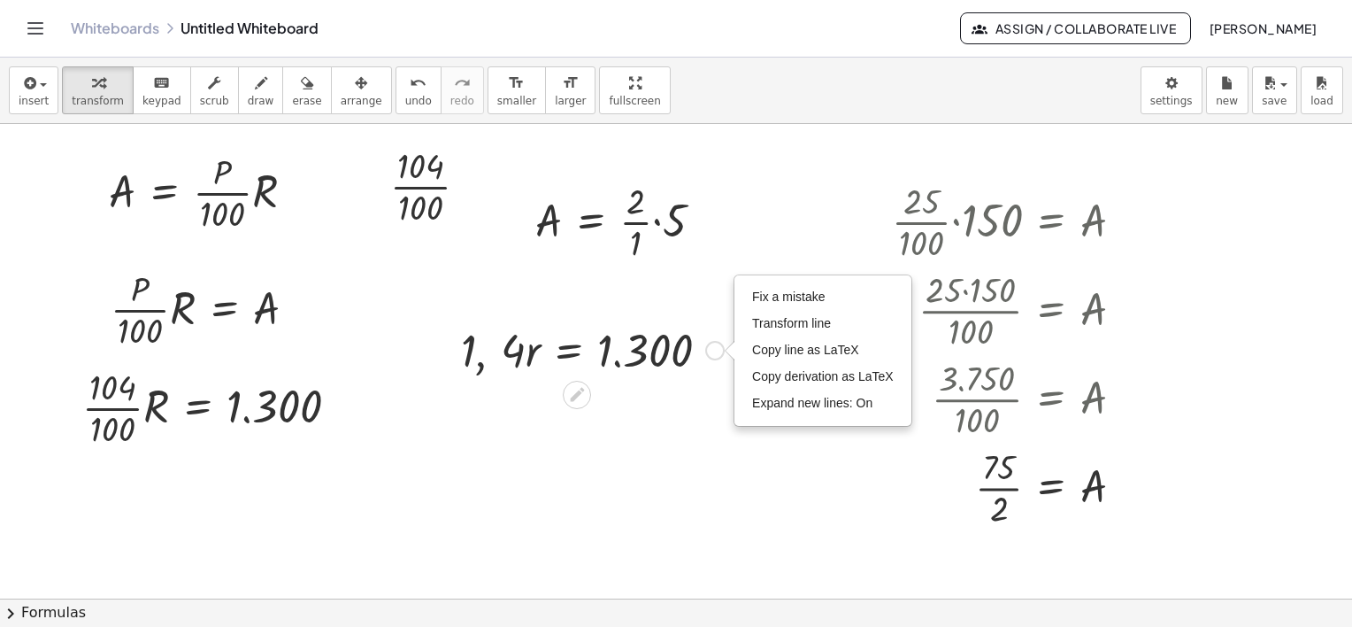
click at [658, 351] on div at bounding box center [592, 349] width 281 height 60
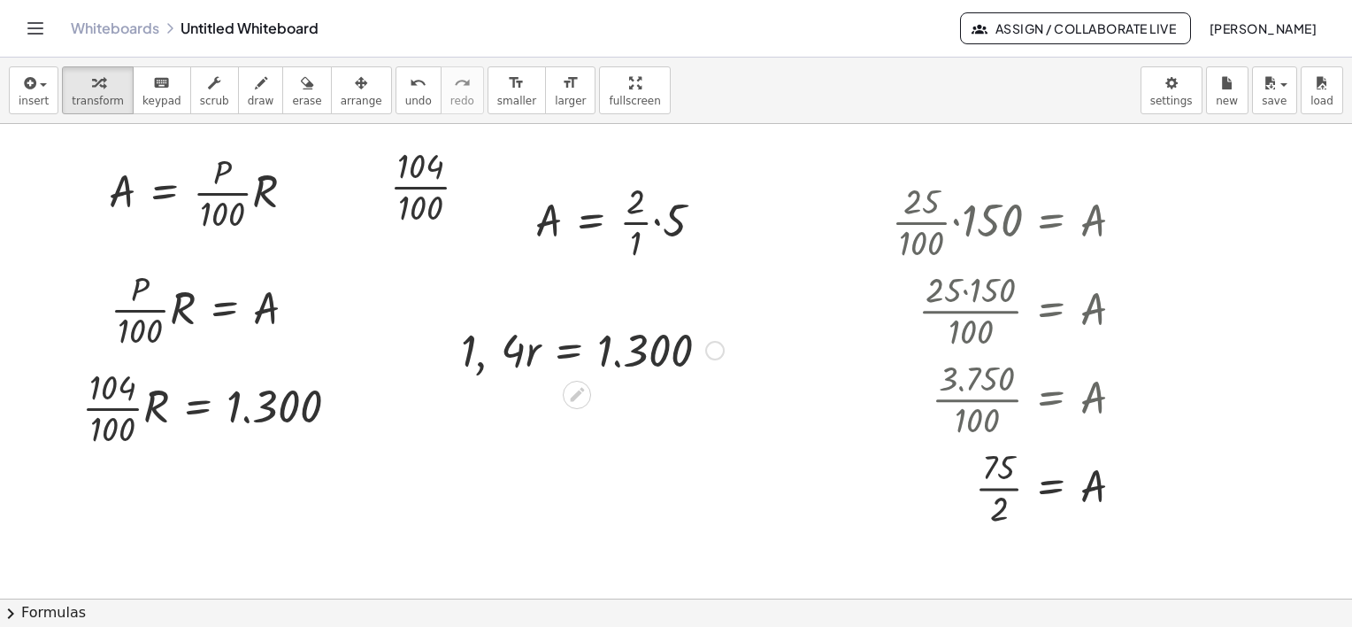
click at [658, 352] on div at bounding box center [592, 349] width 281 height 60
click at [582, 353] on div at bounding box center [592, 349] width 281 height 60
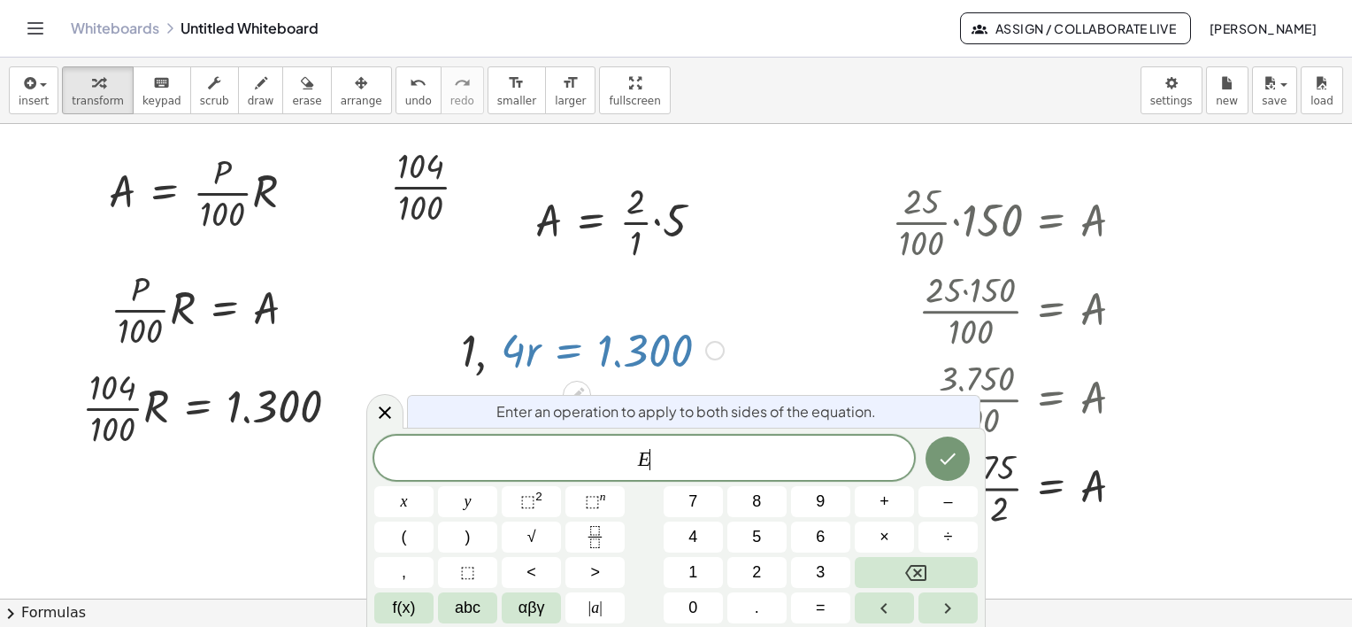
click at [582, 353] on div at bounding box center [592, 349] width 281 height 60
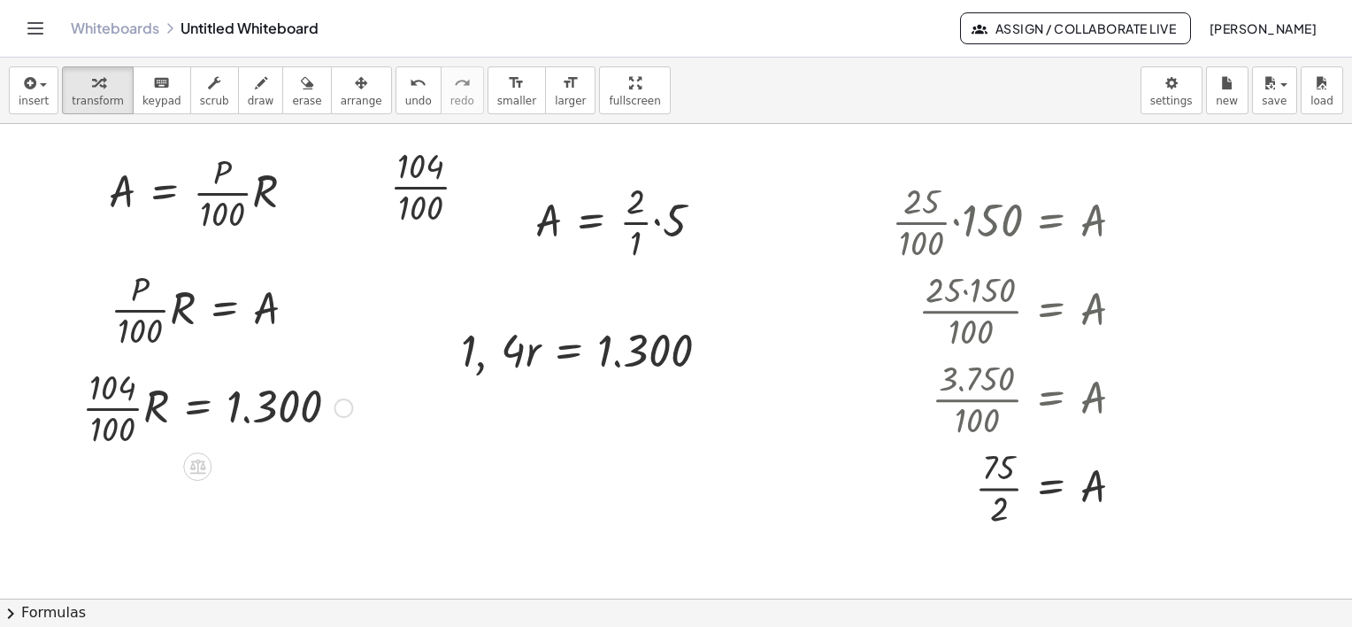
click at [297, 409] on div at bounding box center [217, 406] width 288 height 88
click at [566, 378] on div ", 1 , · 4 · r = 1.300 Fix a mistake Transform line Copy line as LaTeX Copy deri…" at bounding box center [586, 348] width 303 height 69
drag, startPoint x: 572, startPoint y: 333, endPoint x: 574, endPoint y: 292, distance: 40.8
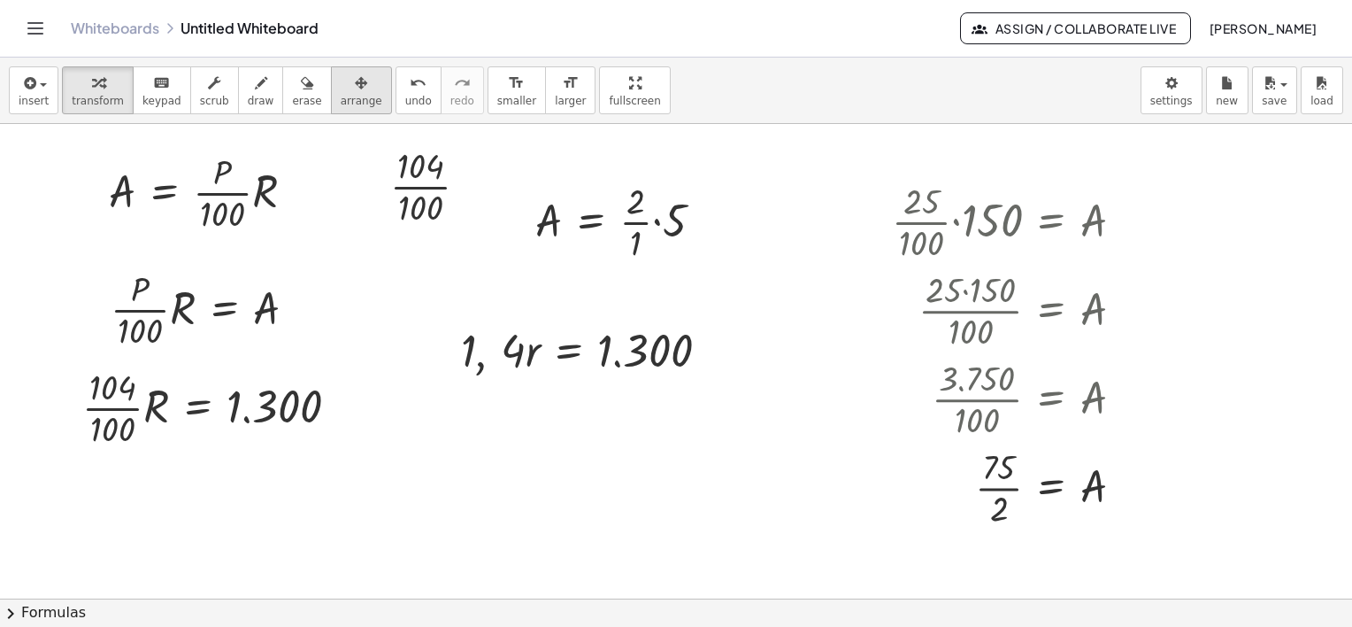
click at [341, 95] on span "arrange" at bounding box center [362, 101] width 42 height 12
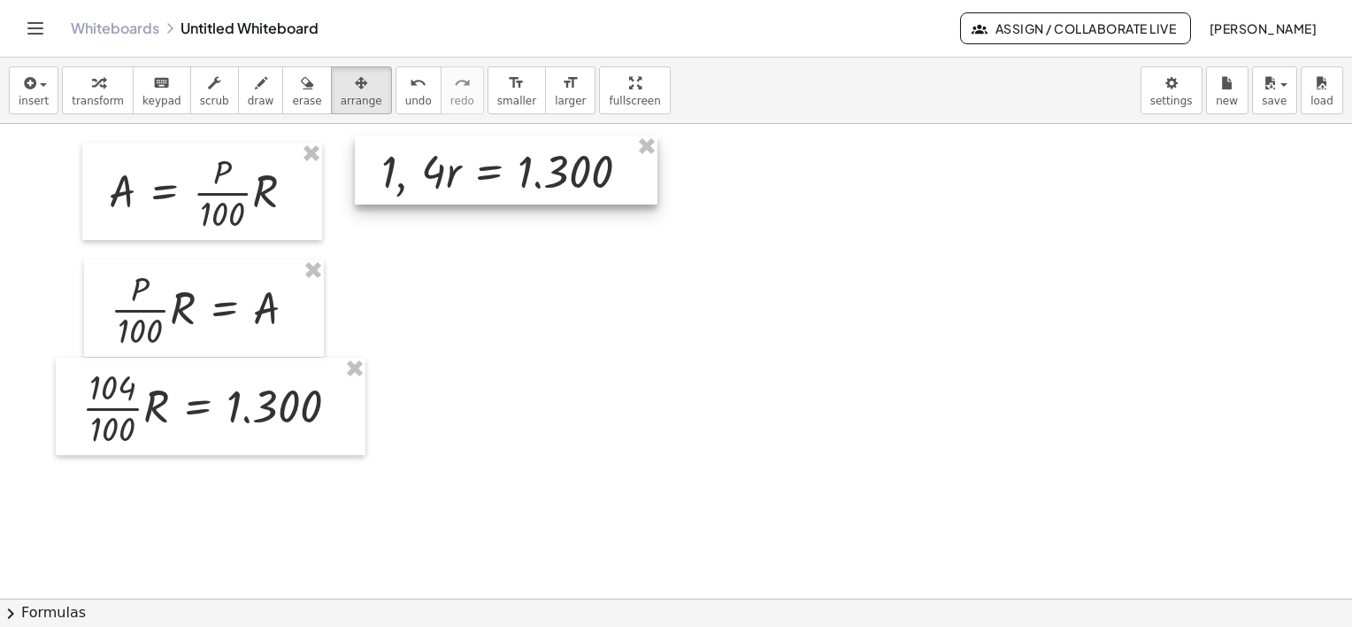
drag, startPoint x: 573, startPoint y: 331, endPoint x: 494, endPoint y: 152, distance: 195.7
click at [494, 152] on div at bounding box center [506, 169] width 303 height 69
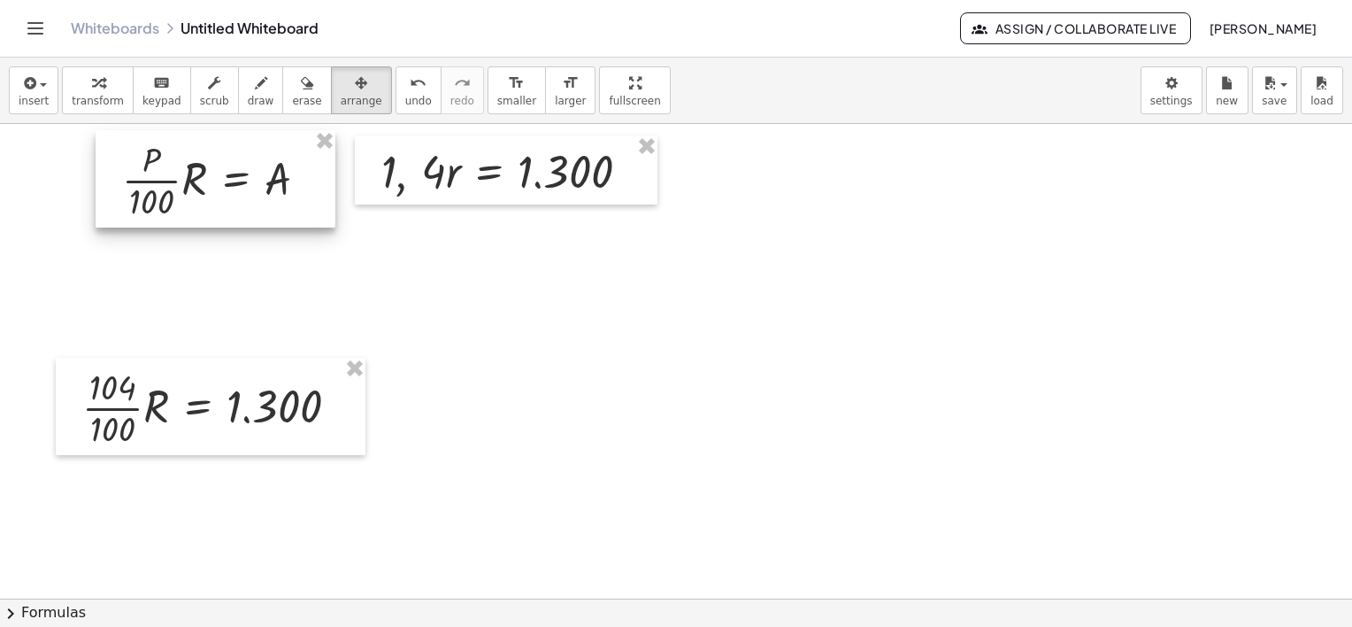
drag, startPoint x: 258, startPoint y: 281, endPoint x: 269, endPoint y: 153, distance: 128.8
click at [269, 153] on div at bounding box center [216, 178] width 240 height 97
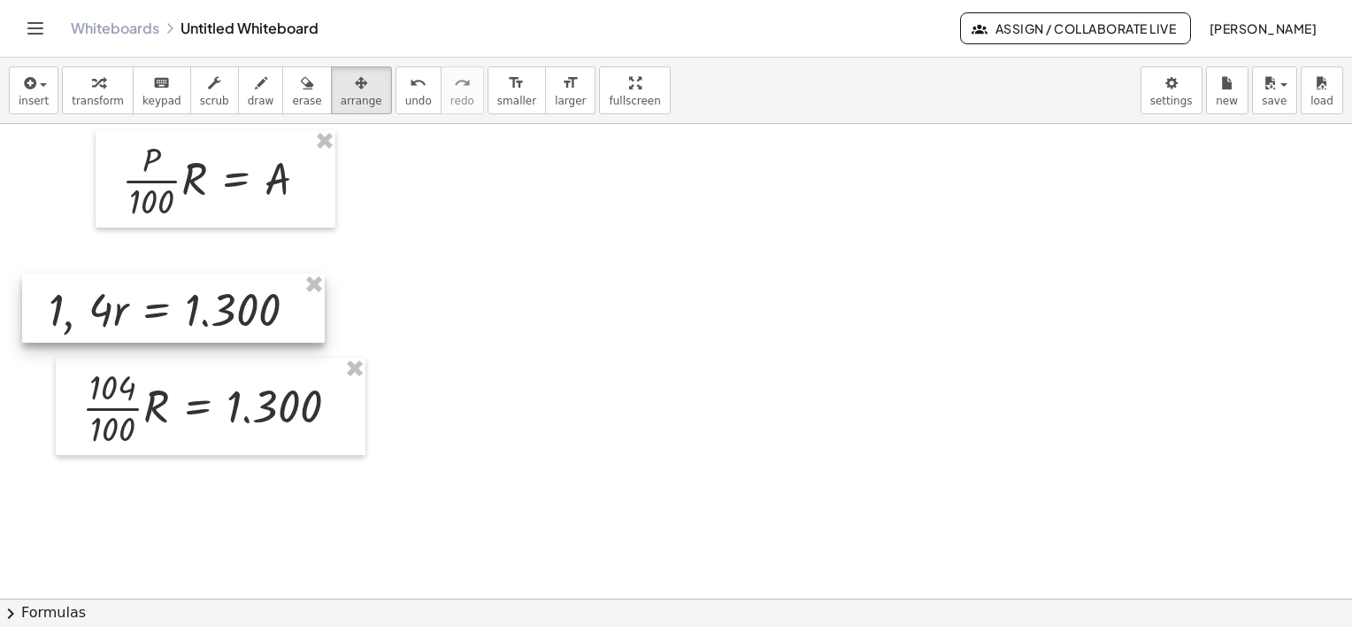
drag, startPoint x: 488, startPoint y: 145, endPoint x: 165, endPoint y: 358, distance: 386.6
click at [142, 283] on div at bounding box center [173, 307] width 303 height 69
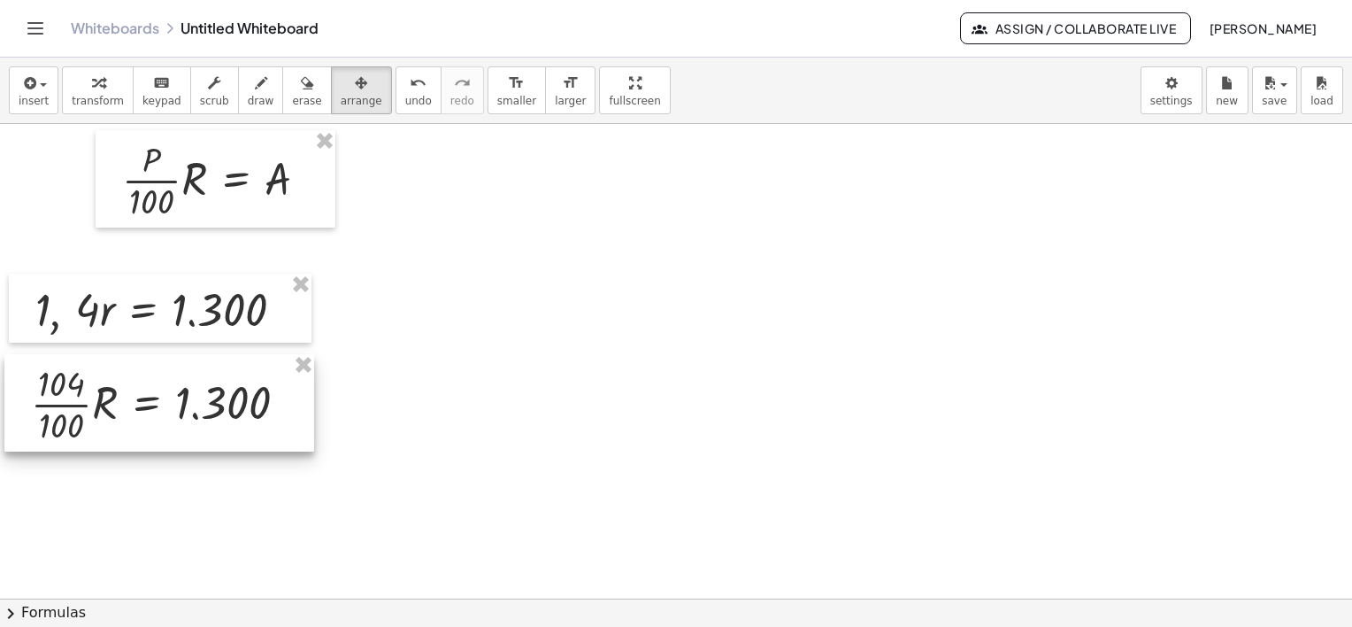
drag, startPoint x: 177, startPoint y: 382, endPoint x: 126, endPoint y: 379, distance: 51.4
click at [126, 379] on div at bounding box center [159, 402] width 310 height 97
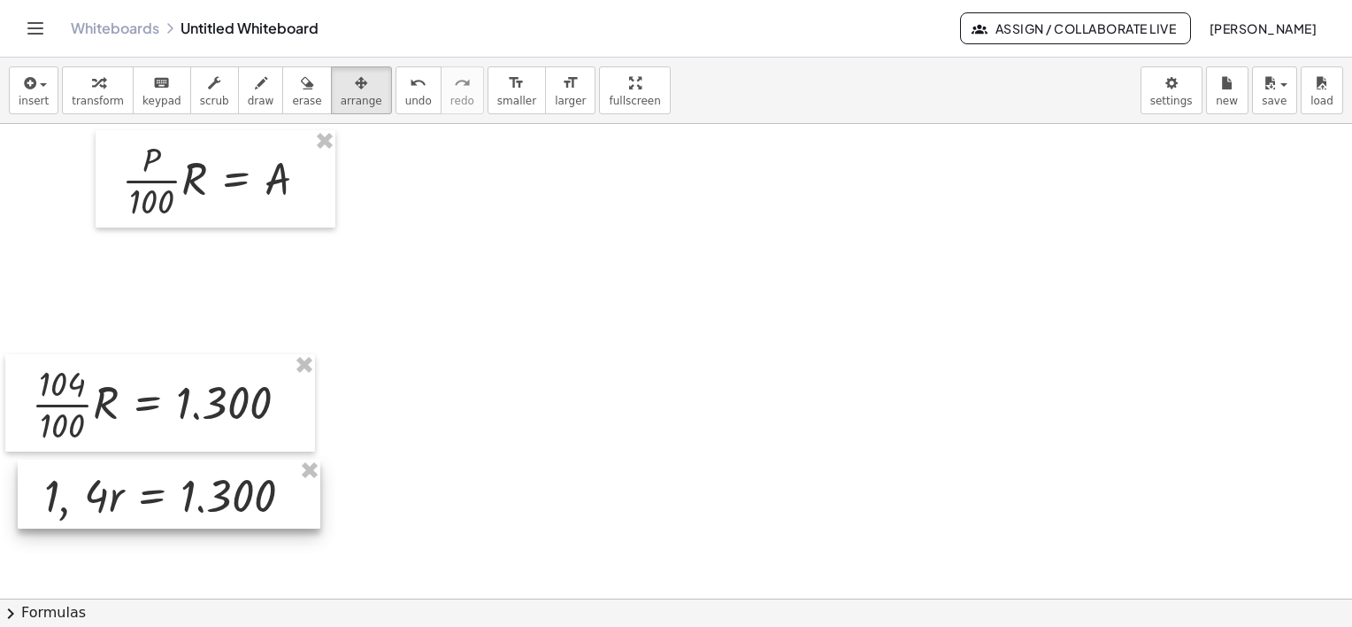
drag, startPoint x: 149, startPoint y: 317, endPoint x: 154, endPoint y: 481, distance: 164.7
click at [158, 508] on div at bounding box center [169, 493] width 303 height 69
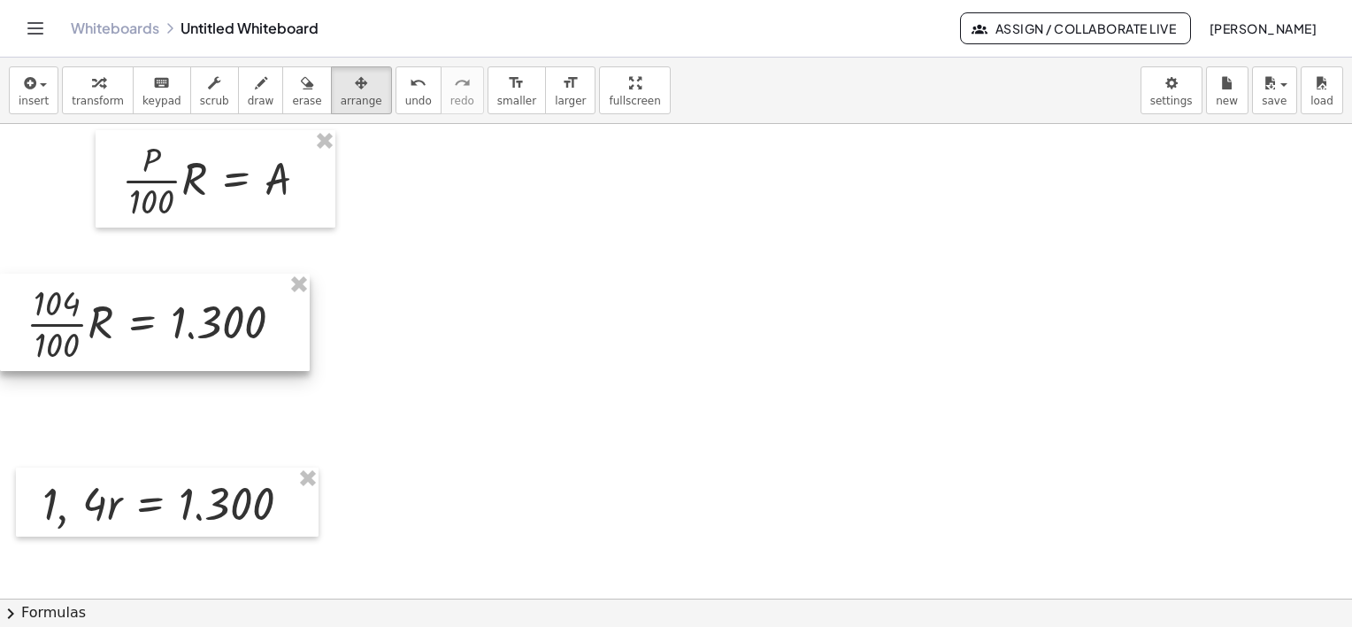
drag, startPoint x: 142, startPoint y: 368, endPoint x: 135, endPoint y: 276, distance: 92.3
click at [135, 276] on div at bounding box center [155, 321] width 310 height 97
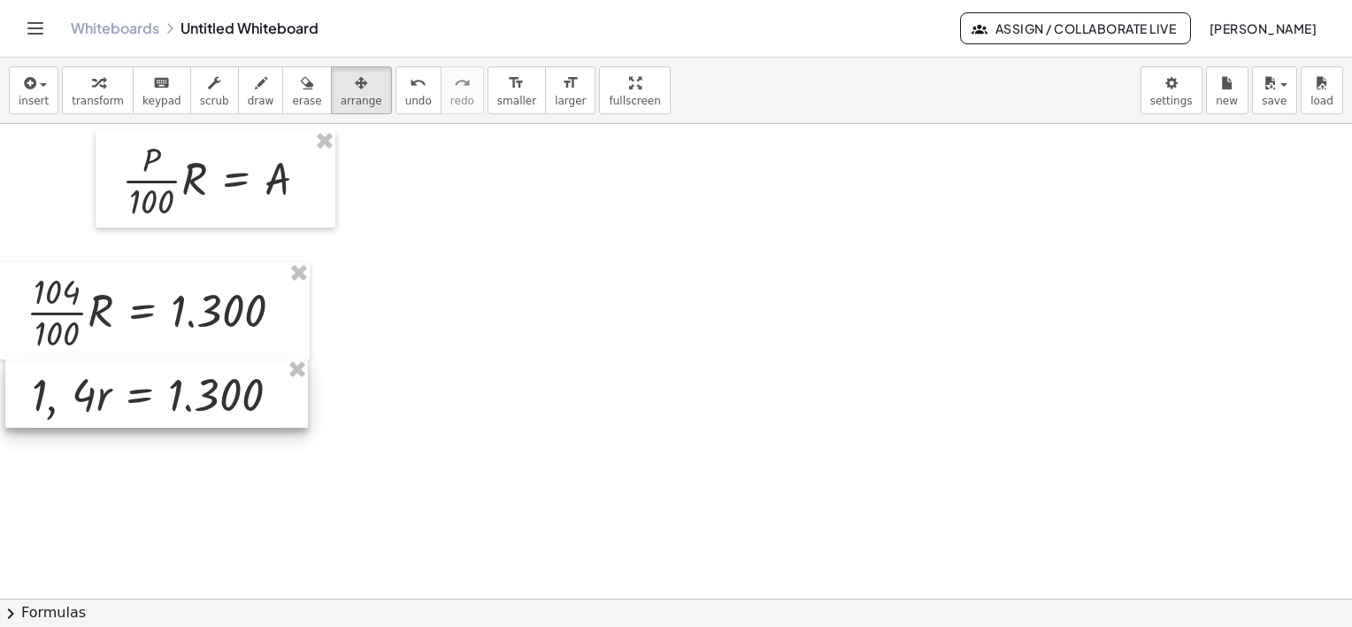
drag, startPoint x: 130, startPoint y: 488, endPoint x: 119, endPoint y: 379, distance: 109.5
click at [119, 379] on div at bounding box center [156, 392] width 303 height 69
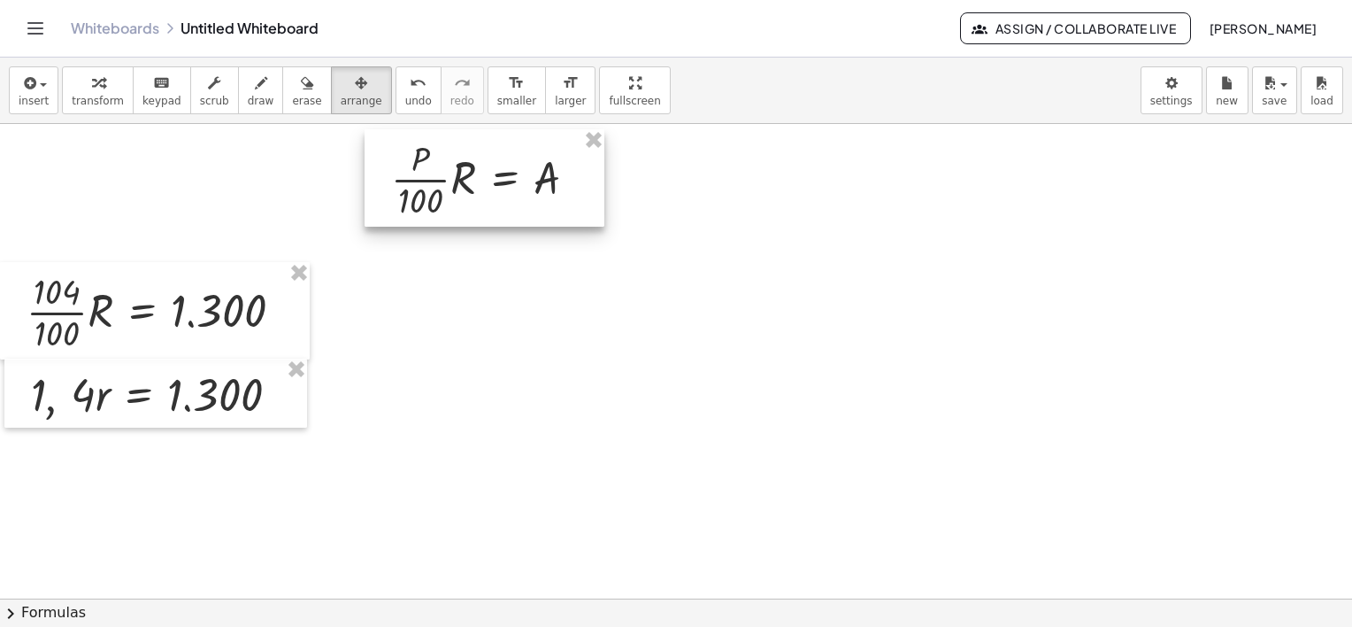
drag, startPoint x: 304, startPoint y: 155, endPoint x: 485, endPoint y: 145, distance: 180.8
click at [485, 144] on div at bounding box center [485, 177] width 240 height 97
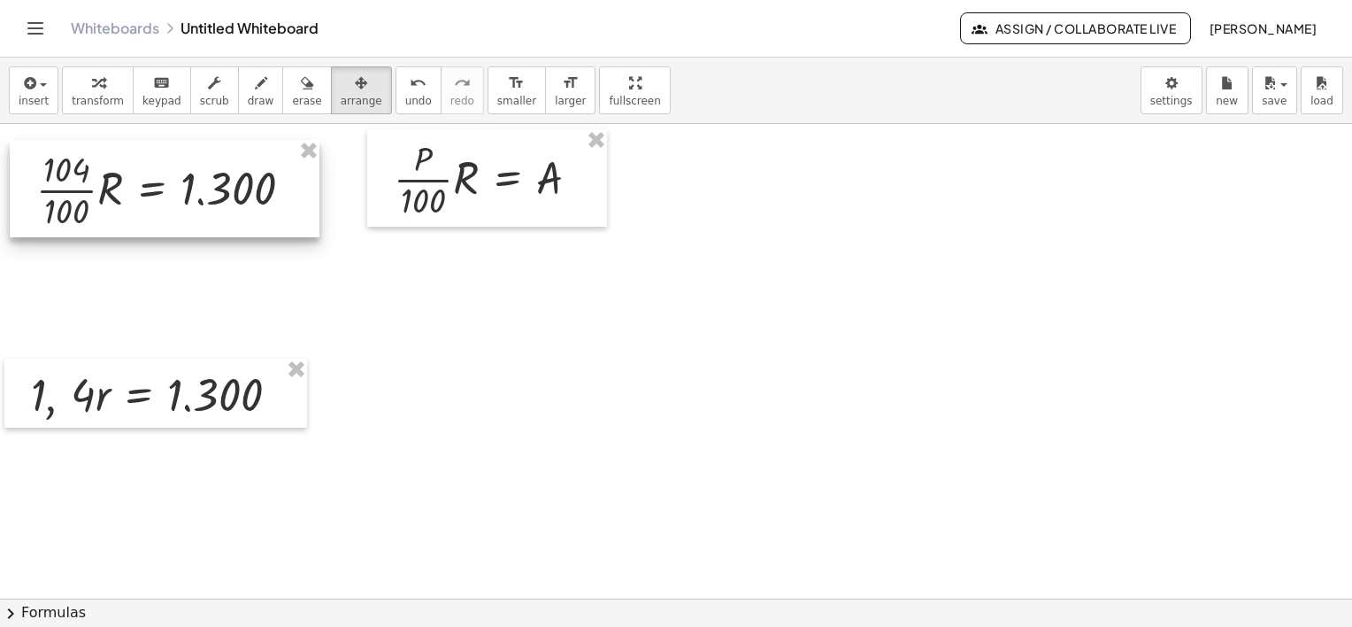
drag, startPoint x: 138, startPoint y: 283, endPoint x: 143, endPoint y: 166, distance: 116.9
click at [143, 166] on div at bounding box center [165, 188] width 310 height 97
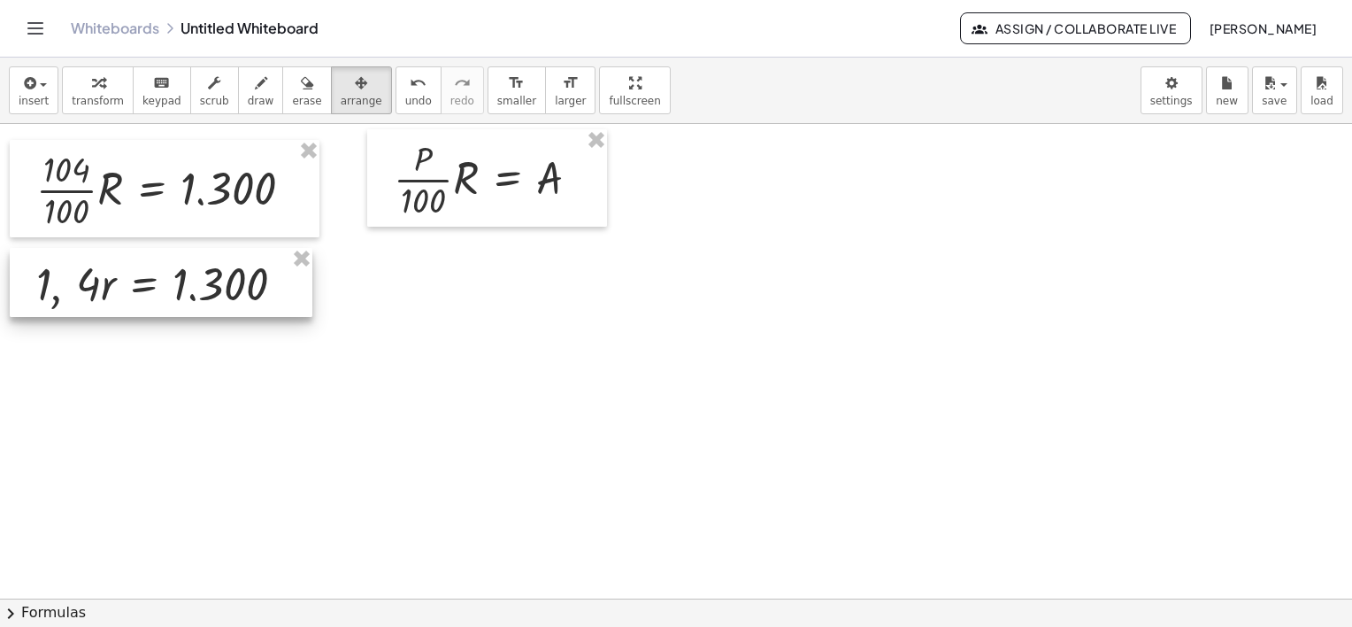
drag, startPoint x: 126, startPoint y: 381, endPoint x: 131, endPoint y: 271, distance: 110.7
click at [131, 271] on div at bounding box center [161, 282] width 303 height 69
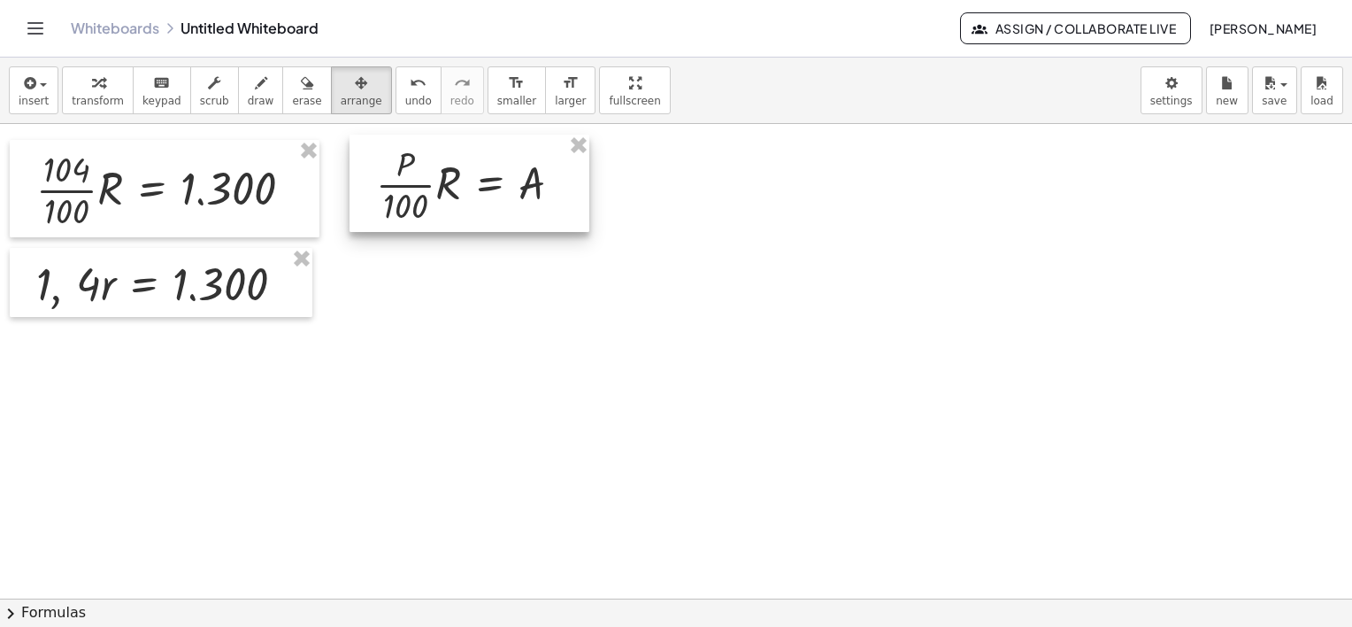
drag, startPoint x: 513, startPoint y: 142, endPoint x: 503, endPoint y: 145, distance: 11.2
click at [503, 145] on div at bounding box center [470, 183] width 240 height 97
click at [40, 85] on span "button" at bounding box center [43, 85] width 7 height 4
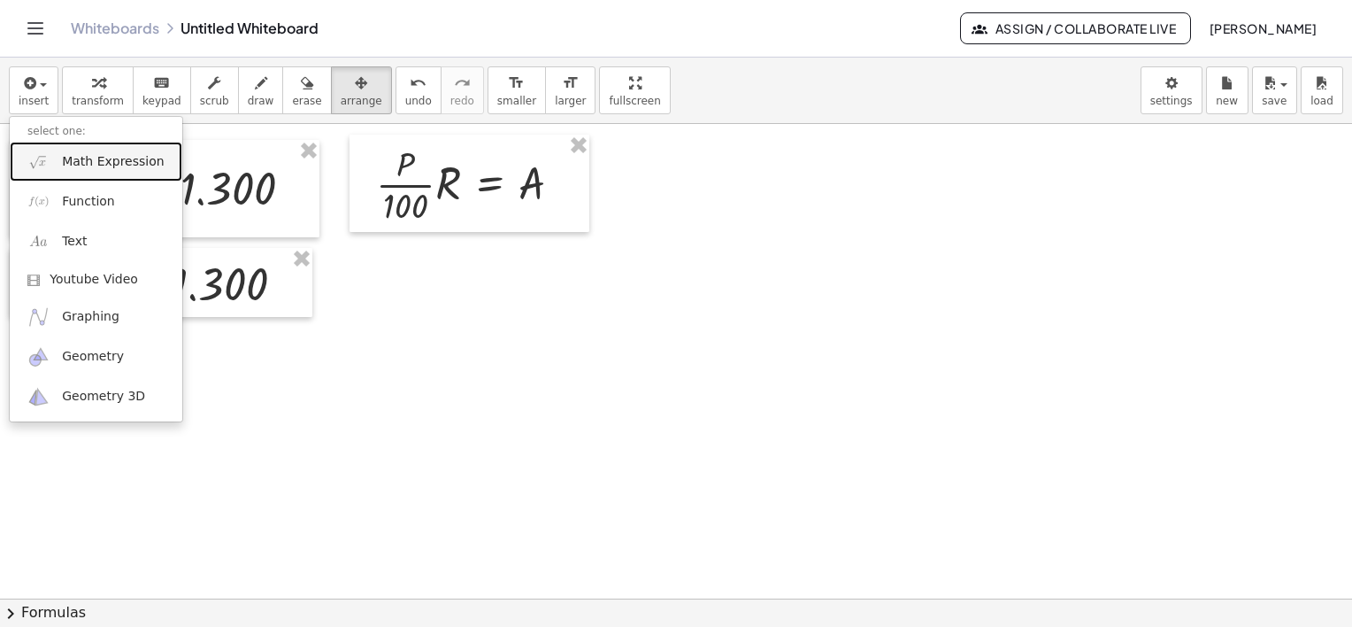
click at [67, 165] on span "Math Expression" at bounding box center [113, 162] width 102 height 18
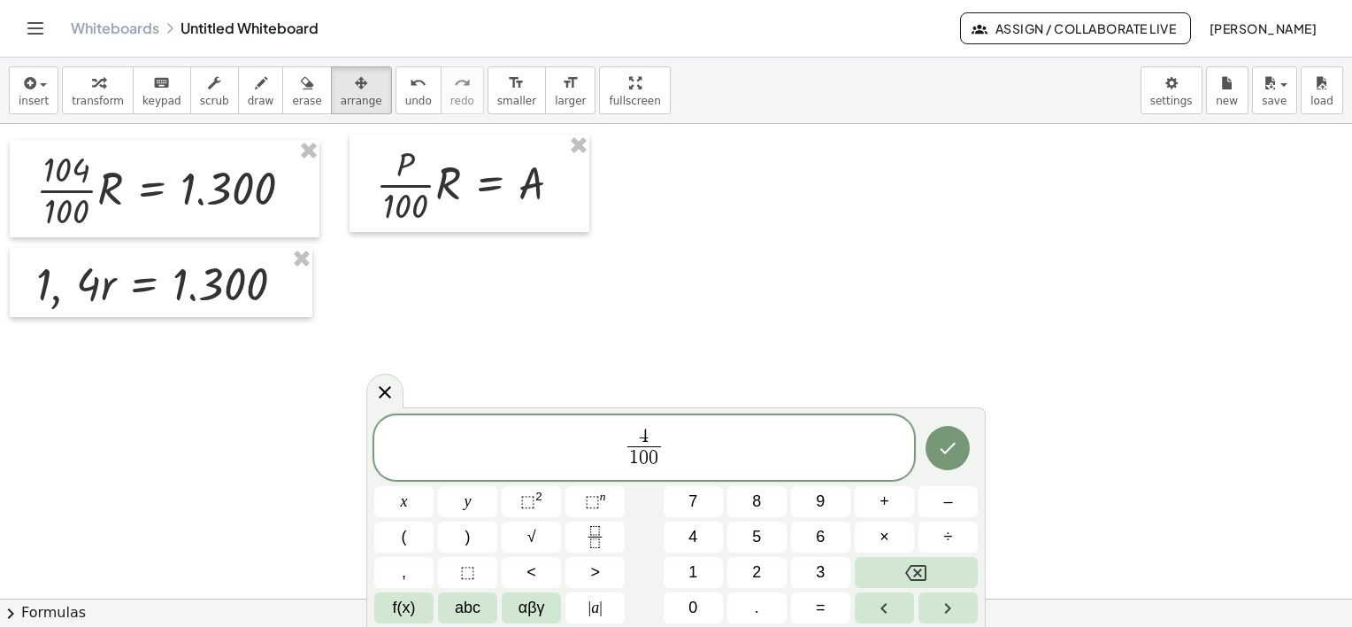
click at [679, 435] on span "4 1 0 0 ​ ​" at bounding box center [644, 449] width 540 height 47
click at [944, 450] on icon "Done" at bounding box center [947, 447] width 21 height 21
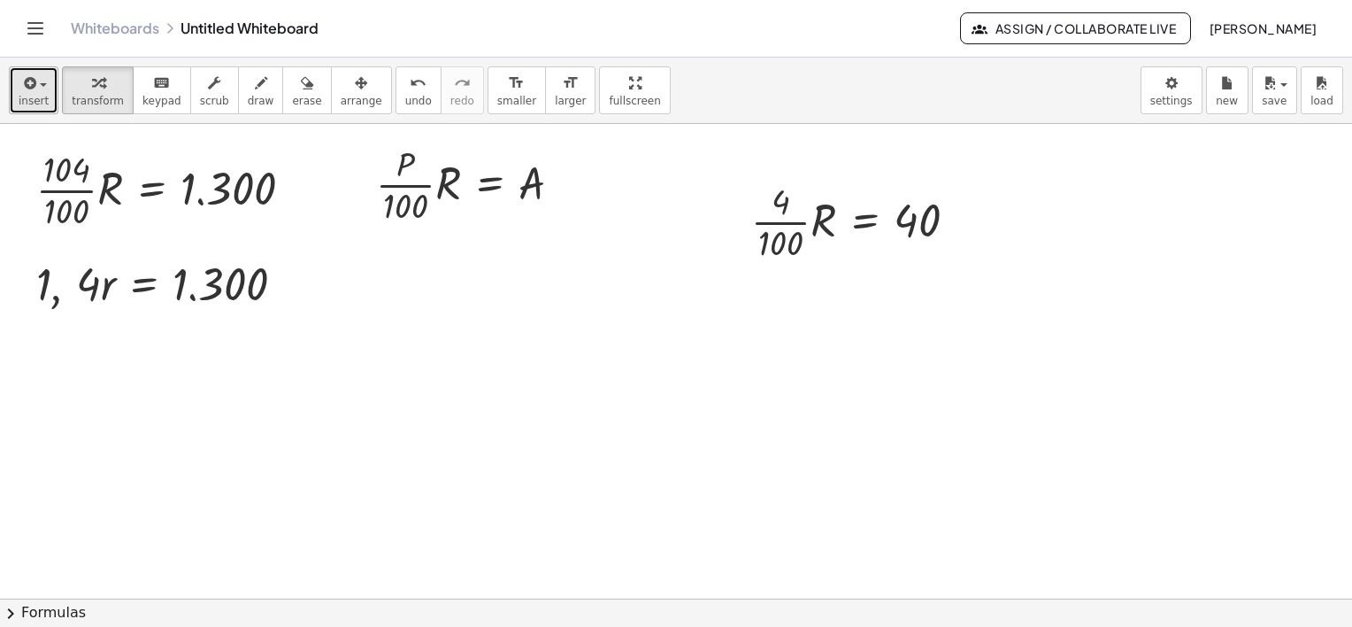
click at [39, 73] on div "button" at bounding box center [34, 82] width 30 height 21
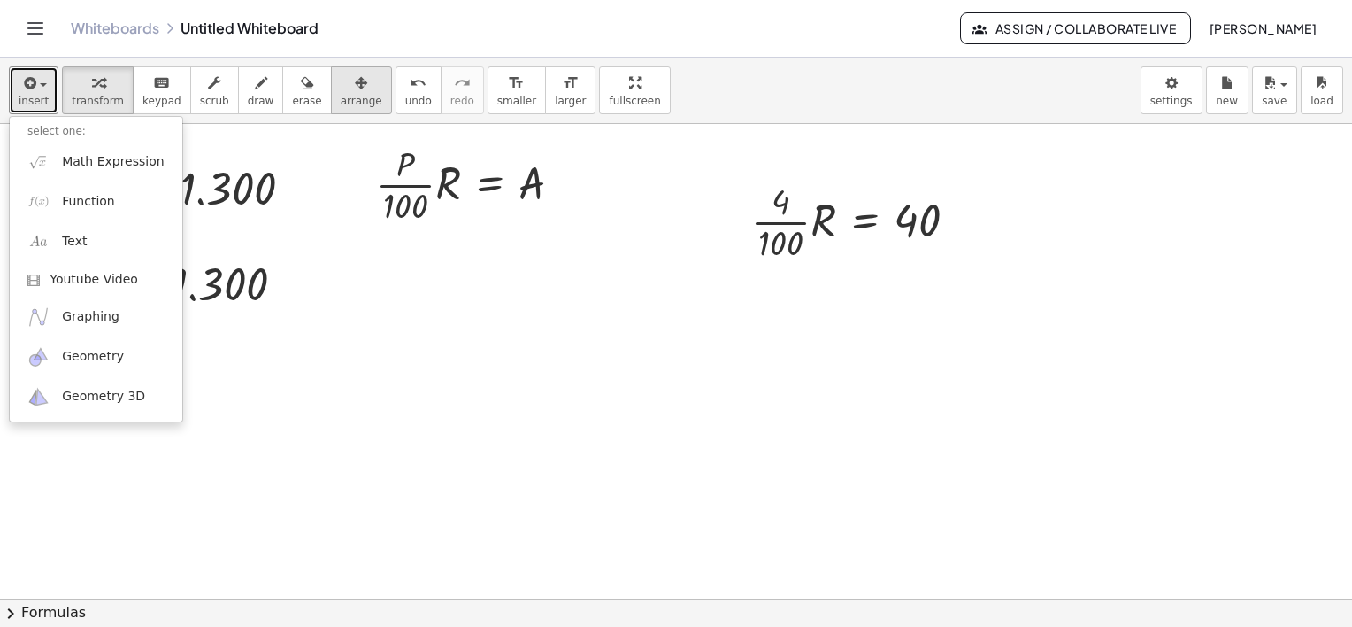
click at [341, 88] on div "button" at bounding box center [362, 82] width 42 height 21
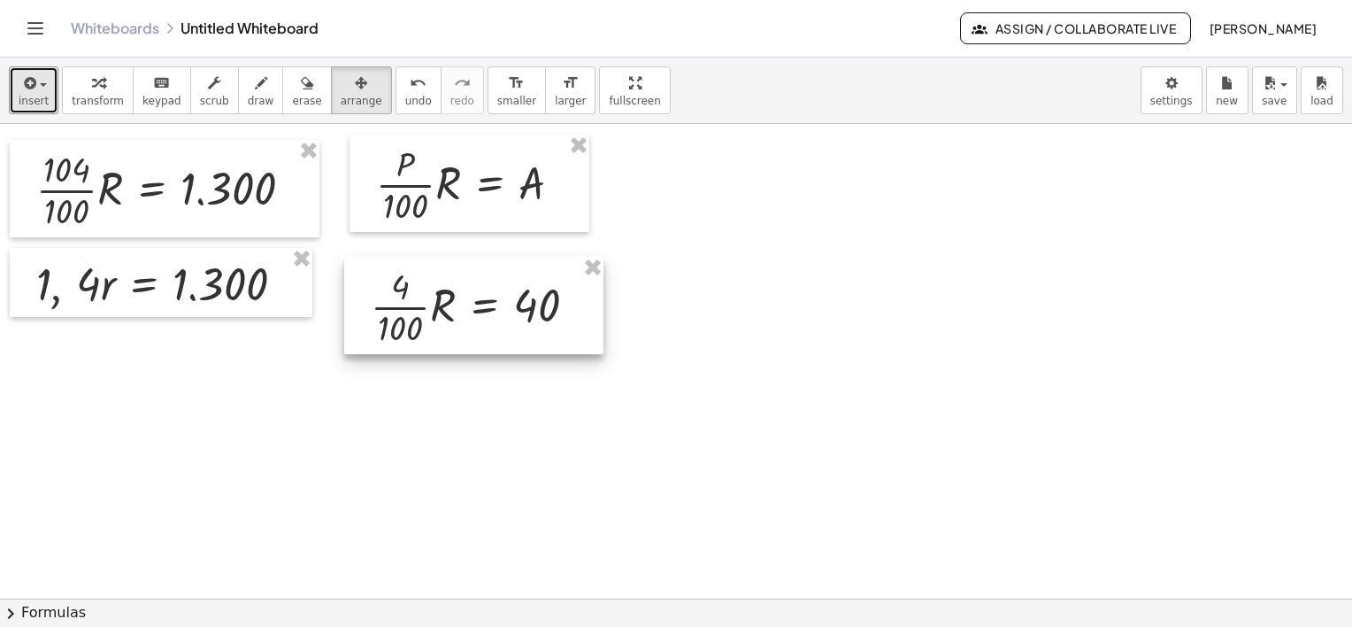
drag, startPoint x: 860, startPoint y: 202, endPoint x: 503, endPoint y: 279, distance: 365.7
click at [503, 279] on div at bounding box center [473, 305] width 259 height 97
click at [520, 327] on div at bounding box center [473, 305] width 259 height 97
click at [463, 283] on div at bounding box center [473, 305] width 259 height 97
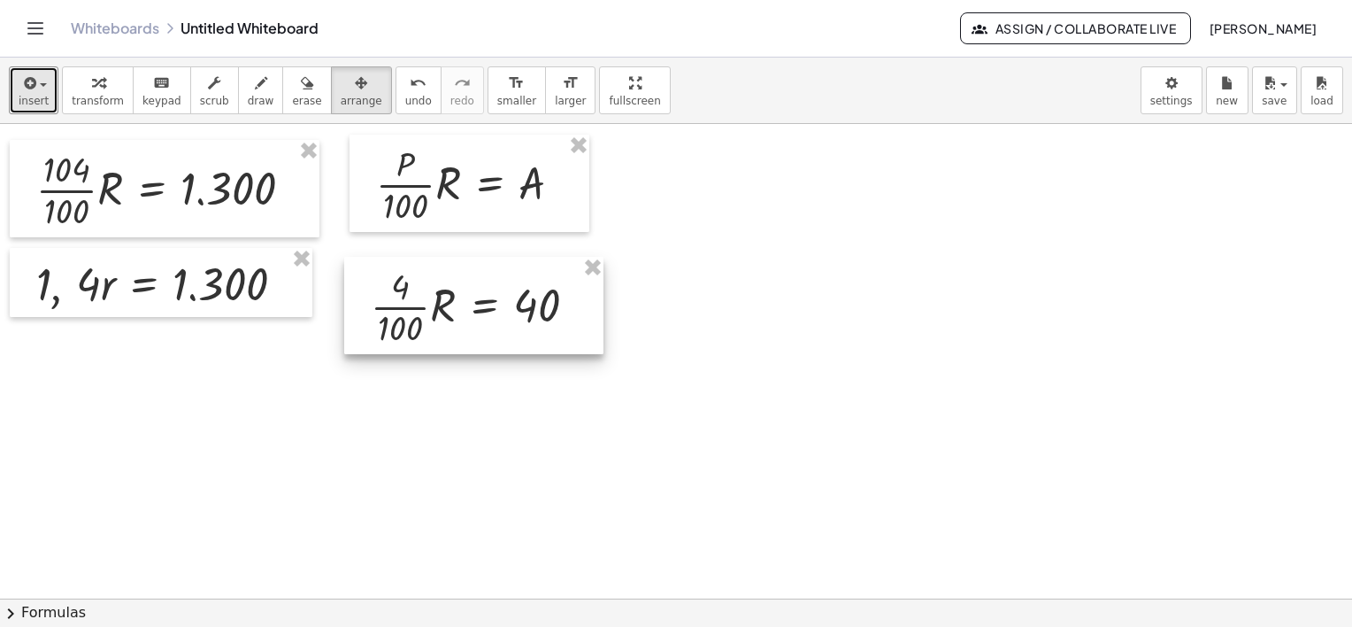
click at [463, 283] on div at bounding box center [473, 305] width 259 height 97
click at [473, 302] on div at bounding box center [473, 305] width 259 height 97
click at [461, 315] on div at bounding box center [473, 305] width 259 height 97
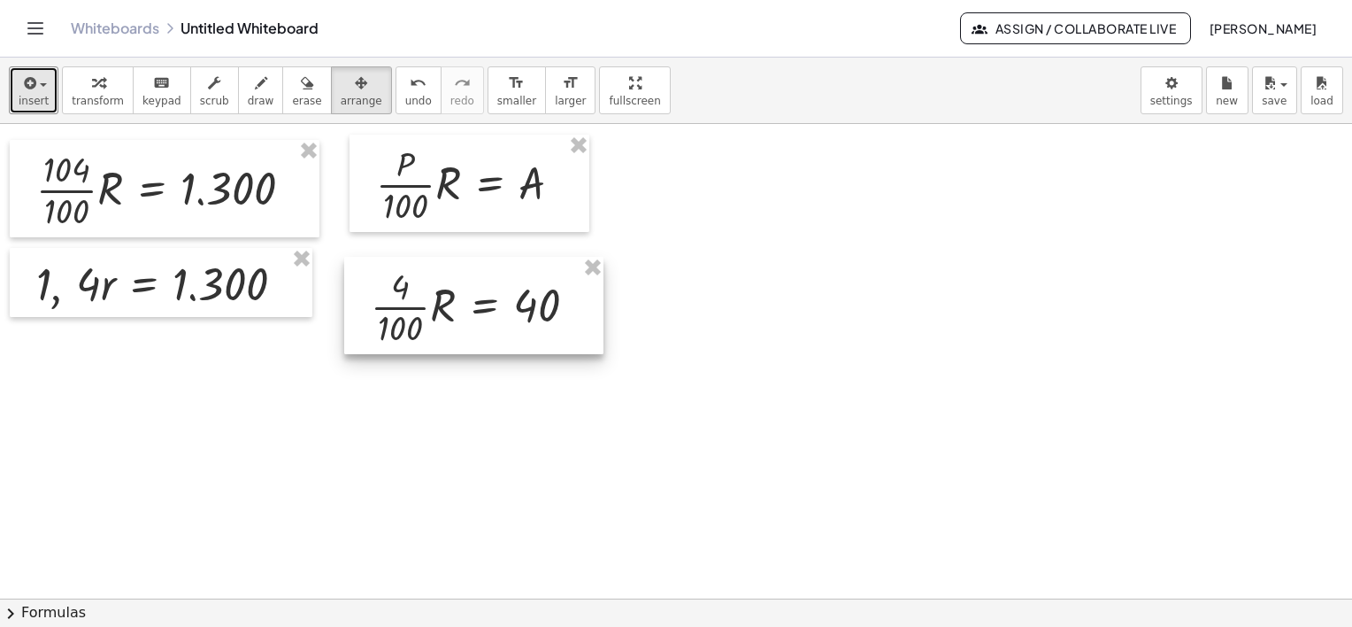
click at [403, 312] on div at bounding box center [473, 305] width 259 height 97
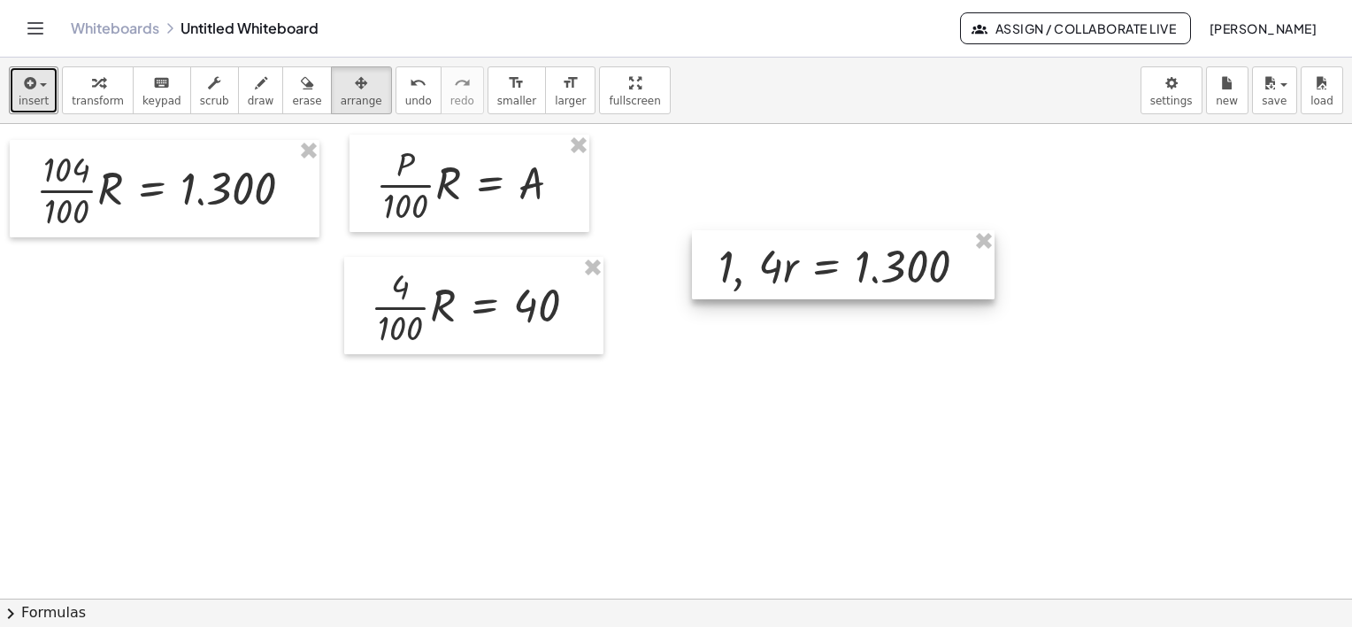
drag, startPoint x: 157, startPoint y: 276, endPoint x: 839, endPoint y: 258, distance: 682.5
click at [840, 258] on div at bounding box center [843, 264] width 303 height 69
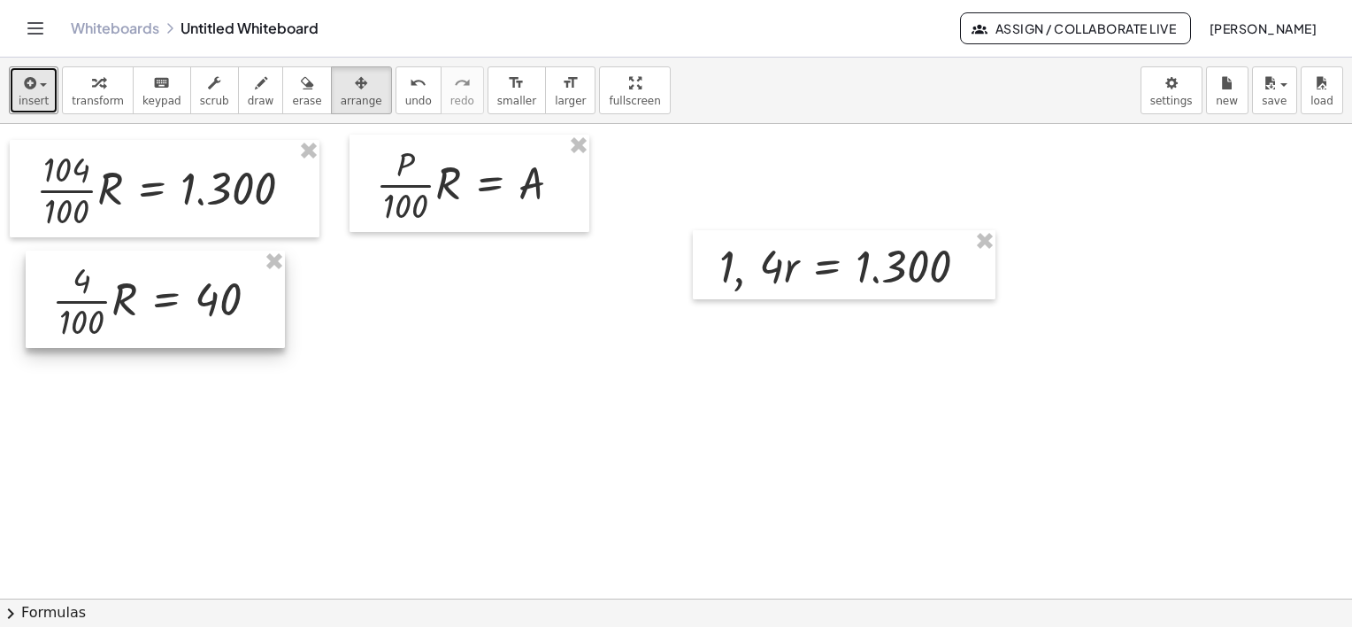
drag, startPoint x: 474, startPoint y: 276, endPoint x: 158, endPoint y: 270, distance: 316.9
click at [158, 270] on div at bounding box center [155, 298] width 259 height 97
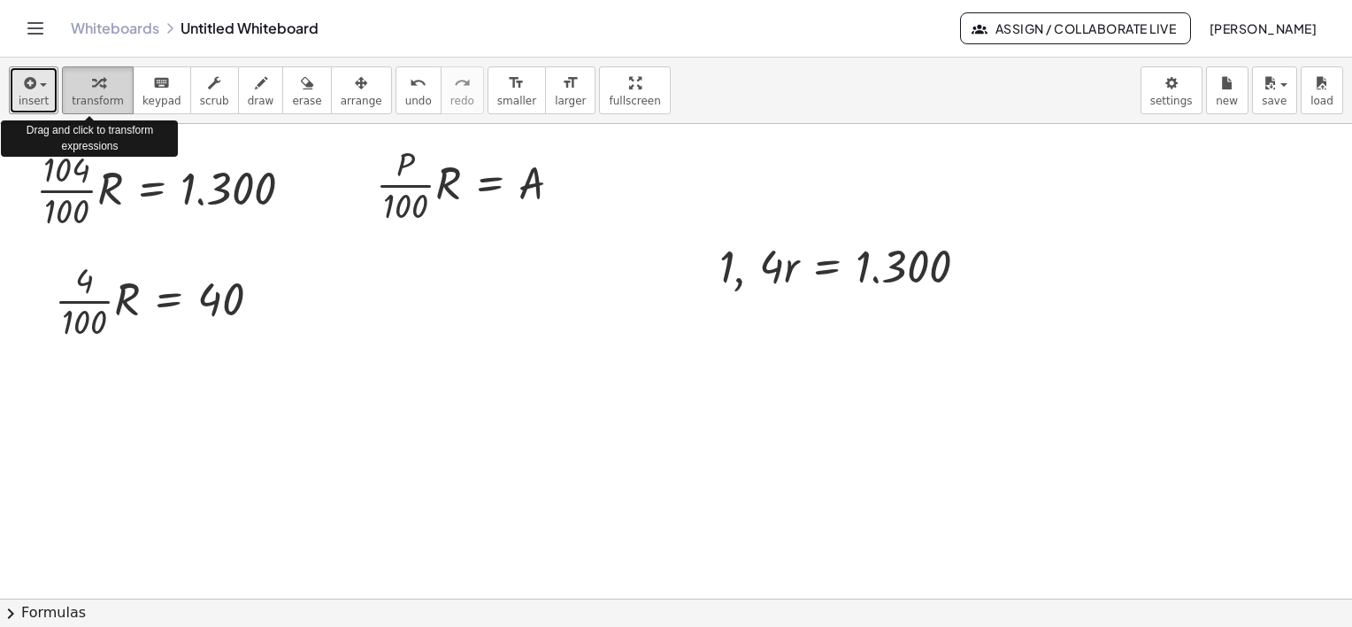
click at [91, 105] on span "transform" at bounding box center [98, 101] width 52 height 12
click at [92, 88] on icon "button" at bounding box center [98, 83] width 12 height 21
click at [33, 76] on icon "button" at bounding box center [28, 83] width 16 height 21
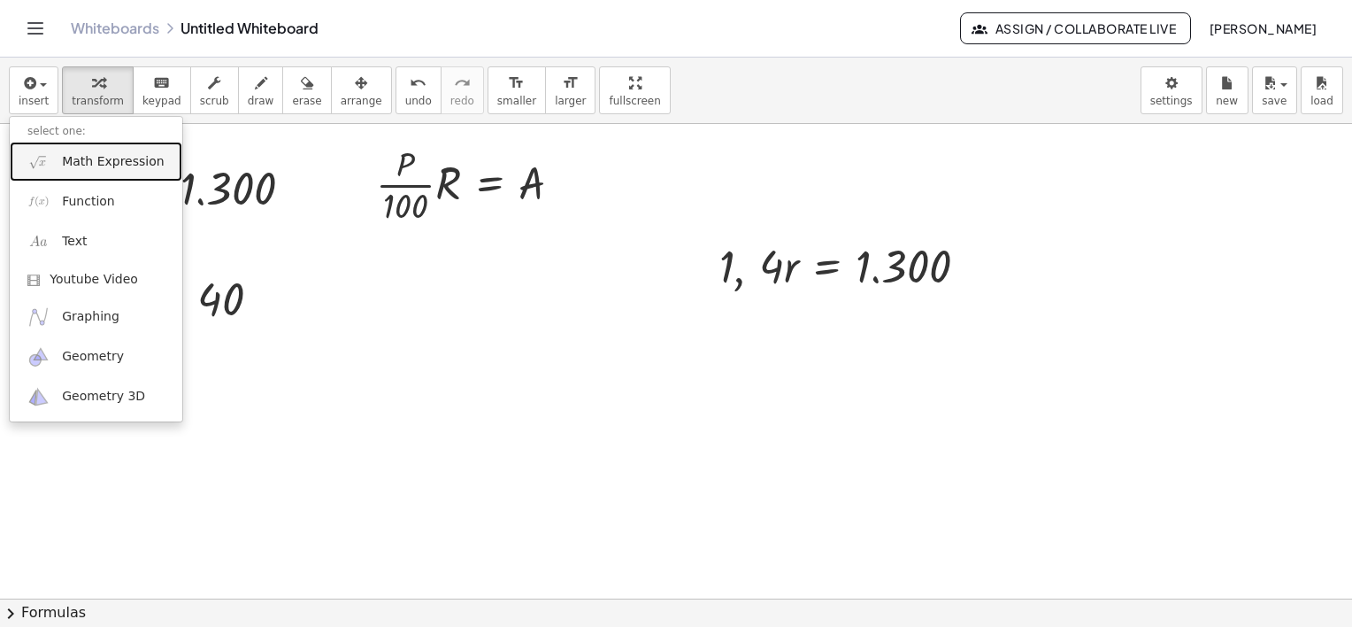
click at [94, 165] on span "Math Expression" at bounding box center [113, 162] width 102 height 18
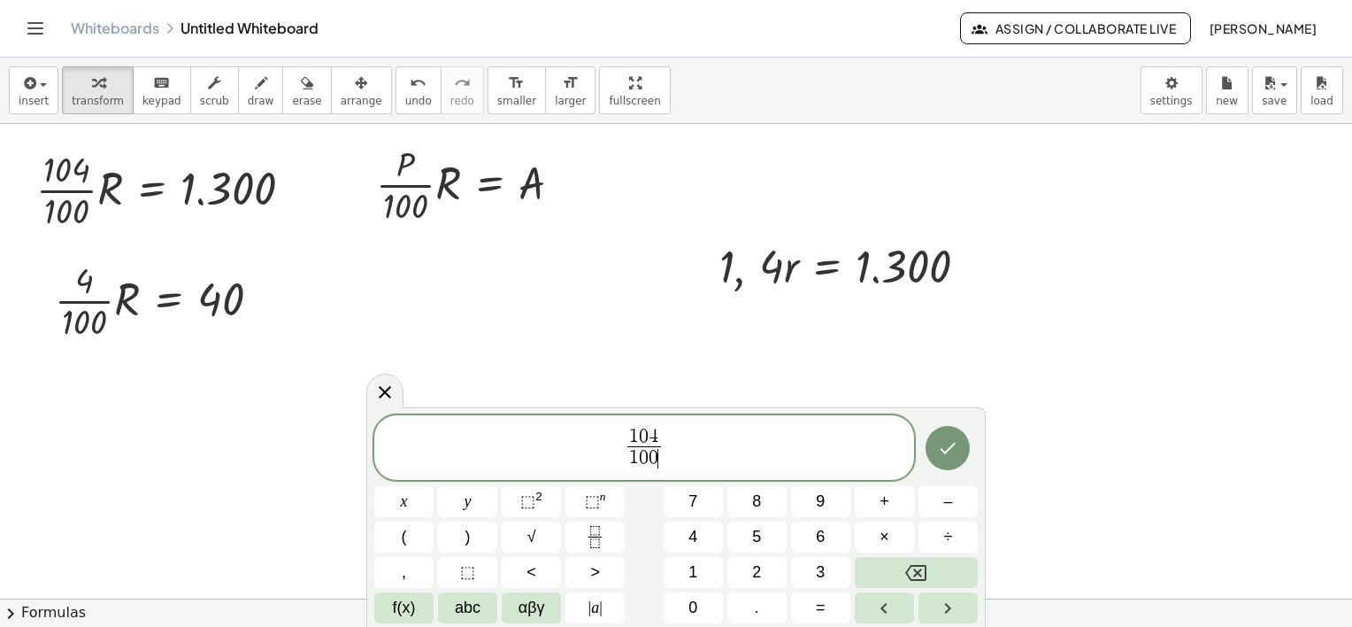
click at [674, 436] on span "1 0 4 1 0 0 ​ ​" at bounding box center [644, 449] width 540 height 47
click at [950, 446] on icon "Done" at bounding box center [947, 447] width 21 height 21
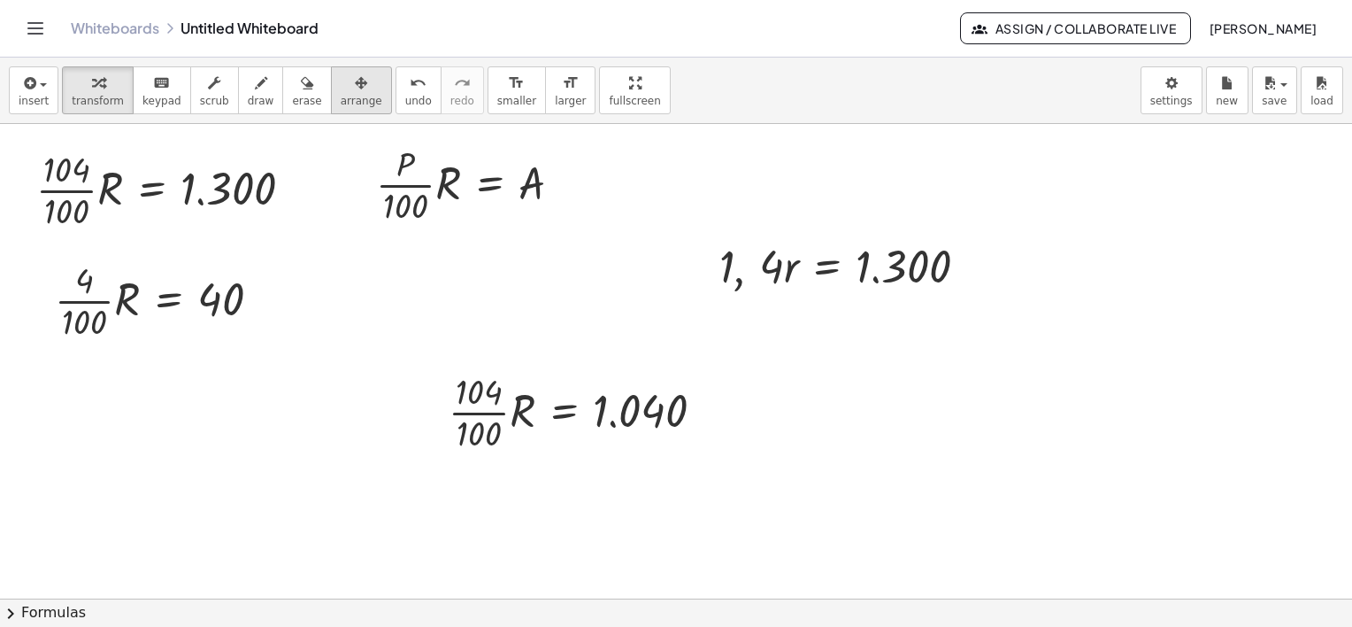
click at [341, 97] on span "arrange" at bounding box center [362, 101] width 42 height 12
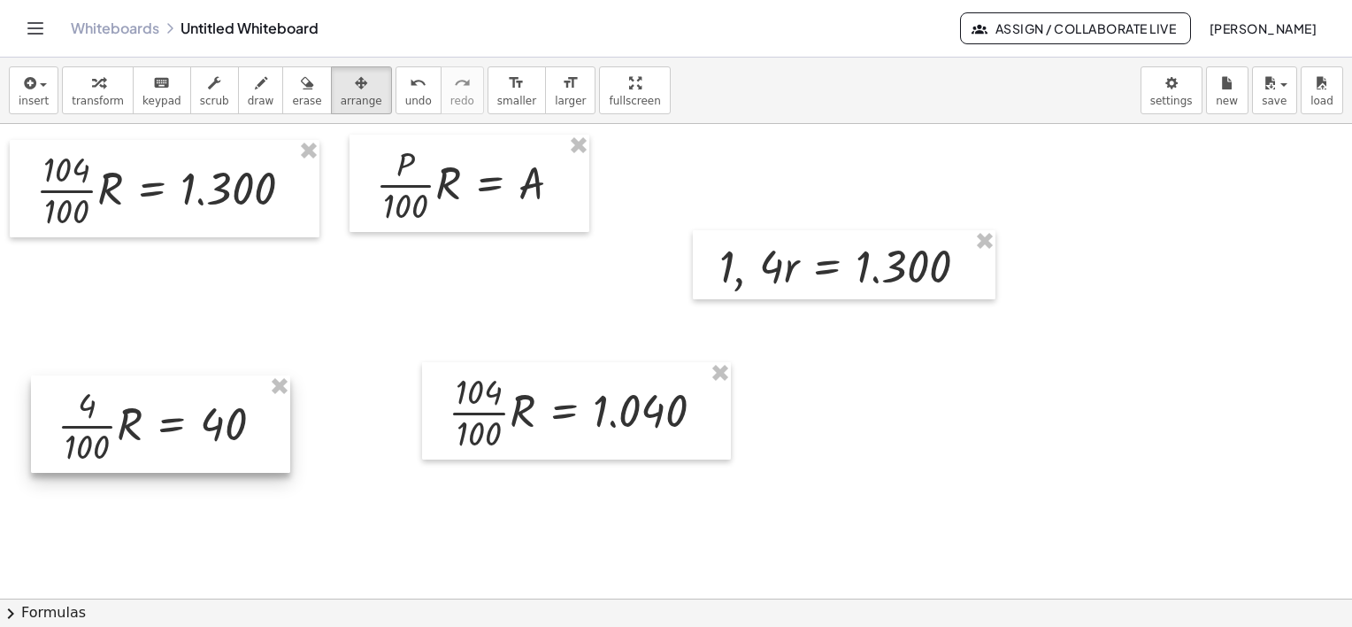
drag, startPoint x: 178, startPoint y: 264, endPoint x: 399, endPoint y: 412, distance: 266.5
click at [181, 390] on div at bounding box center [160, 423] width 259 height 97
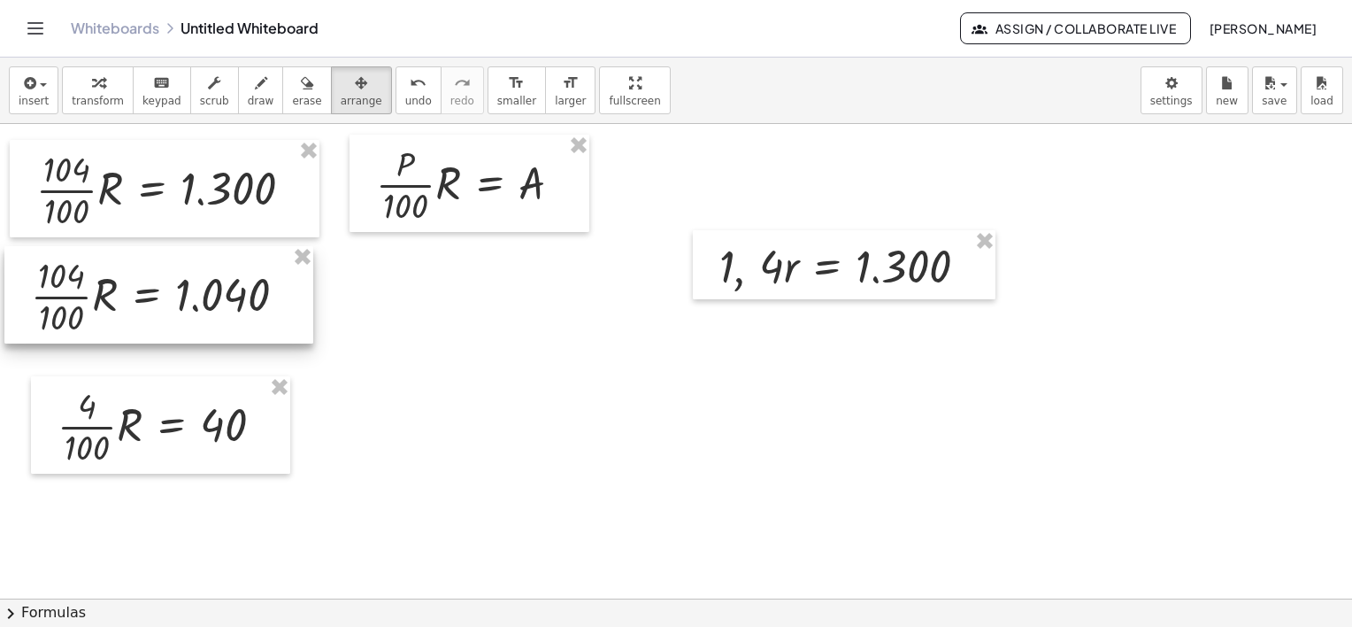
drag, startPoint x: 575, startPoint y: 386, endPoint x: 158, endPoint y: 270, distance: 432.6
click at [158, 270] on div at bounding box center [158, 294] width 309 height 97
click at [24, 109] on button "insert" at bounding box center [34, 90] width 50 height 48
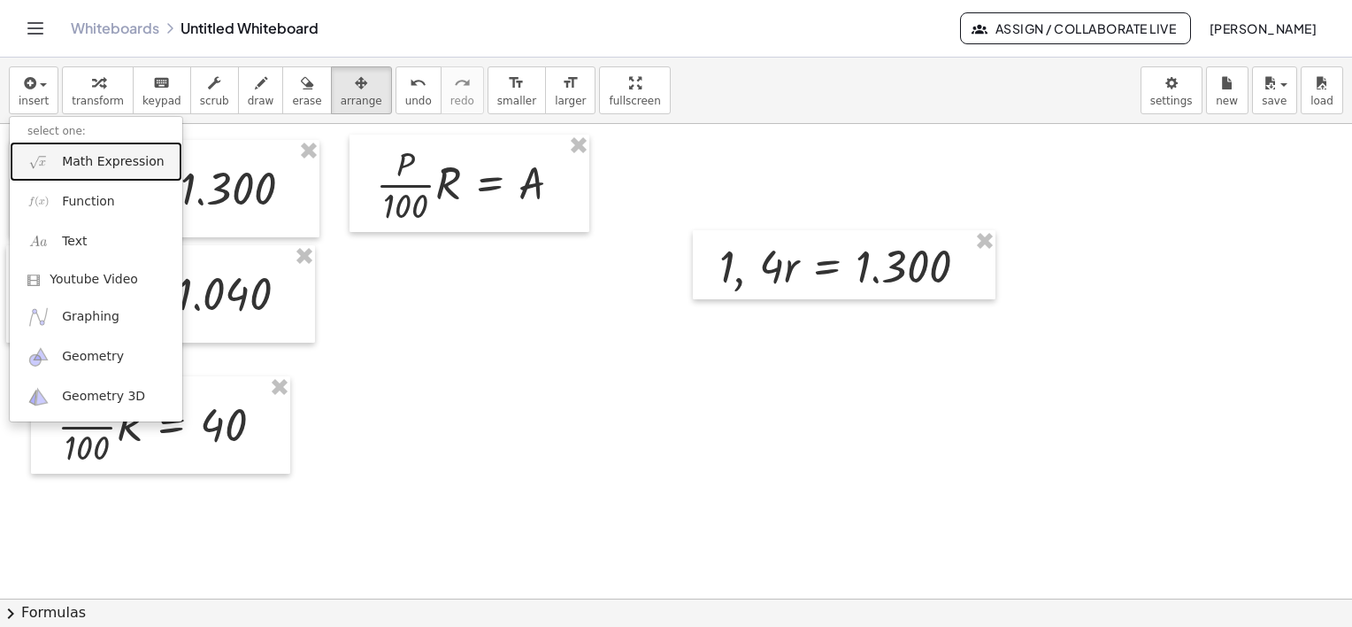
click at [99, 164] on span "Math Expression" at bounding box center [113, 162] width 102 height 18
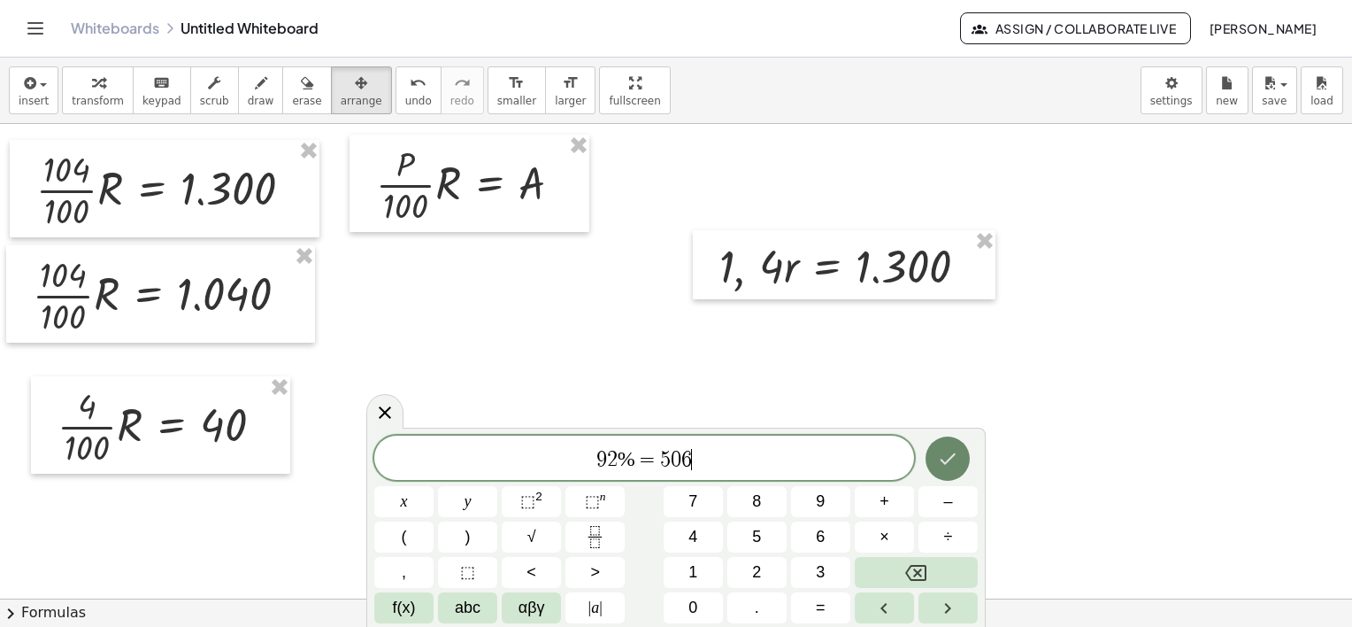
click at [953, 462] on icon "Done" at bounding box center [947, 458] width 21 height 21
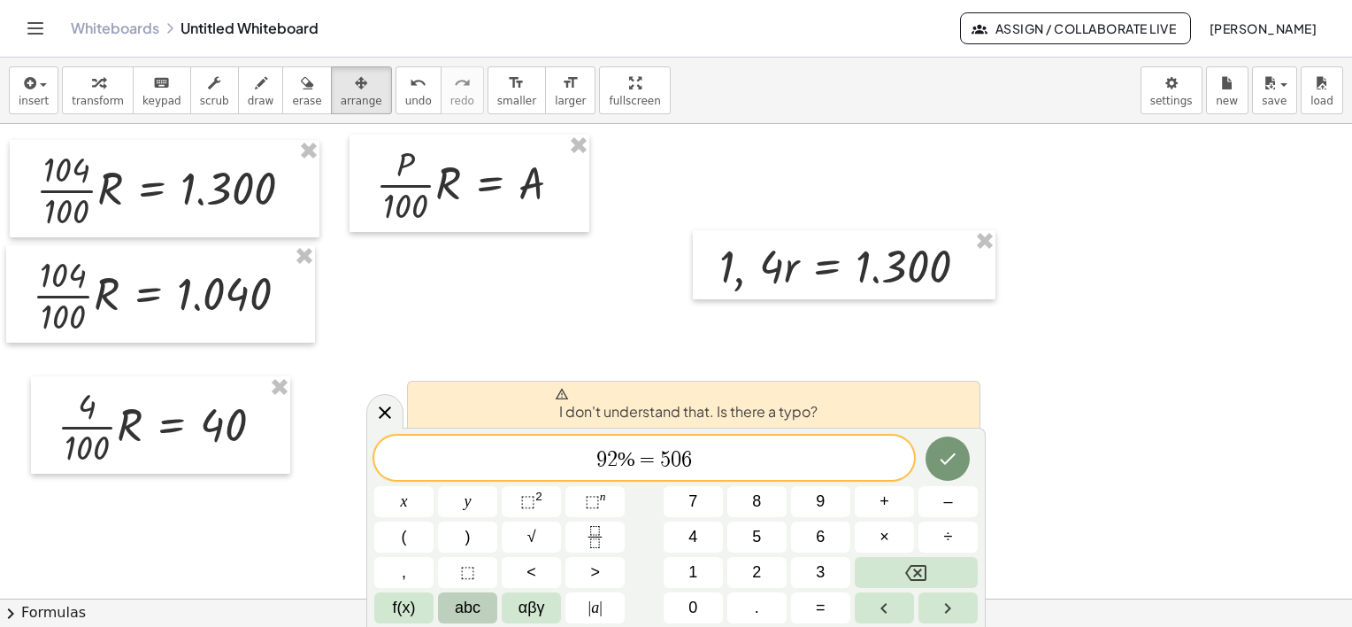
click at [464, 616] on span "abc" at bounding box center [468, 608] width 26 height 24
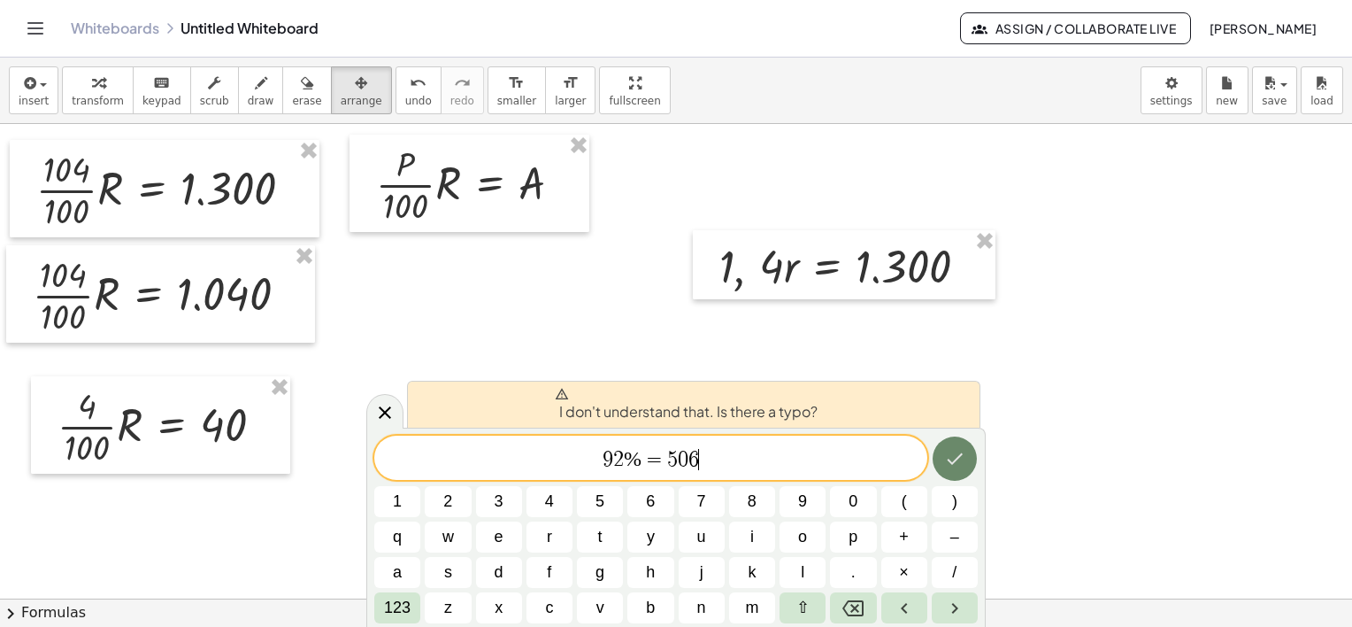
click at [960, 451] on icon "Done" at bounding box center [954, 458] width 21 height 21
click at [641, 462] on span "9 2 % ​ = 5 0 6" at bounding box center [650, 459] width 553 height 25
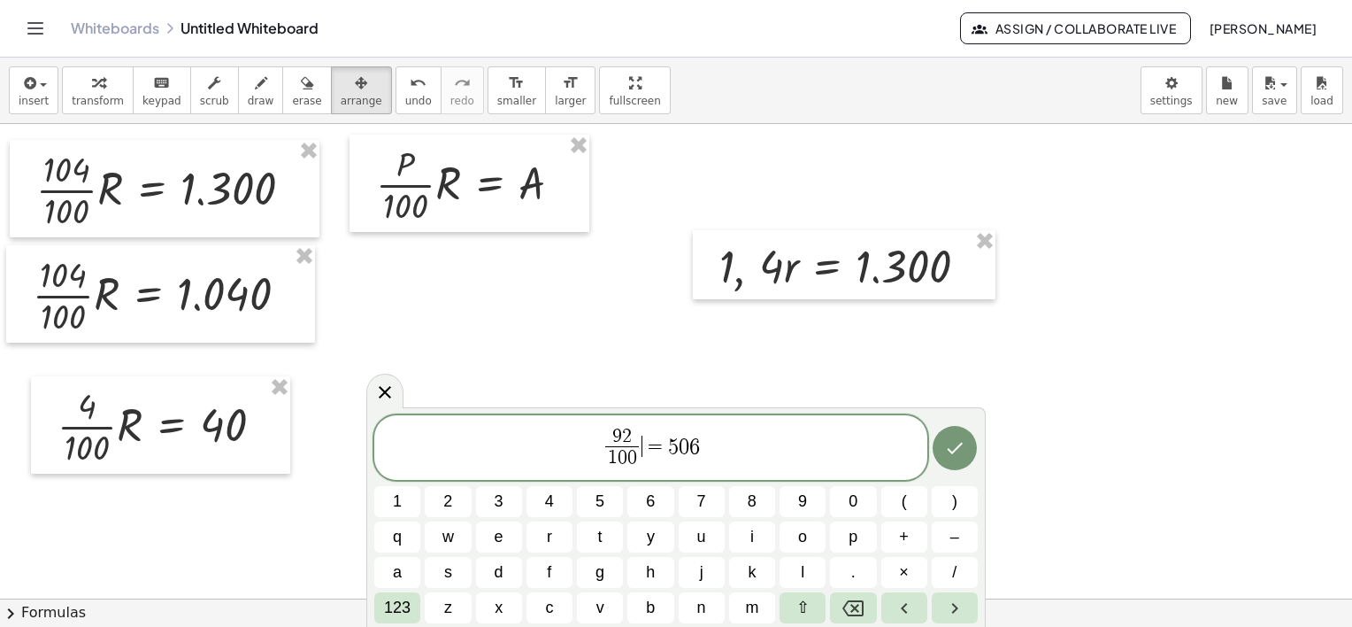
click at [641, 451] on span "9 2 1 0 0 ​ ​ = 5 0 6" at bounding box center [650, 449] width 553 height 47
click at [715, 442] on span "9 2 1 0 0 ​ = 5 0 6 ​" at bounding box center [650, 449] width 553 height 47
click at [640, 444] on span "9 2 1 0 0 ​" at bounding box center [622, 448] width 41 height 43
click at [642, 440] on span "9 2 1 0 0 ​ ​ = 5 0 6" at bounding box center [650, 449] width 553 height 47
drag, startPoint x: 704, startPoint y: 447, endPoint x: 664, endPoint y: 454, distance: 40.4
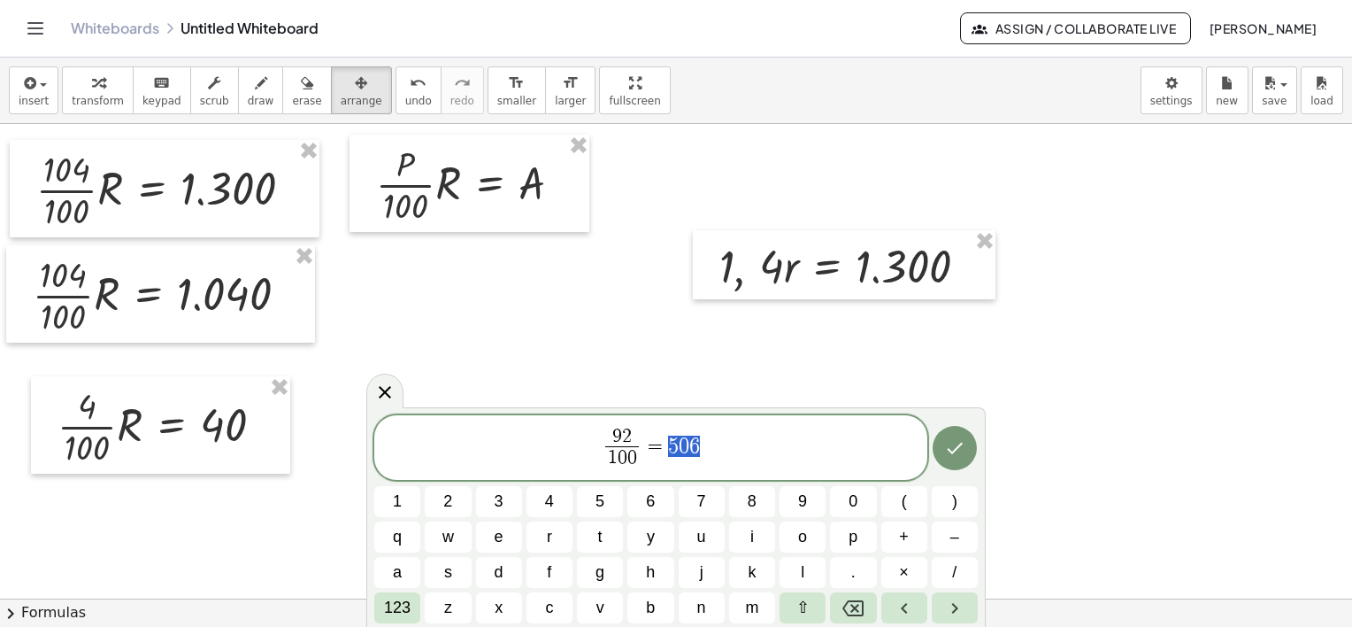
click at [664, 454] on span "9 2 1 0 0 ​ = 5 0 6" at bounding box center [650, 449] width 553 height 47
click at [722, 449] on span "9 2 1 0 0 ​ = 5 0 6 ​" at bounding box center [650, 449] width 553 height 47
click at [644, 456] on span "=" at bounding box center [655, 445] width 26 height 21
drag, startPoint x: 682, startPoint y: 443, endPoint x: 714, endPoint y: 442, distance: 31.9
click at [714, 442] on span "9 2 1 0 0 ​ · R = 5 0 6" at bounding box center [650, 449] width 553 height 47
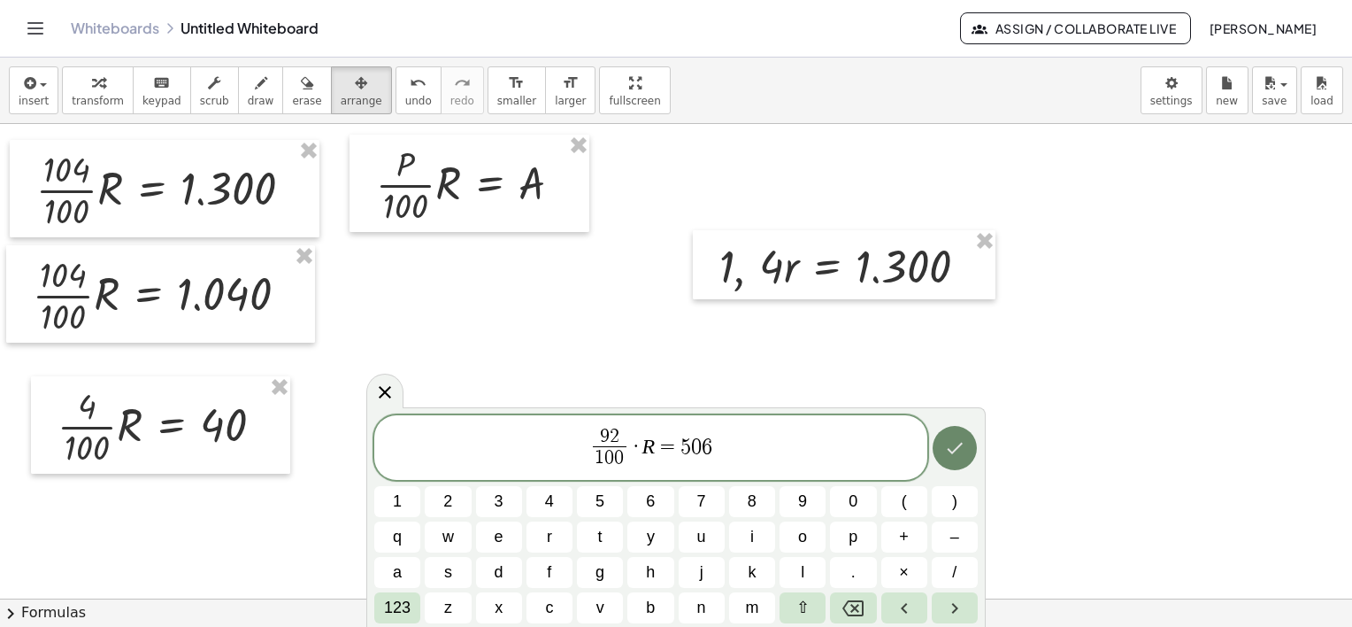
click at [962, 455] on icon "Done" at bounding box center [954, 447] width 21 height 21
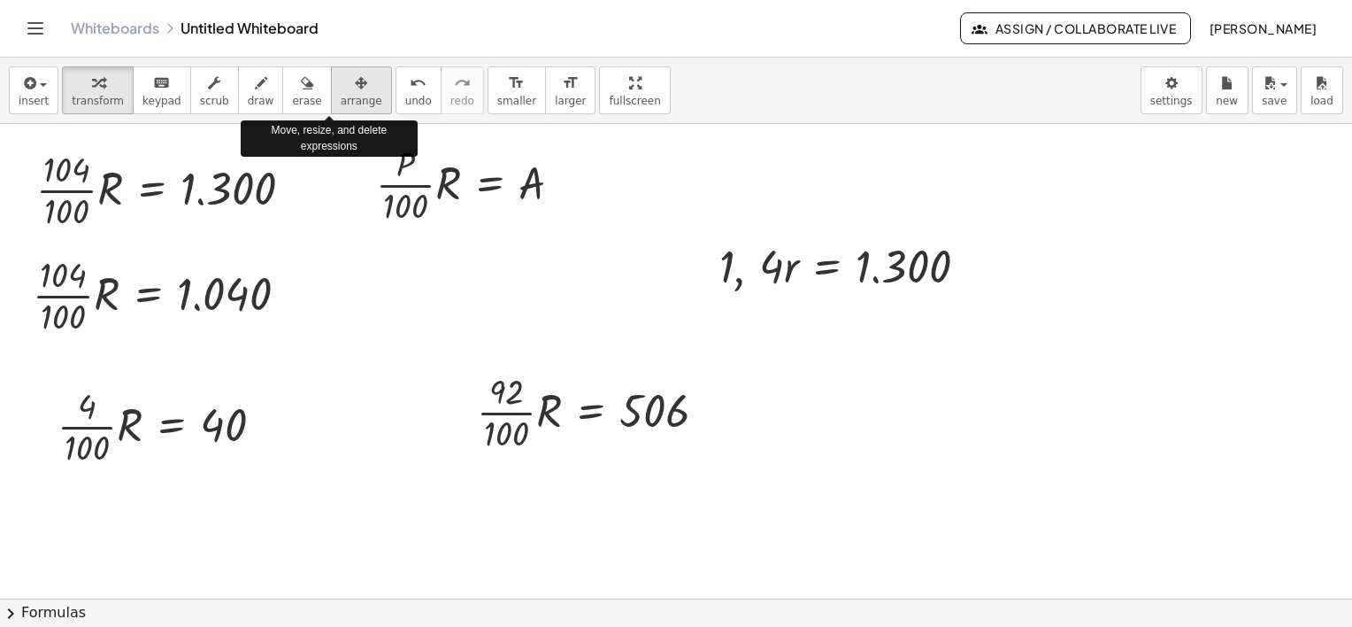
click at [355, 88] on icon "button" at bounding box center [361, 83] width 12 height 21
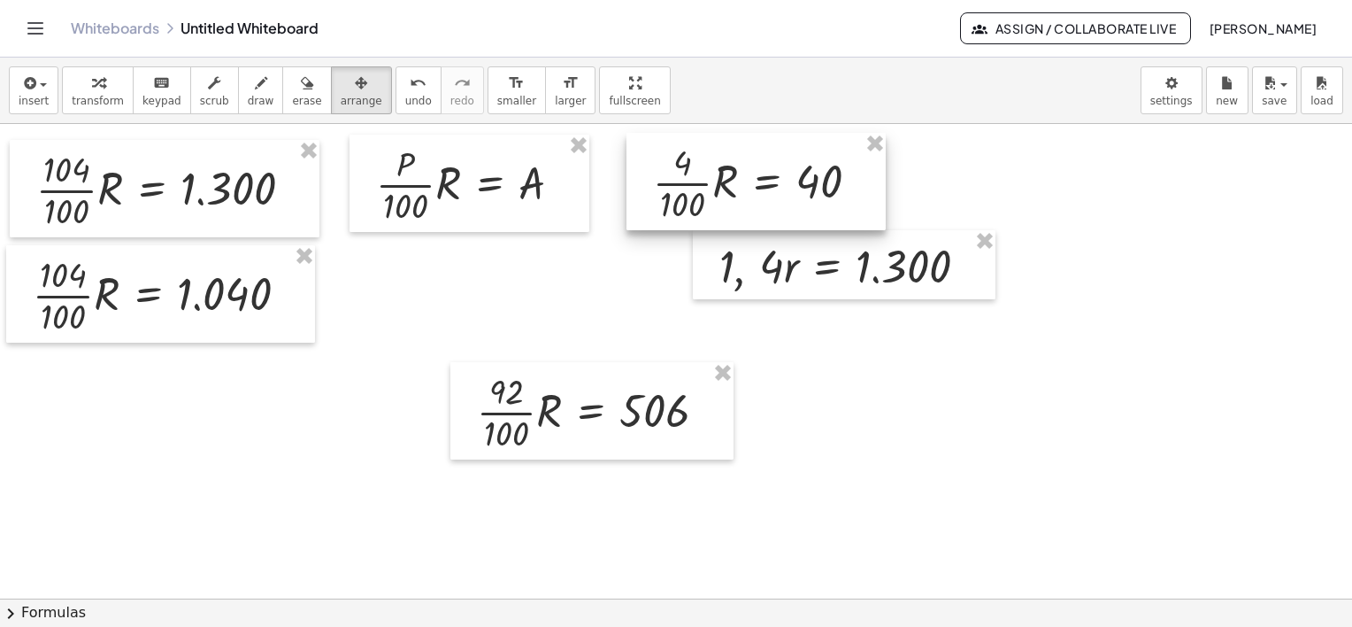
drag, startPoint x: 193, startPoint y: 398, endPoint x: 788, endPoint y: 152, distance: 644.4
click at [788, 152] on div at bounding box center [756, 181] width 259 height 97
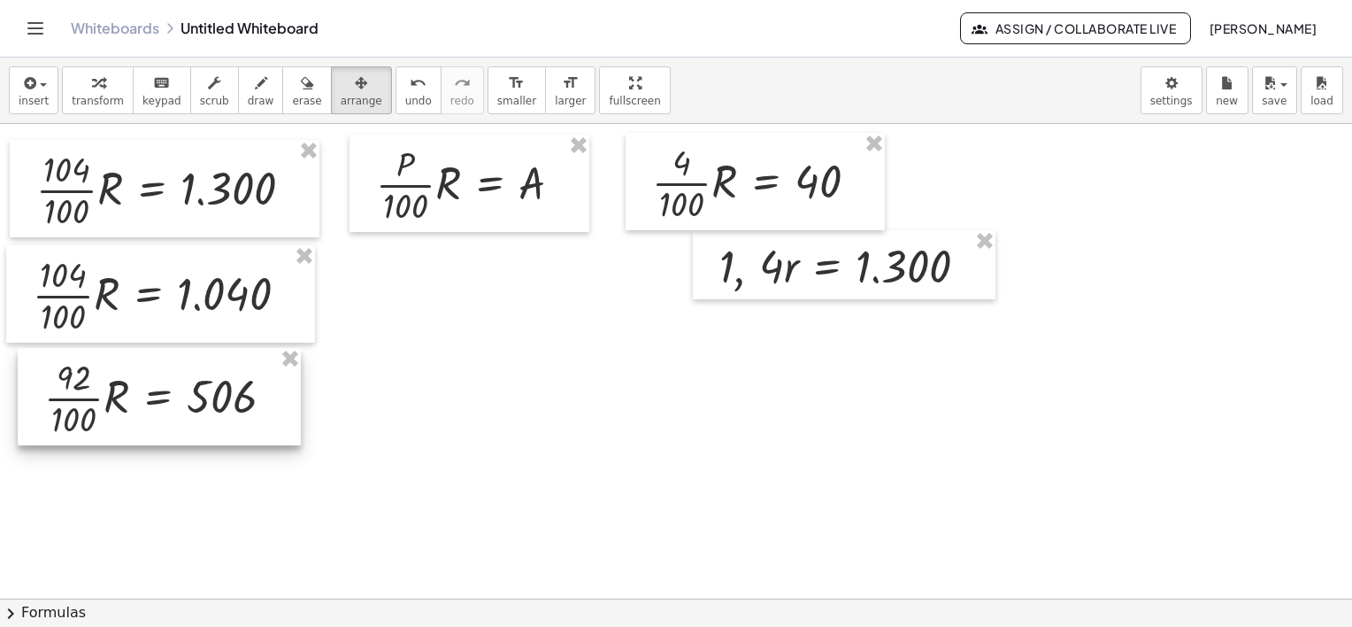
drag, startPoint x: 620, startPoint y: 392, endPoint x: 188, endPoint y: 378, distance: 433.0
click at [188, 378] on div at bounding box center [159, 396] width 283 height 97
